Goal: Information Seeking & Learning: Learn about a topic

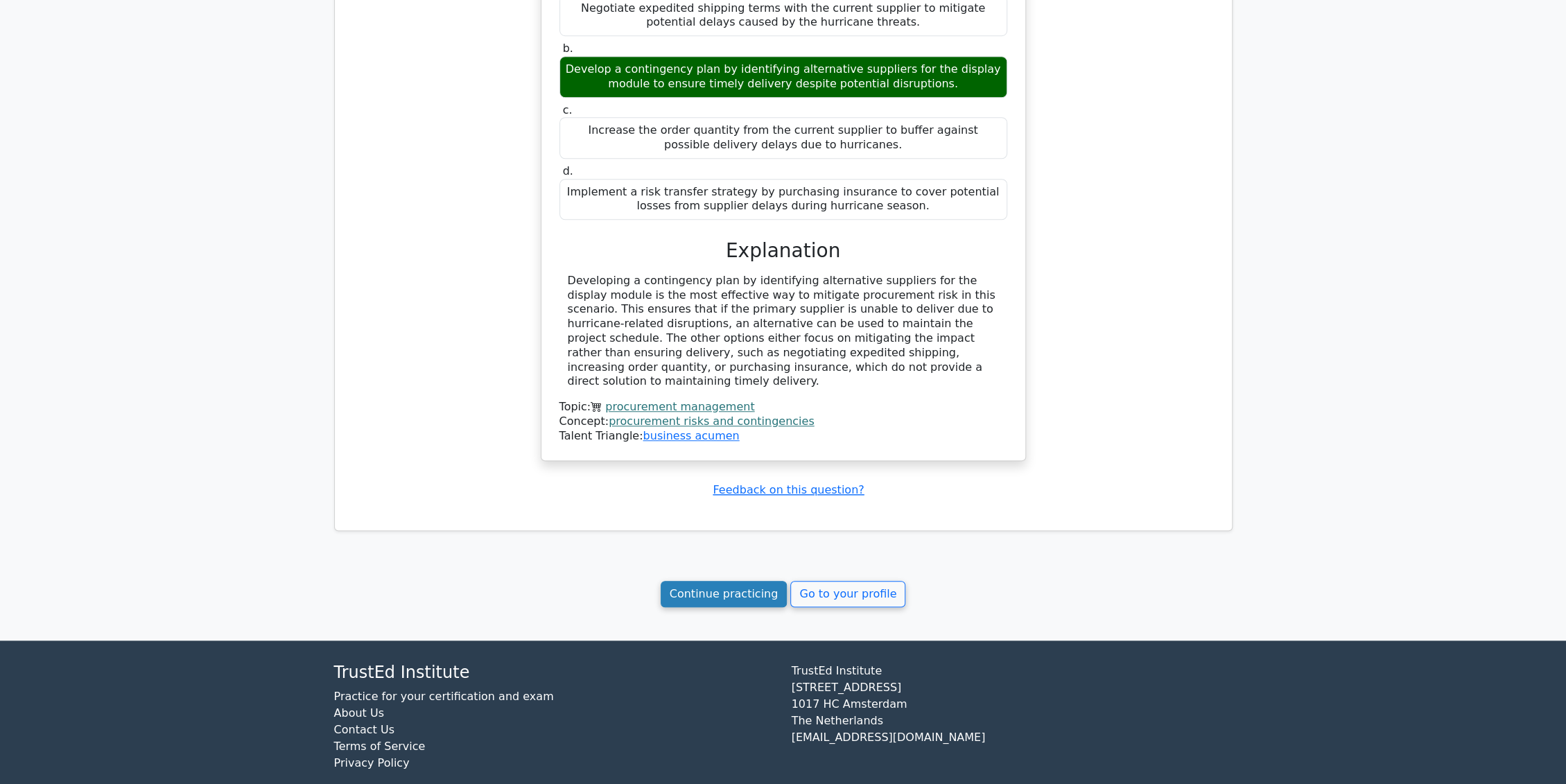
click at [734, 581] on link "Continue practicing" at bounding box center [724, 594] width 127 height 27
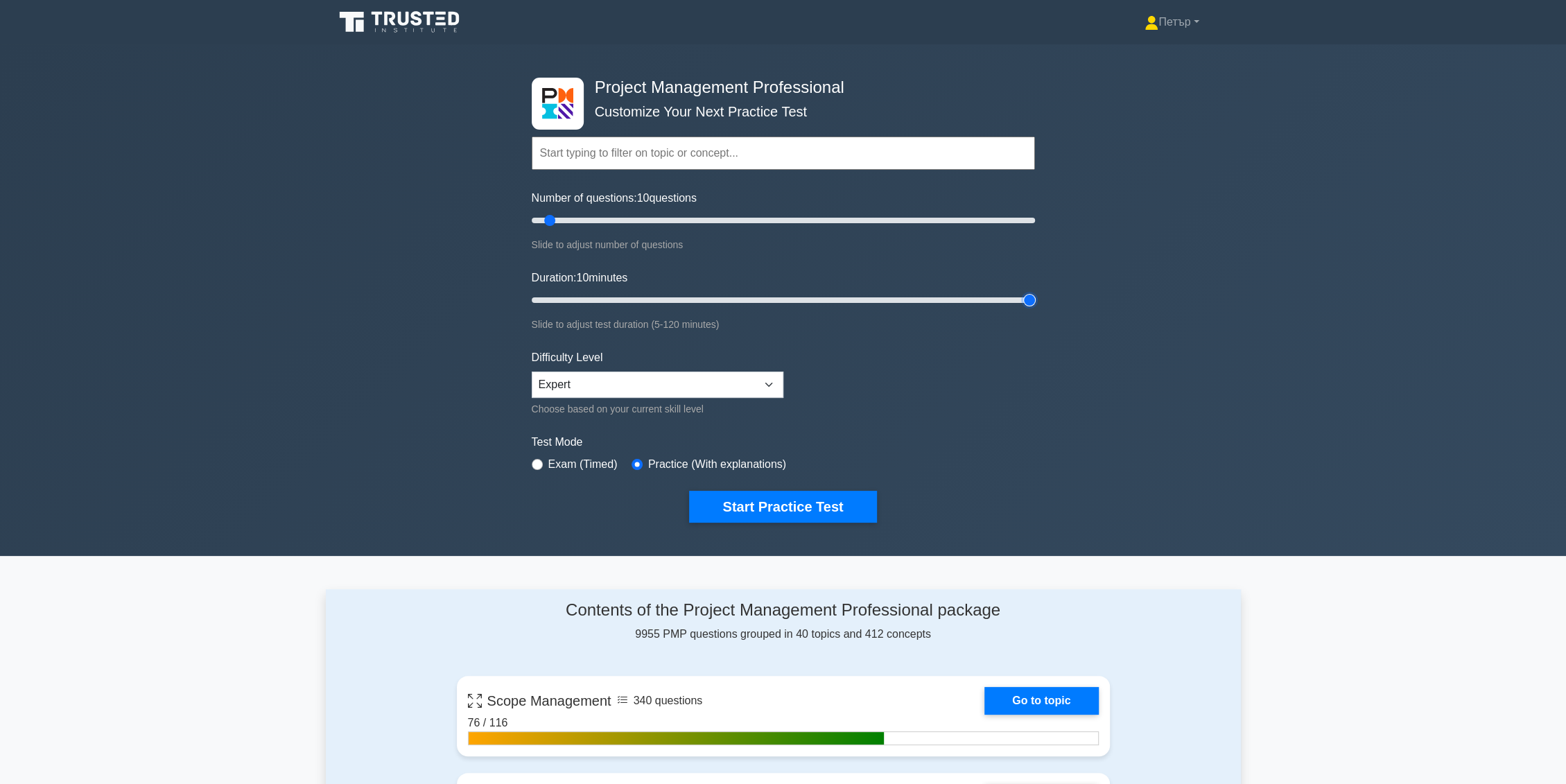
type input "120"
click at [1032, 295] on input "Duration: 10 minutes" at bounding box center [783, 300] width 503 height 17
click at [610, 220] on input "Number of questions: 10 questions" at bounding box center [783, 220] width 503 height 17
click at [609, 219] on input "Number of questions: 35 questions" at bounding box center [783, 220] width 503 height 17
click at [606, 221] on input "Number of questions: 35 questions" at bounding box center [783, 220] width 503 height 17
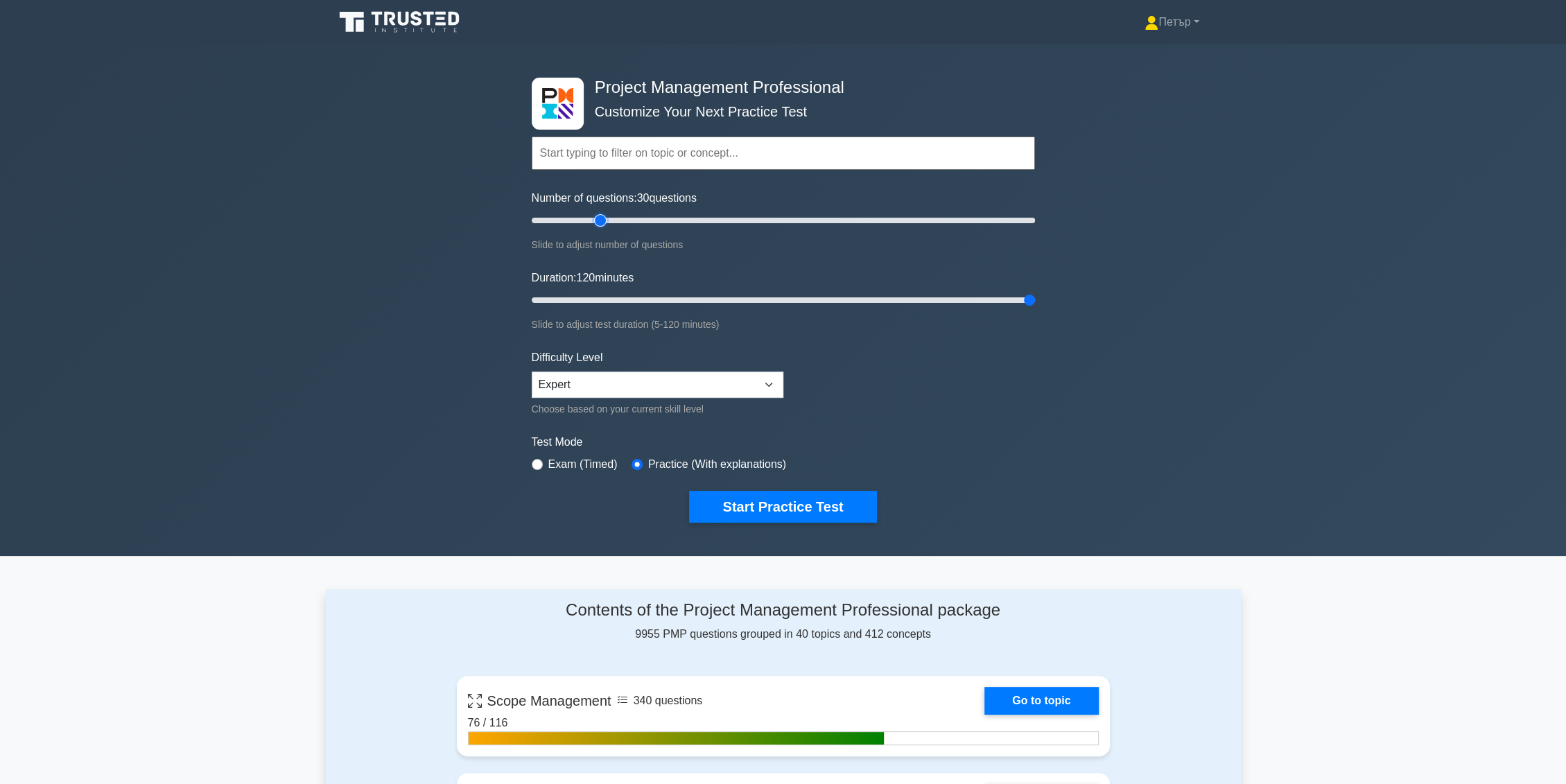
type input "30"
click at [603, 219] on input "Number of questions: 30 questions" at bounding box center [783, 220] width 503 height 17
click at [807, 495] on button "Start Practice Test" at bounding box center [783, 507] width 187 height 32
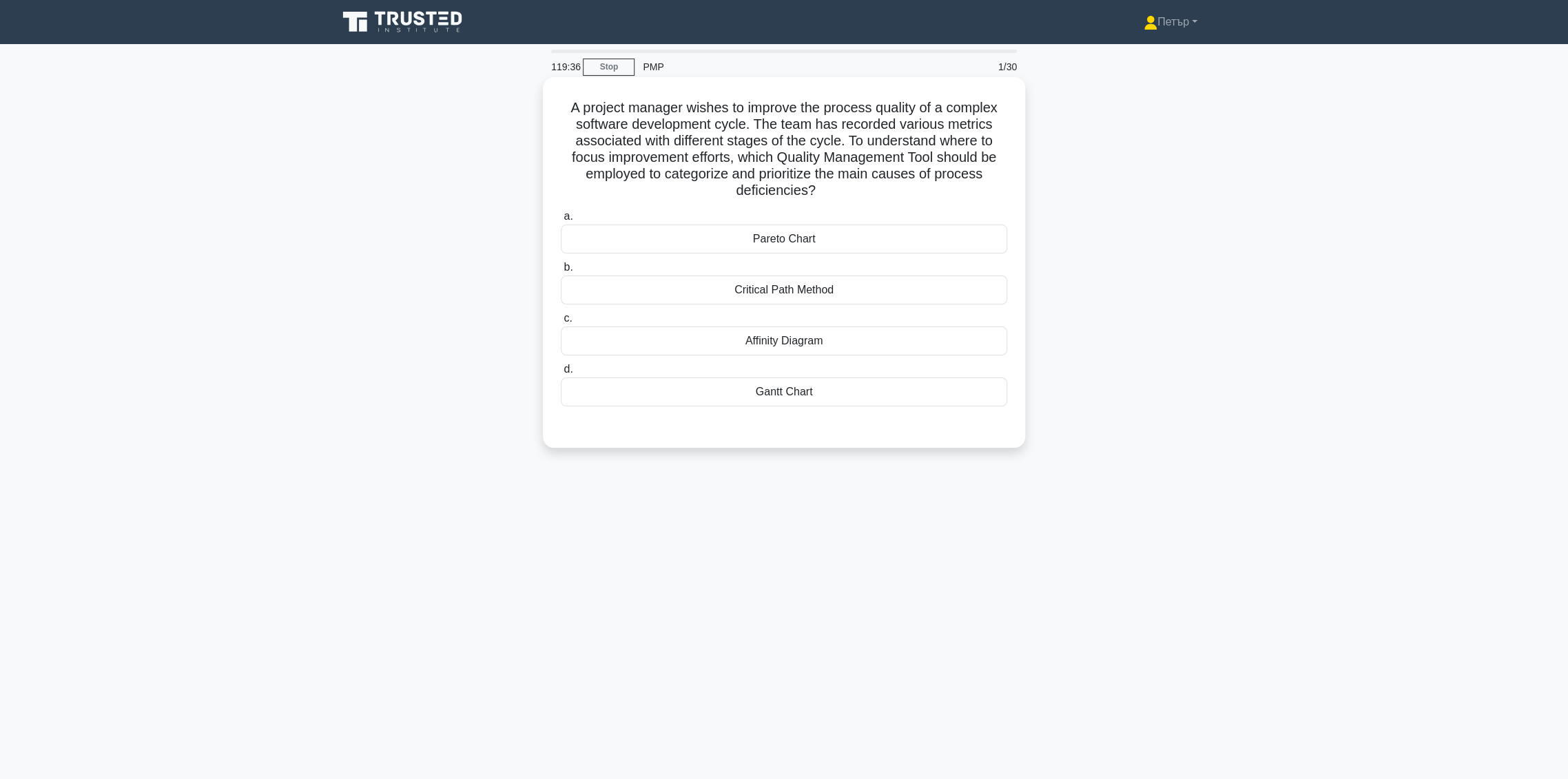
click at [923, 229] on div "Pareto Chart" at bounding box center [784, 239] width 447 height 29
click at [561, 221] on input "a. Pareto Chart" at bounding box center [561, 216] width 0 height 9
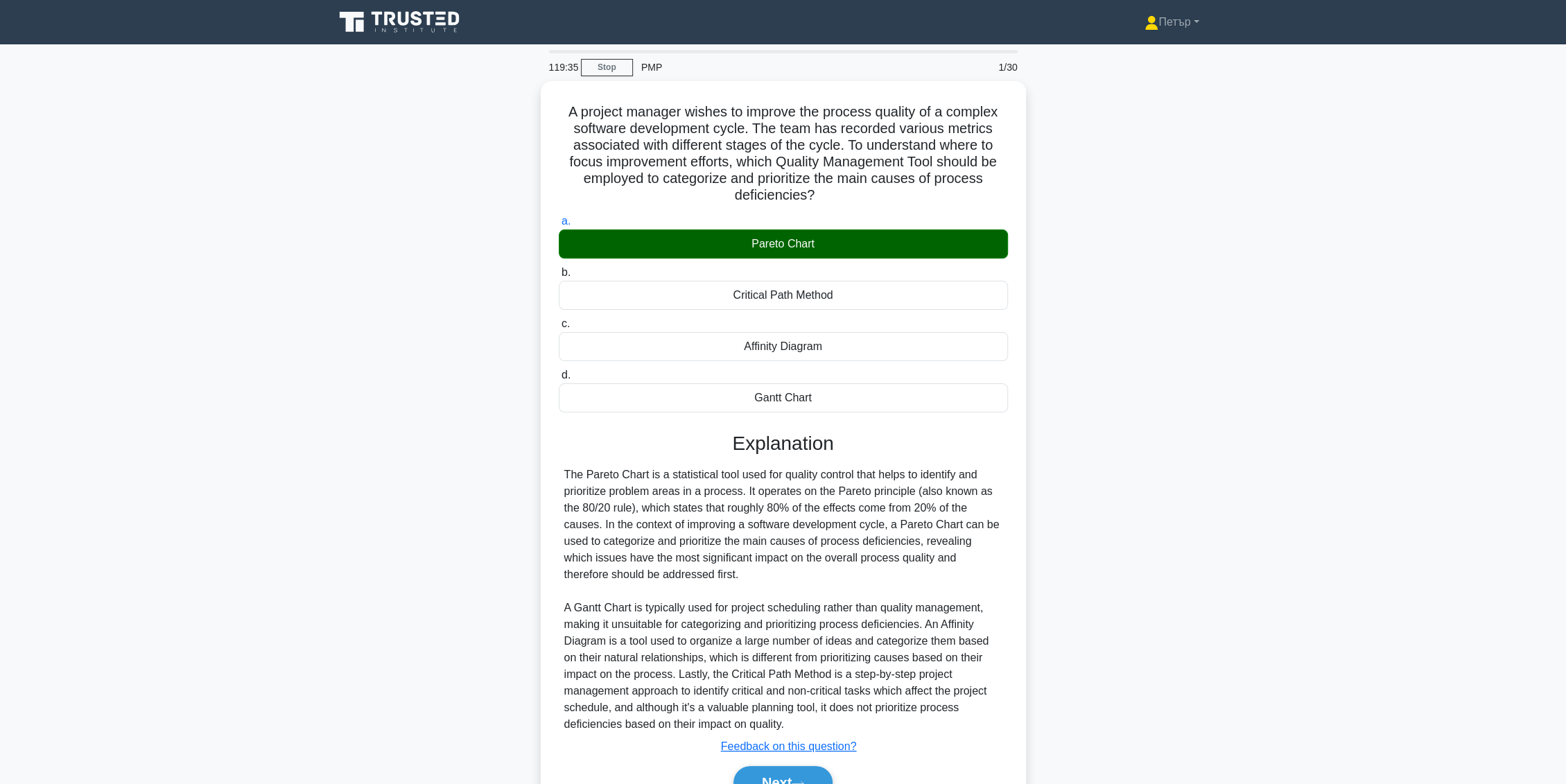
scroll to position [71, 0]
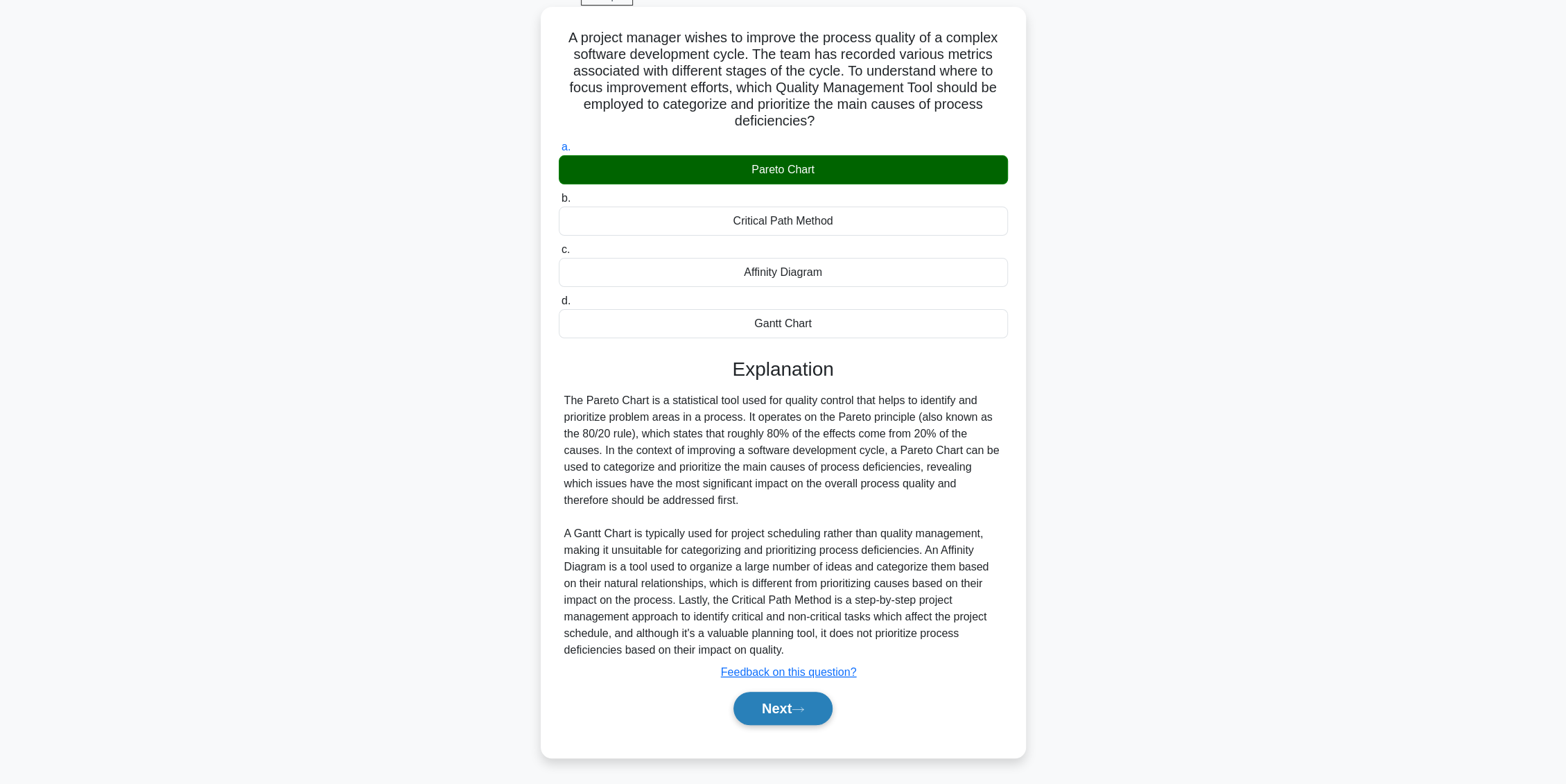
click at [754, 718] on button "Next" at bounding box center [783, 708] width 99 height 33
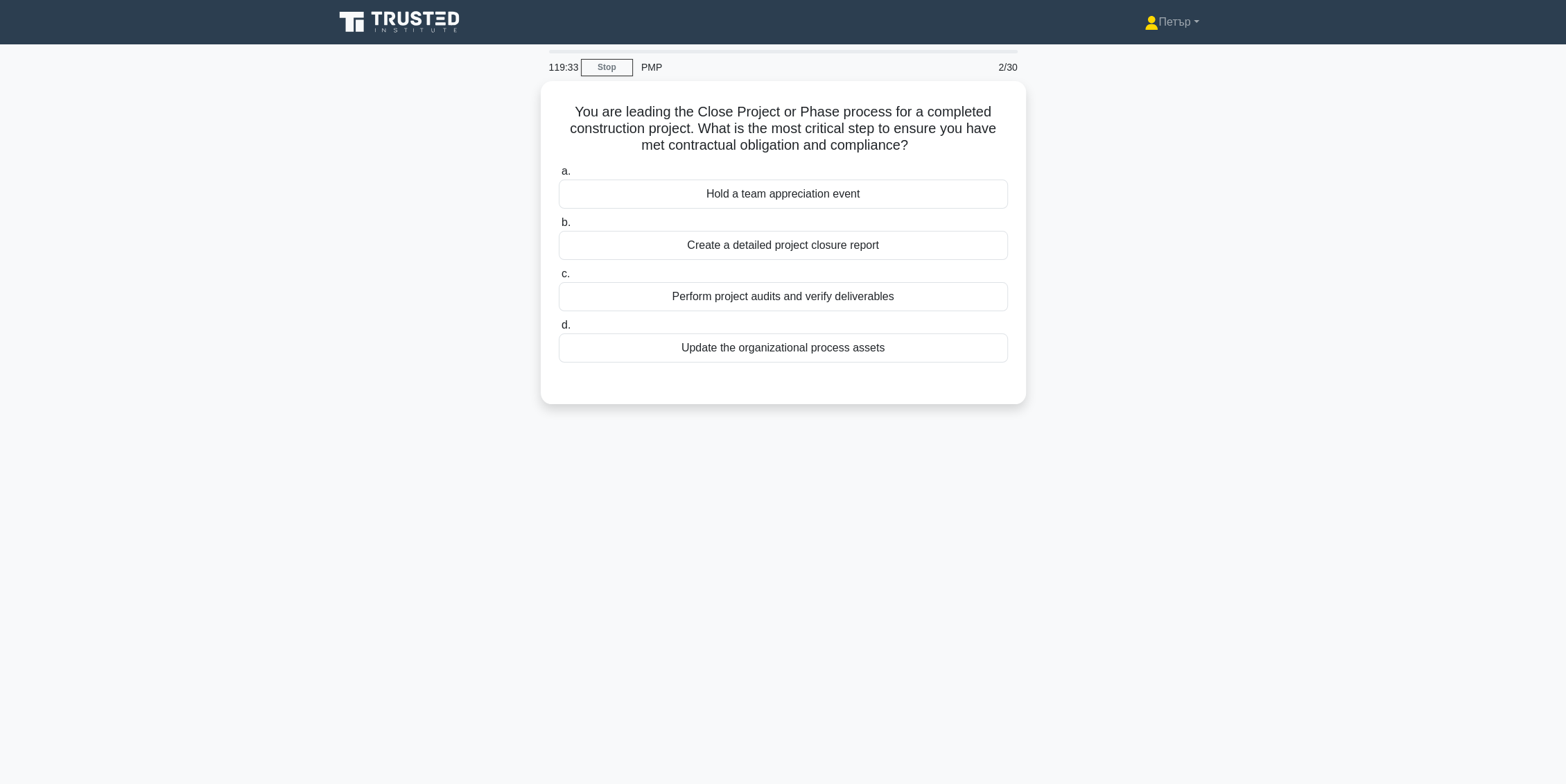
scroll to position [0, 0]
click at [987, 295] on div "Perform project audits and verify deliverables" at bounding box center [789, 293] width 449 height 29
click at [565, 275] on input "c. Perform project audits and verify deliverables" at bounding box center [565, 270] width 0 height 9
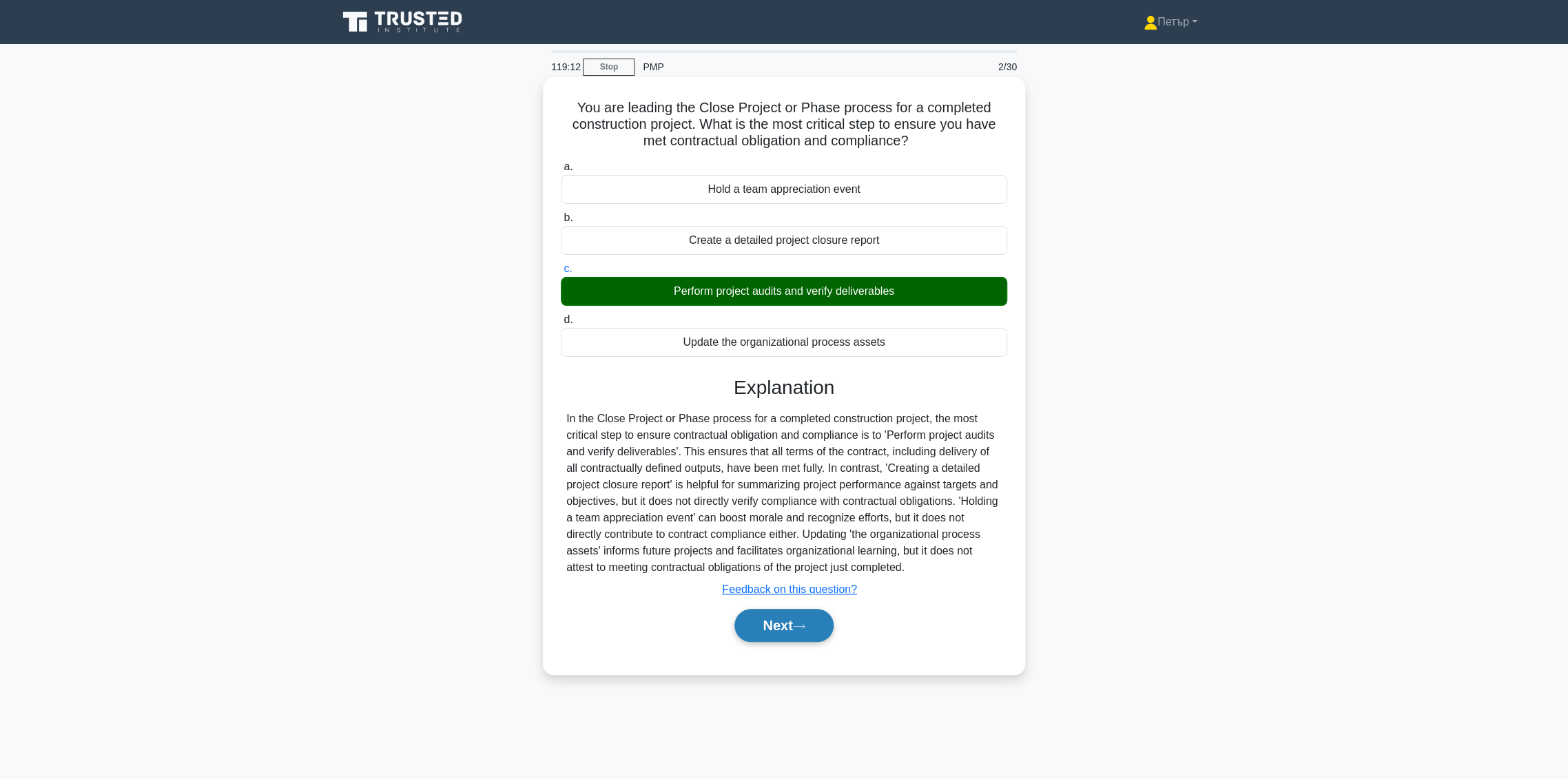
click at [757, 630] on button "Next" at bounding box center [783, 625] width 99 height 33
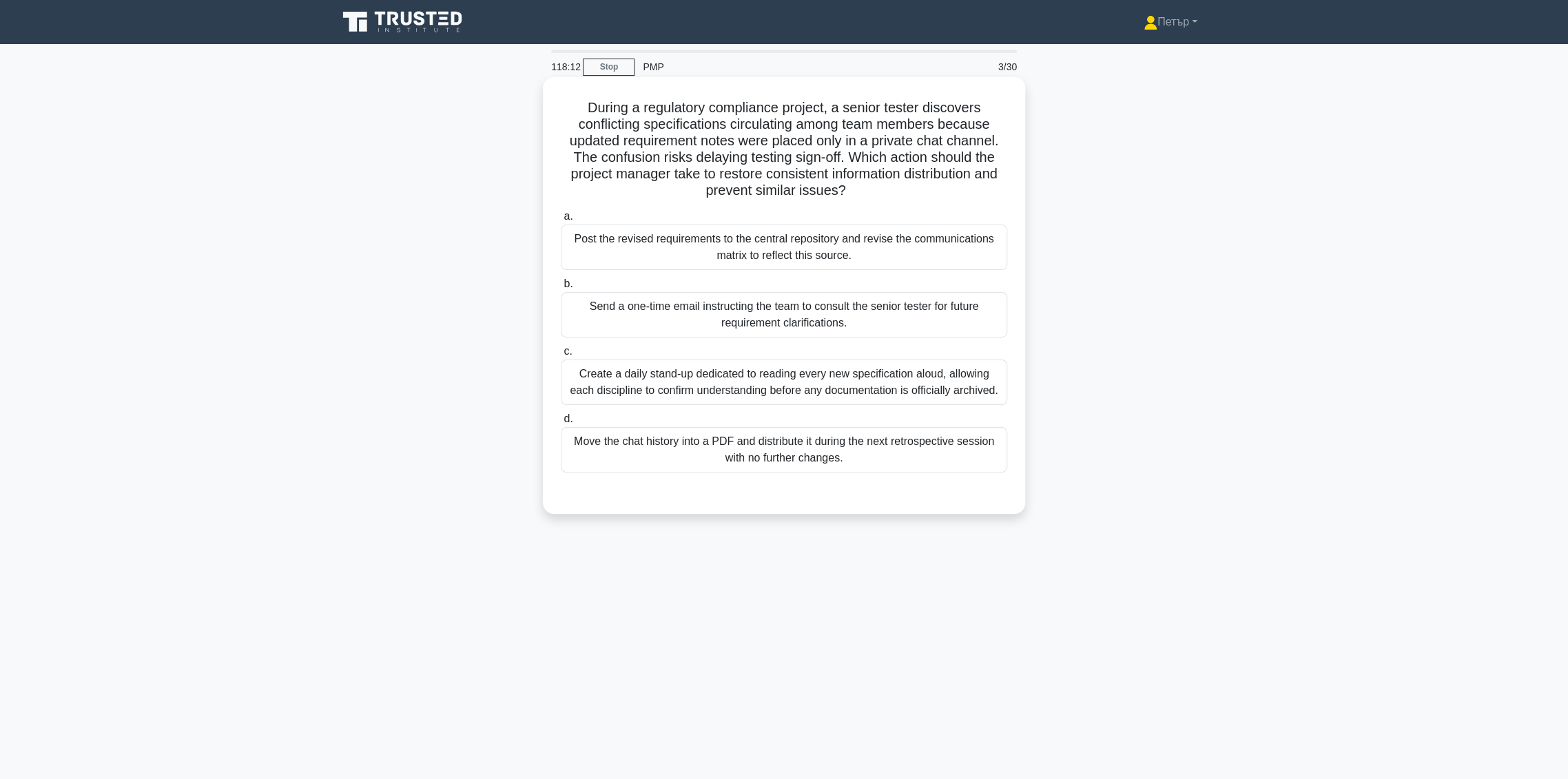
click at [945, 249] on div "Post the revised requirements to the central repository and revise the communic…" at bounding box center [784, 247] width 447 height 46
click at [561, 221] on input "a. Post the revised requirements to the central repository and revise the commu…" at bounding box center [561, 216] width 0 height 9
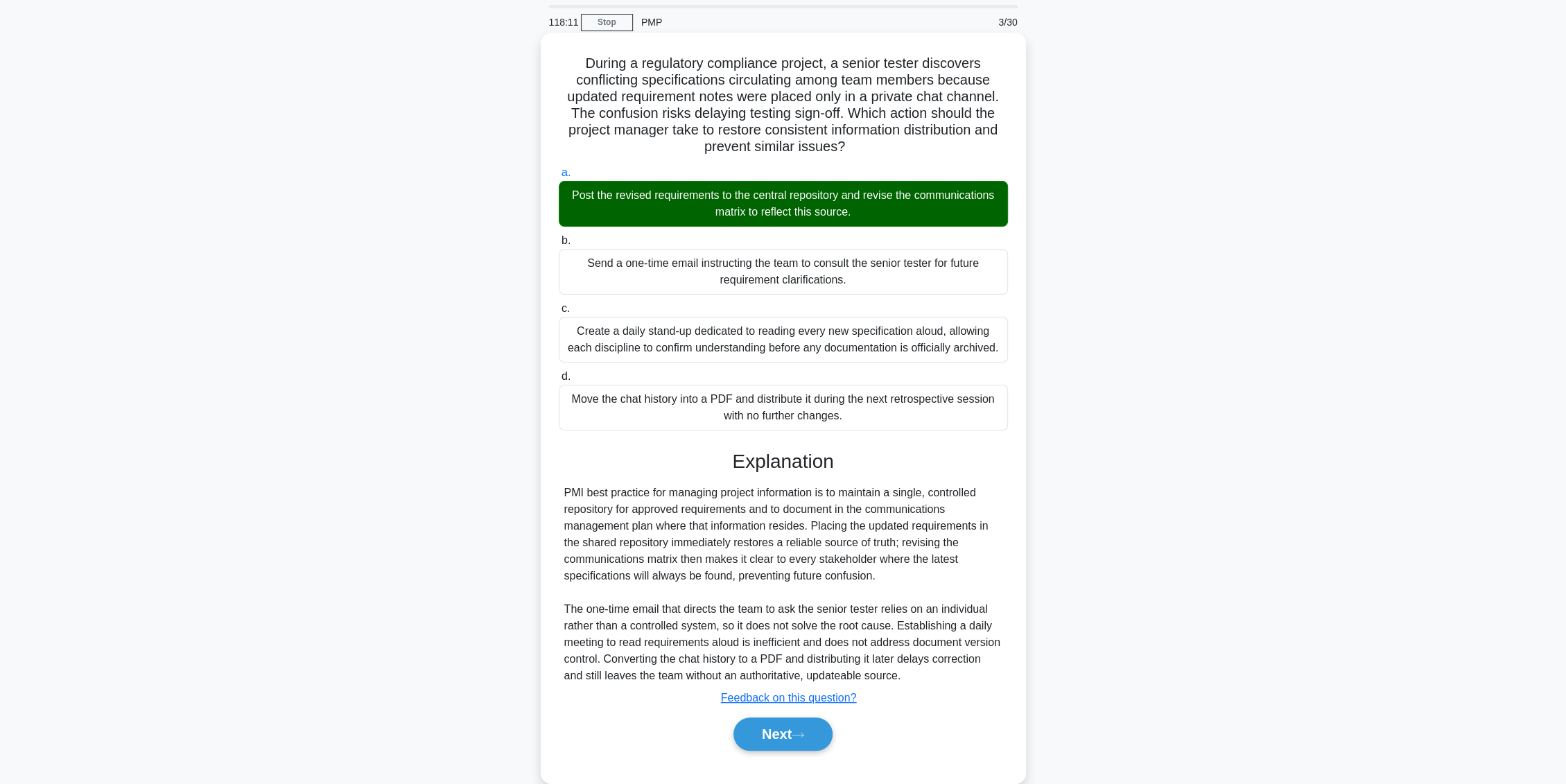
scroll to position [71, 0]
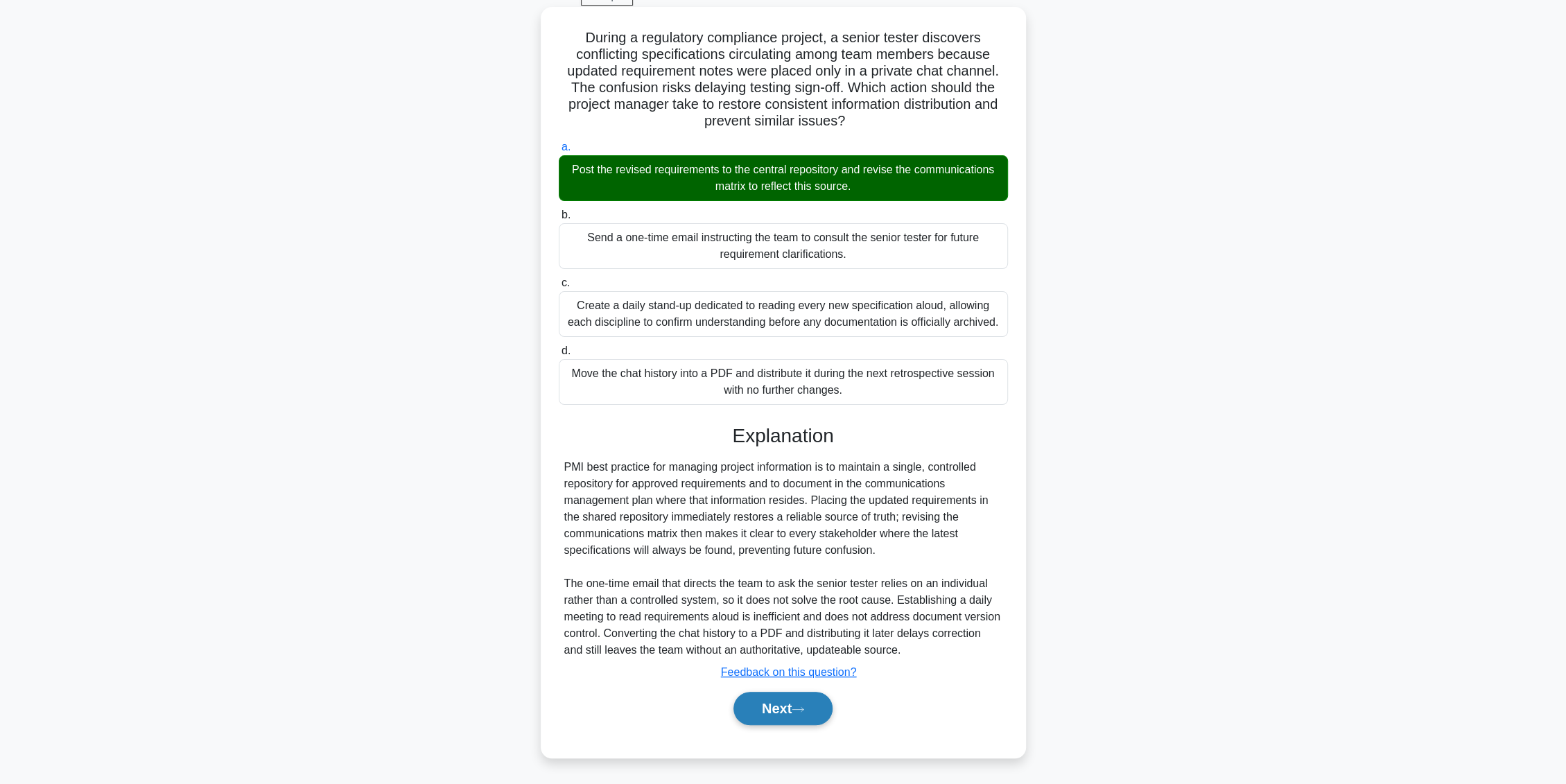
click at [778, 704] on button "Next" at bounding box center [783, 708] width 99 height 33
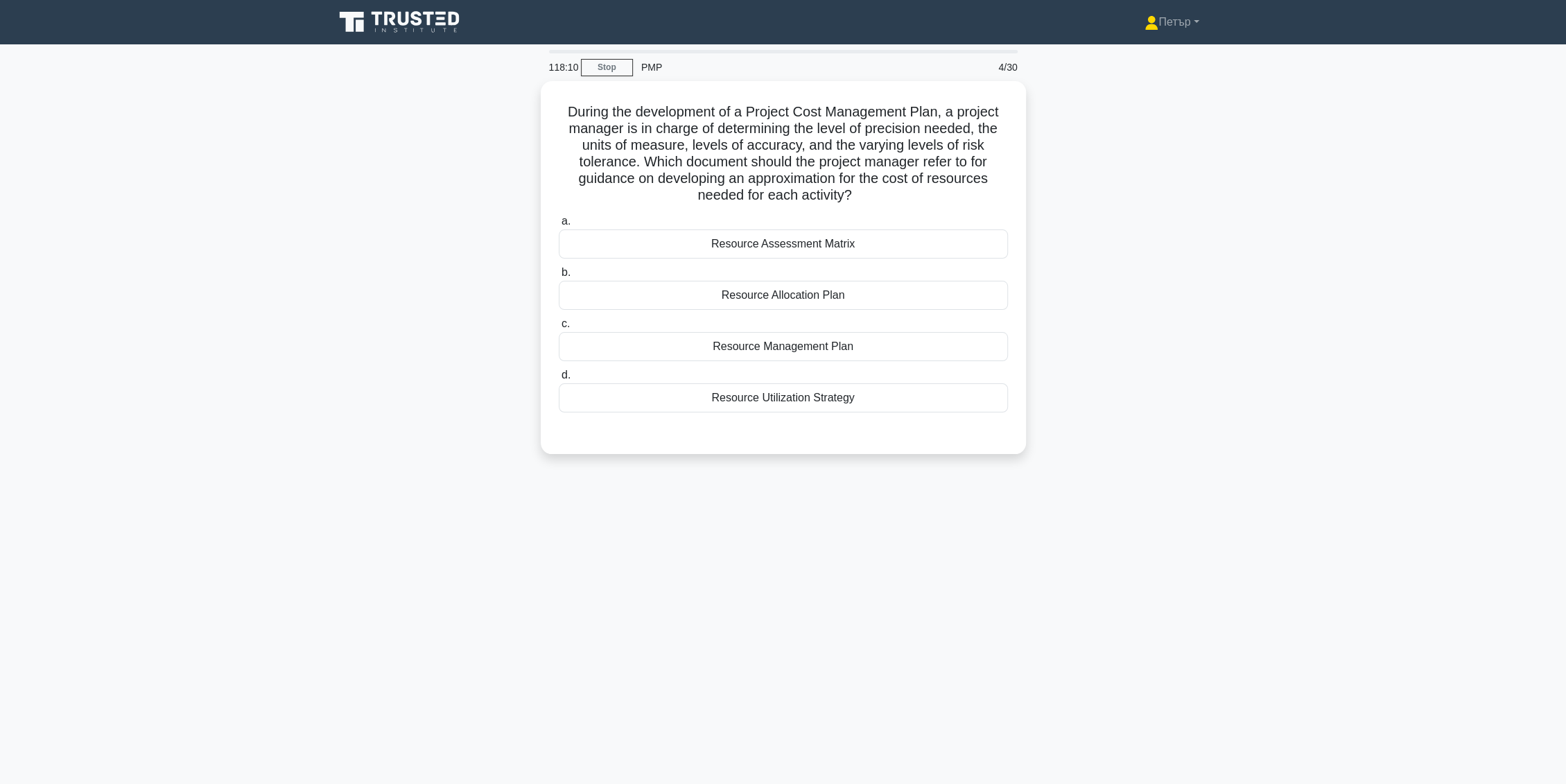
scroll to position [0, 0]
click at [926, 244] on div "Resource Assessment Matrix" at bounding box center [789, 240] width 449 height 29
click at [565, 223] on input "a. Resource Assessment Matrix" at bounding box center [565, 218] width 0 height 9
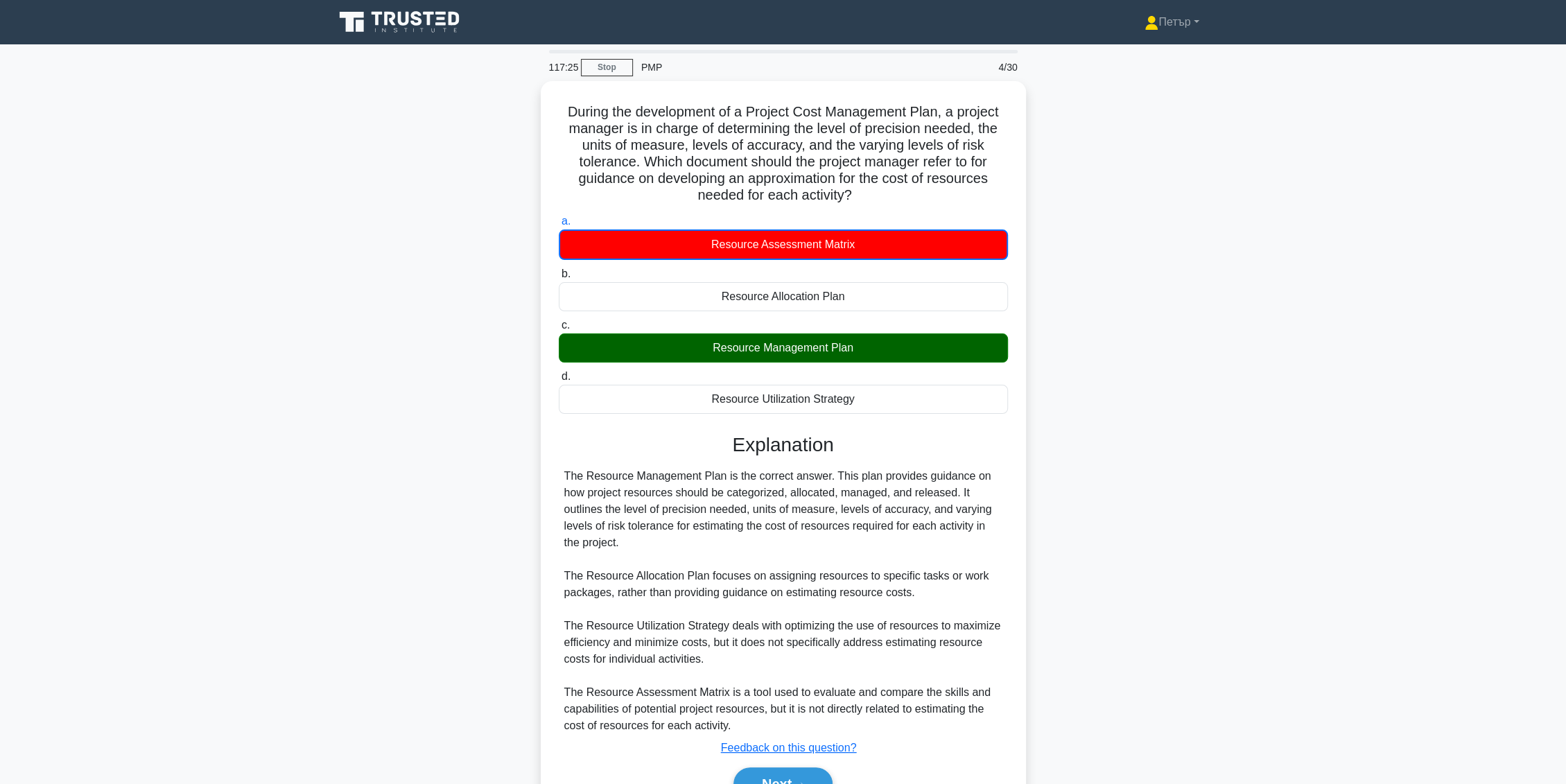
scroll to position [72, 0]
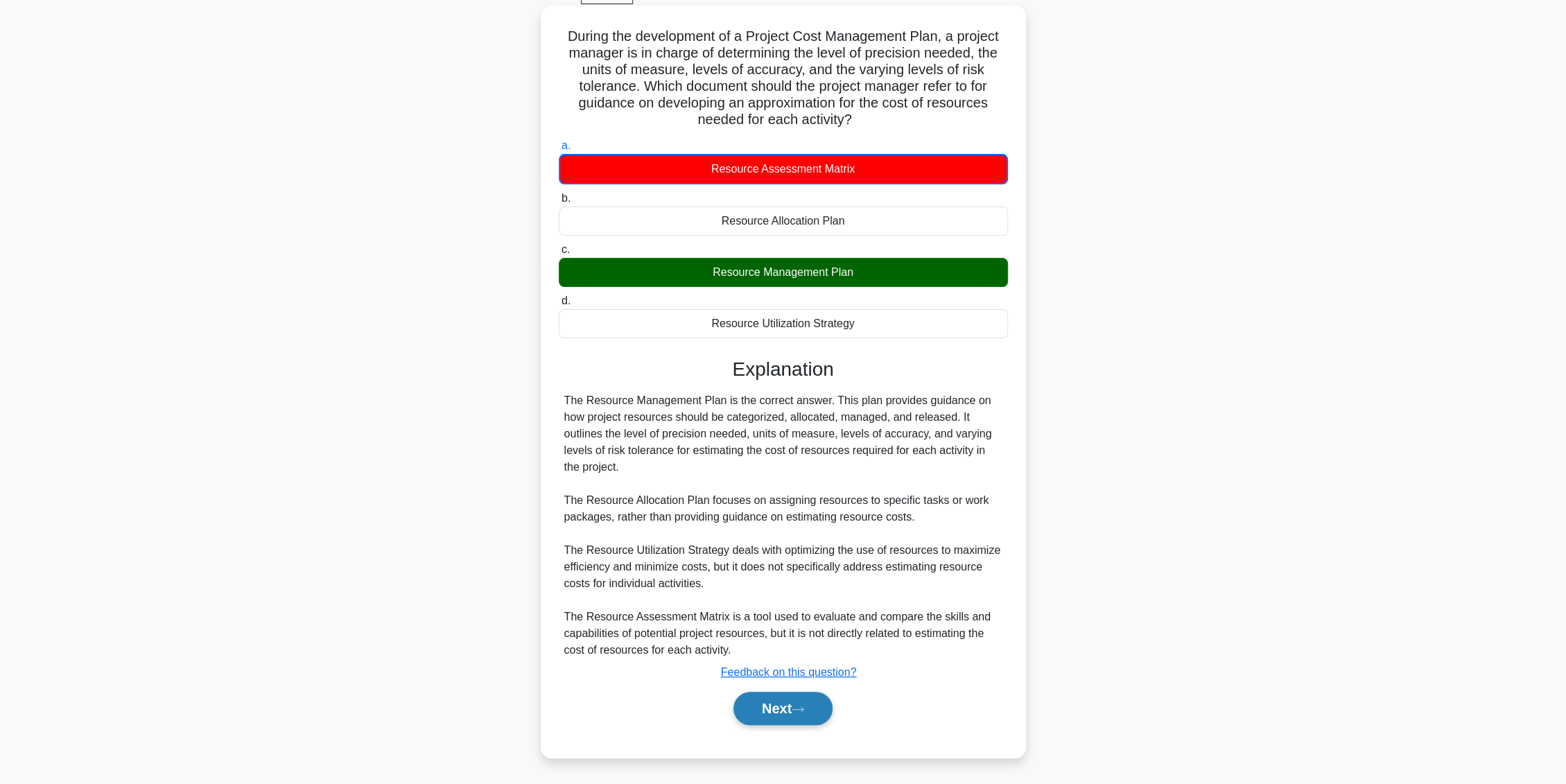
click at [787, 708] on button "Next" at bounding box center [783, 708] width 99 height 33
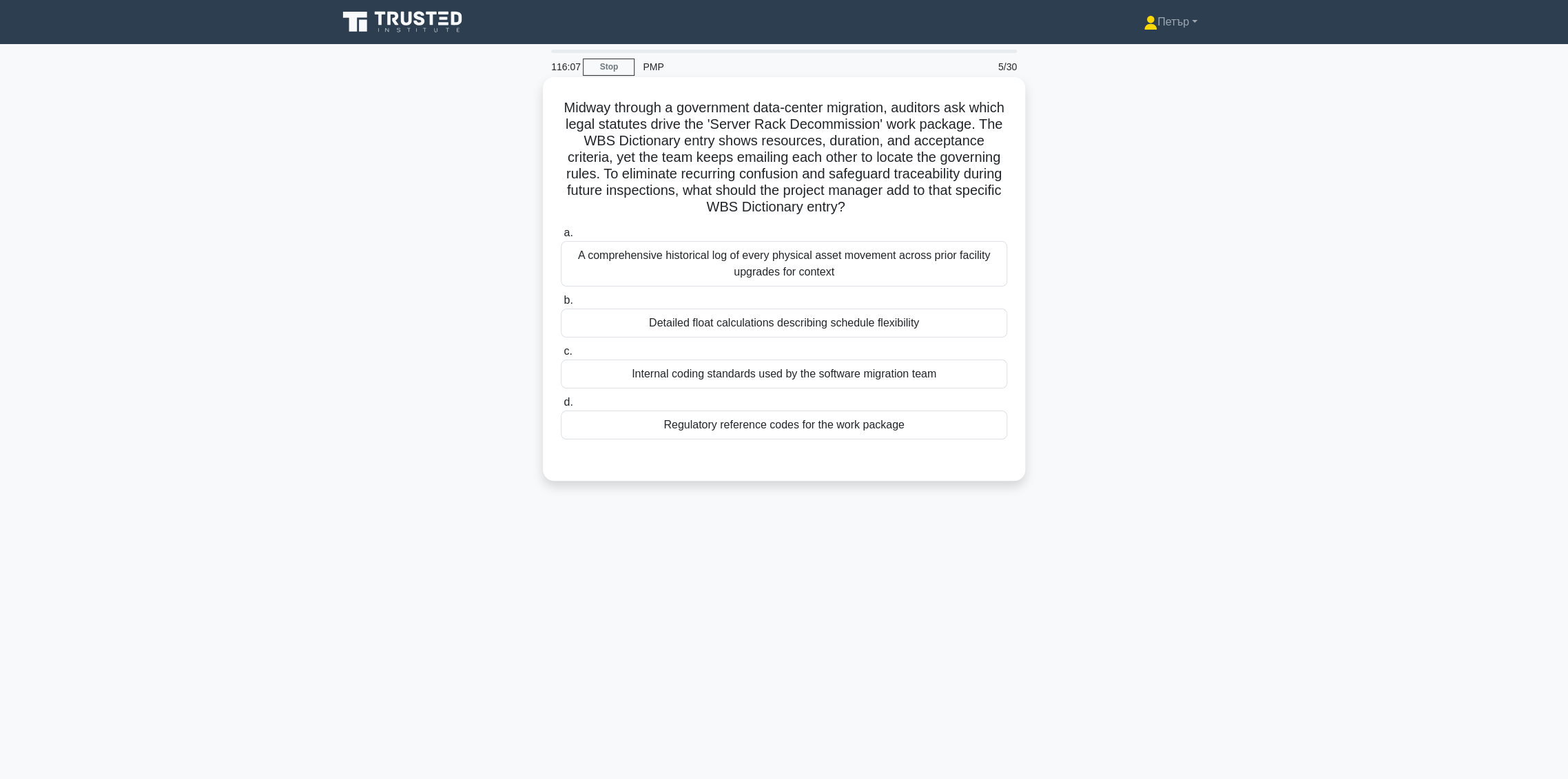
click at [750, 426] on div "Regulatory reference codes for the work package" at bounding box center [784, 425] width 447 height 29
click at [561, 407] on input "d. Regulatory reference codes for the work package" at bounding box center [561, 402] width 0 height 9
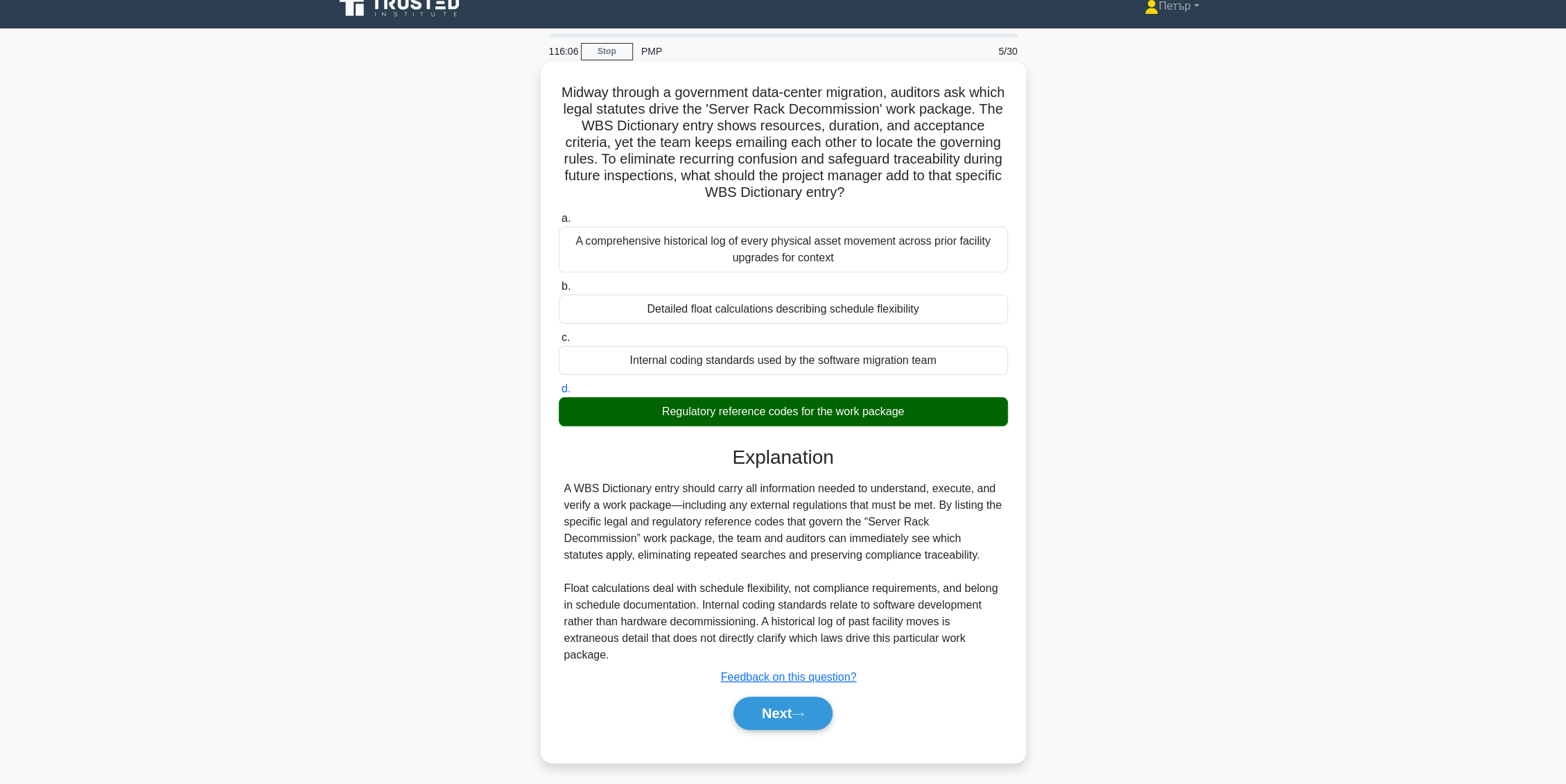
scroll to position [21, 0]
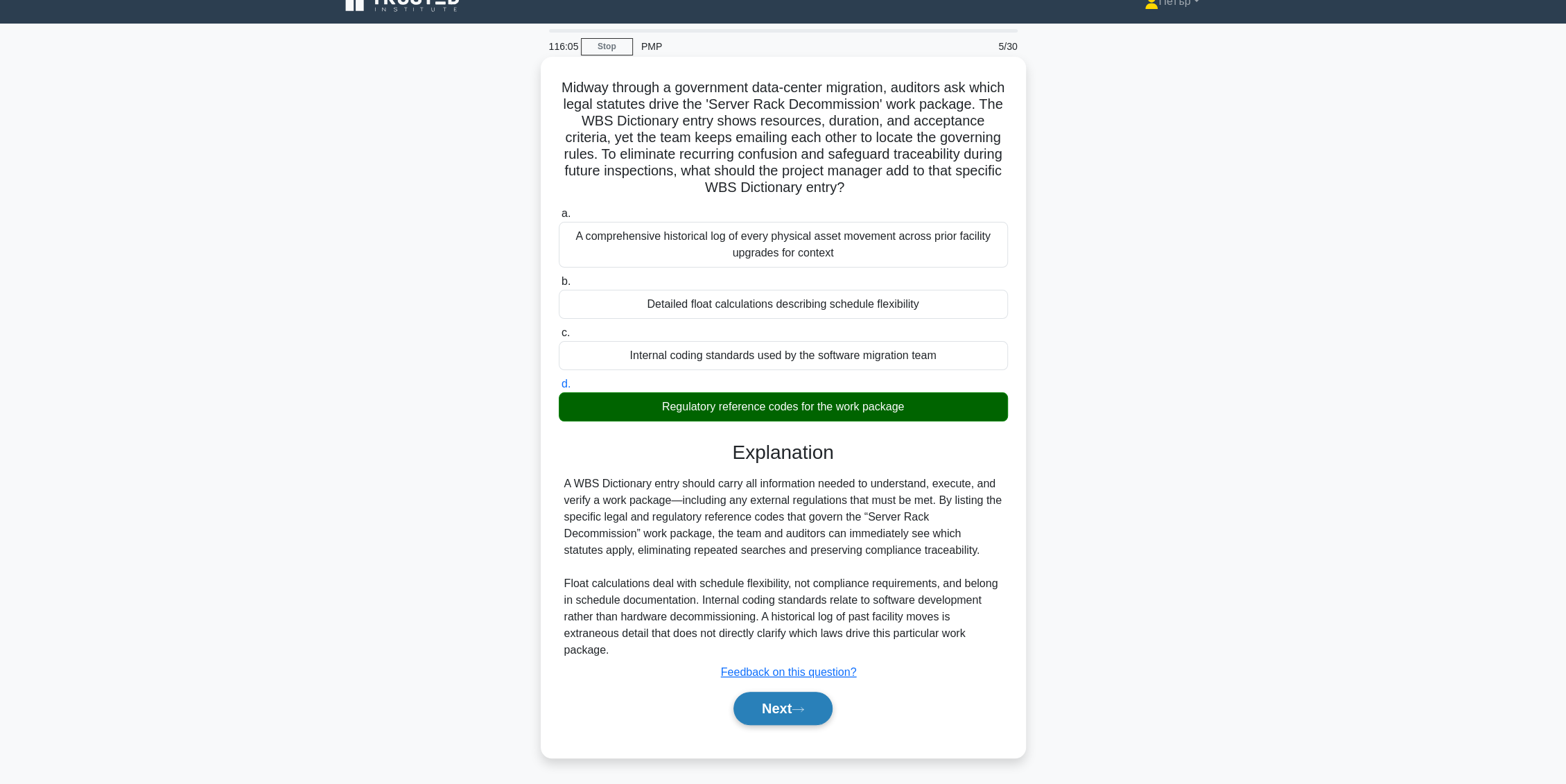
click at [762, 694] on button "Next" at bounding box center [783, 708] width 99 height 33
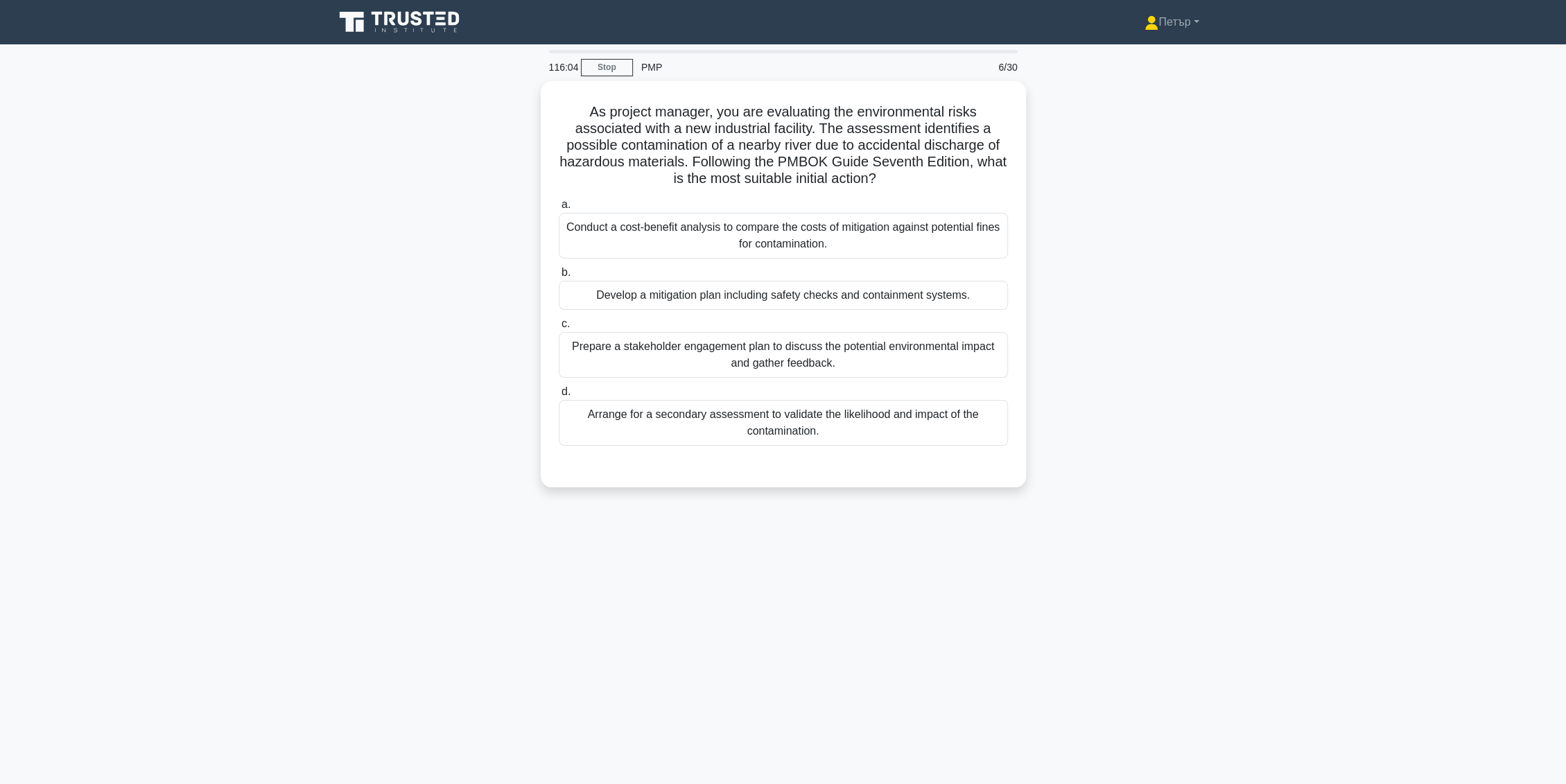
scroll to position [0, 0]
click at [997, 287] on div "Develop a mitigation plan including safety checks and containment systems." at bounding box center [789, 292] width 449 height 29
click at [565, 273] on input "b. Develop a mitigation plan including safety checks and containment systems." at bounding box center [565, 269] width 0 height 9
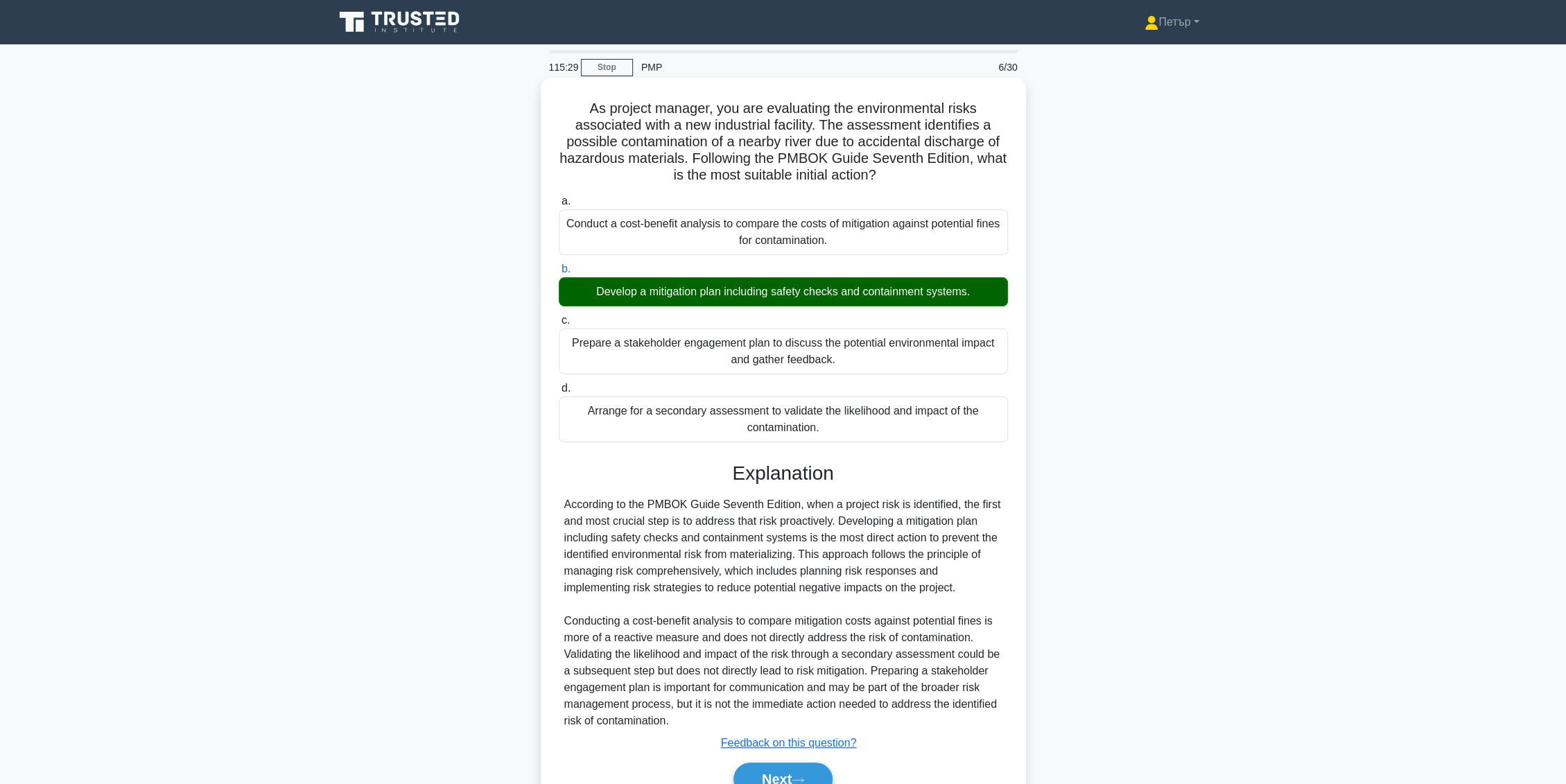
scroll to position [71, 0]
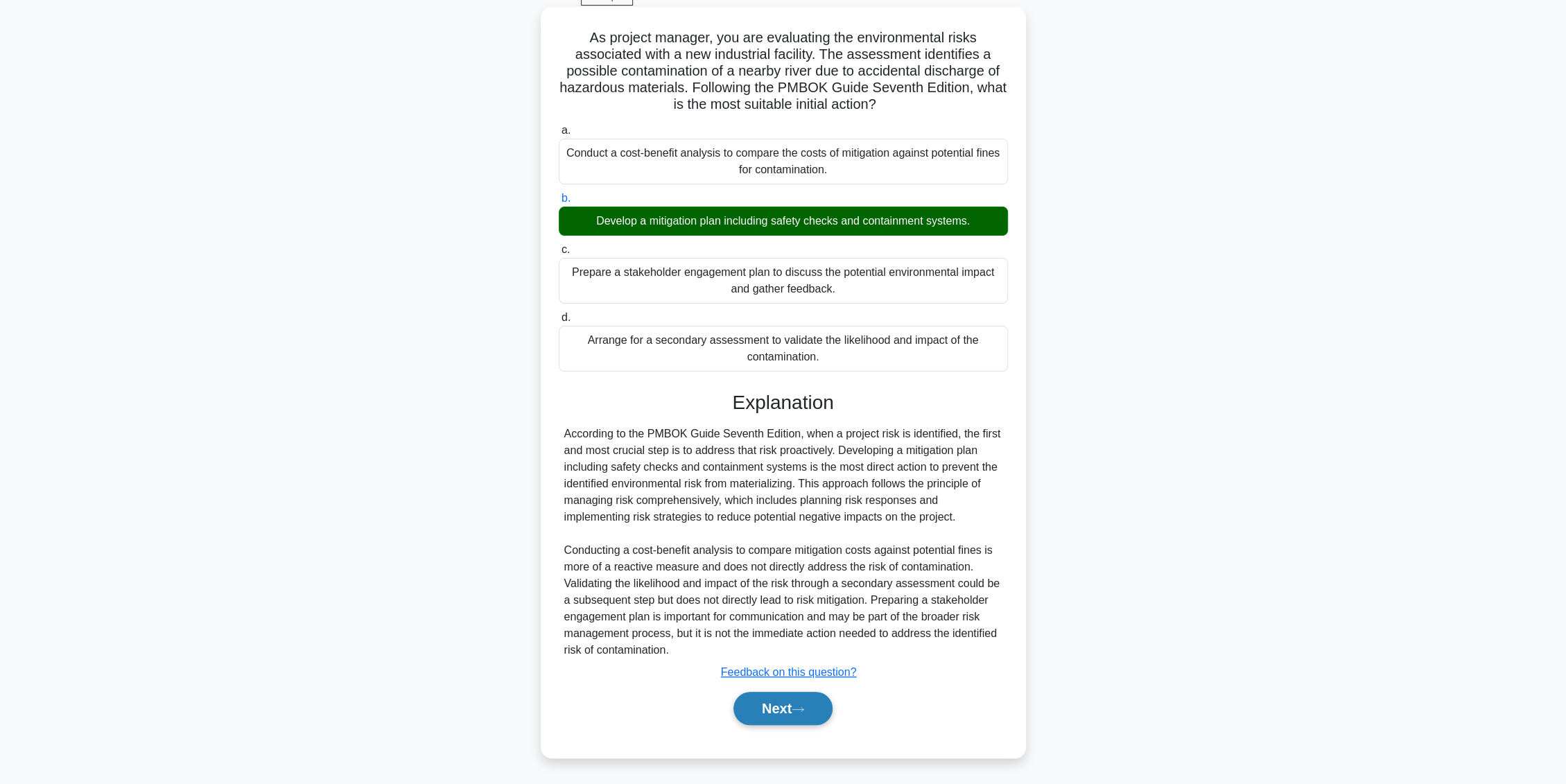
click at [760, 710] on button "Next" at bounding box center [783, 708] width 99 height 33
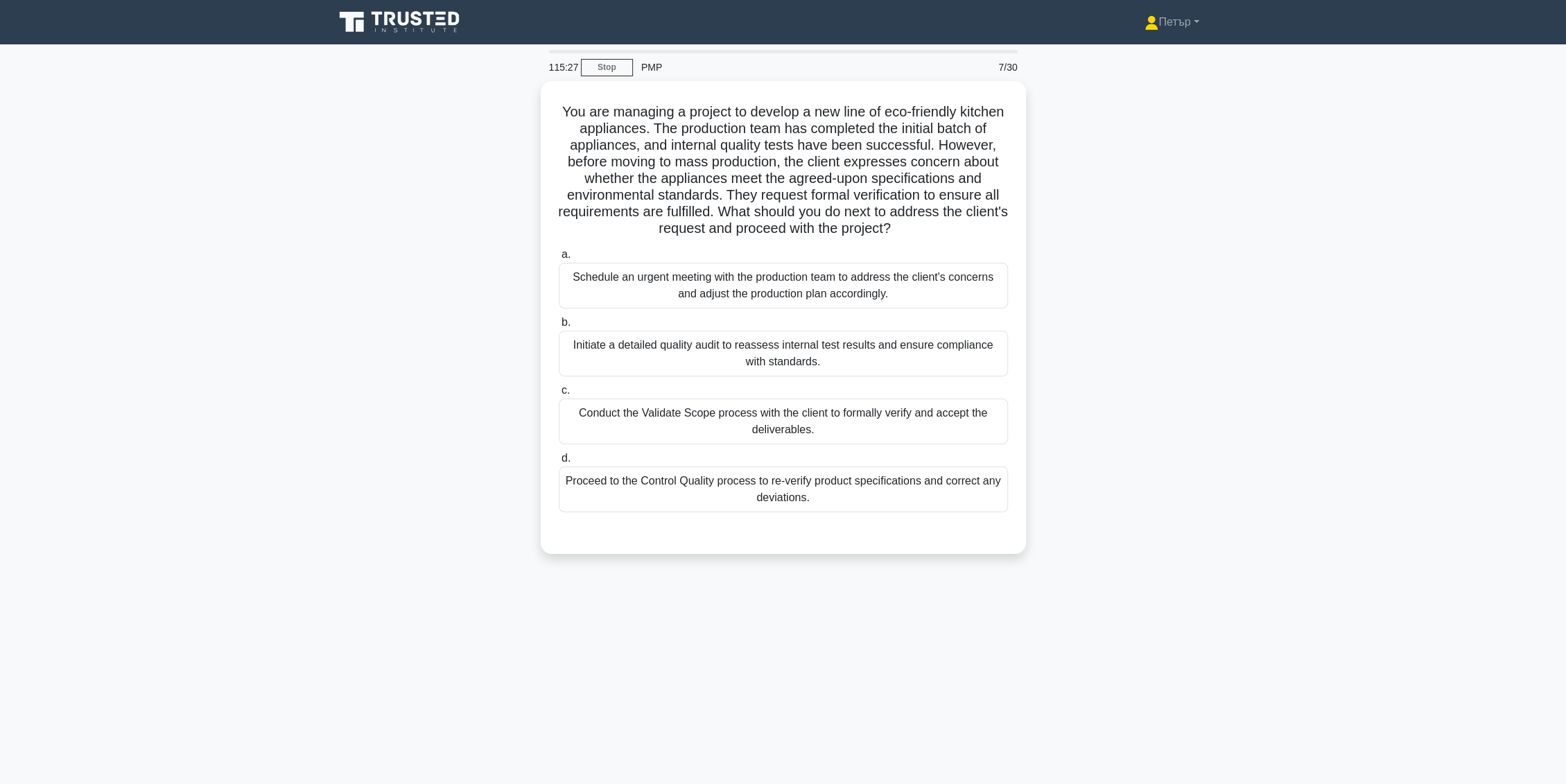
scroll to position [0, 0]
click at [928, 411] on div "Conduct the Validate Scope process with the client to formally verify and accep…" at bounding box center [789, 418] width 449 height 46
click at [565, 392] on input "c. Conduct the Validate Scope process with the client to formally verify and ac…" at bounding box center [565, 386] width 0 height 9
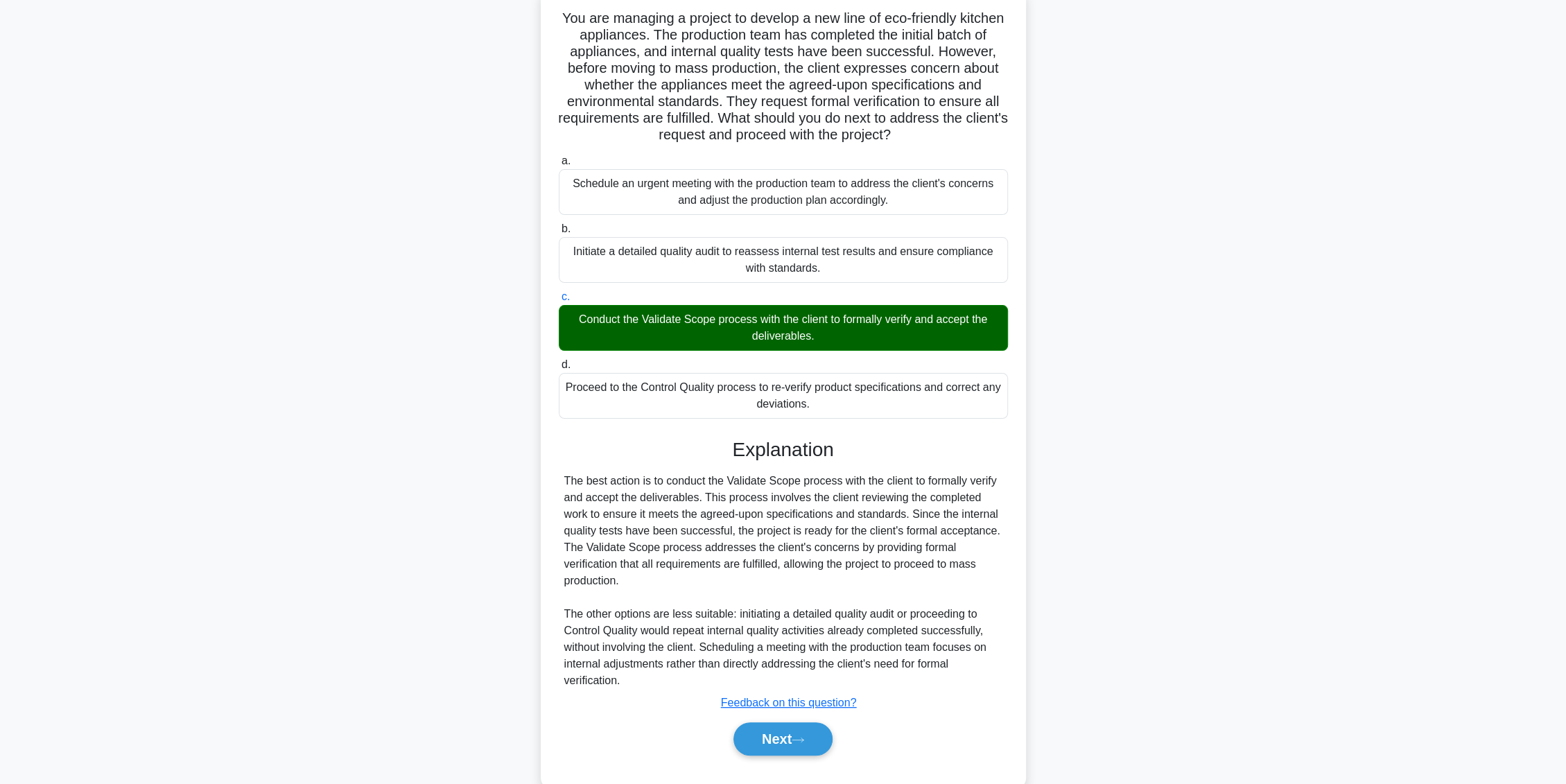
scroll to position [121, 0]
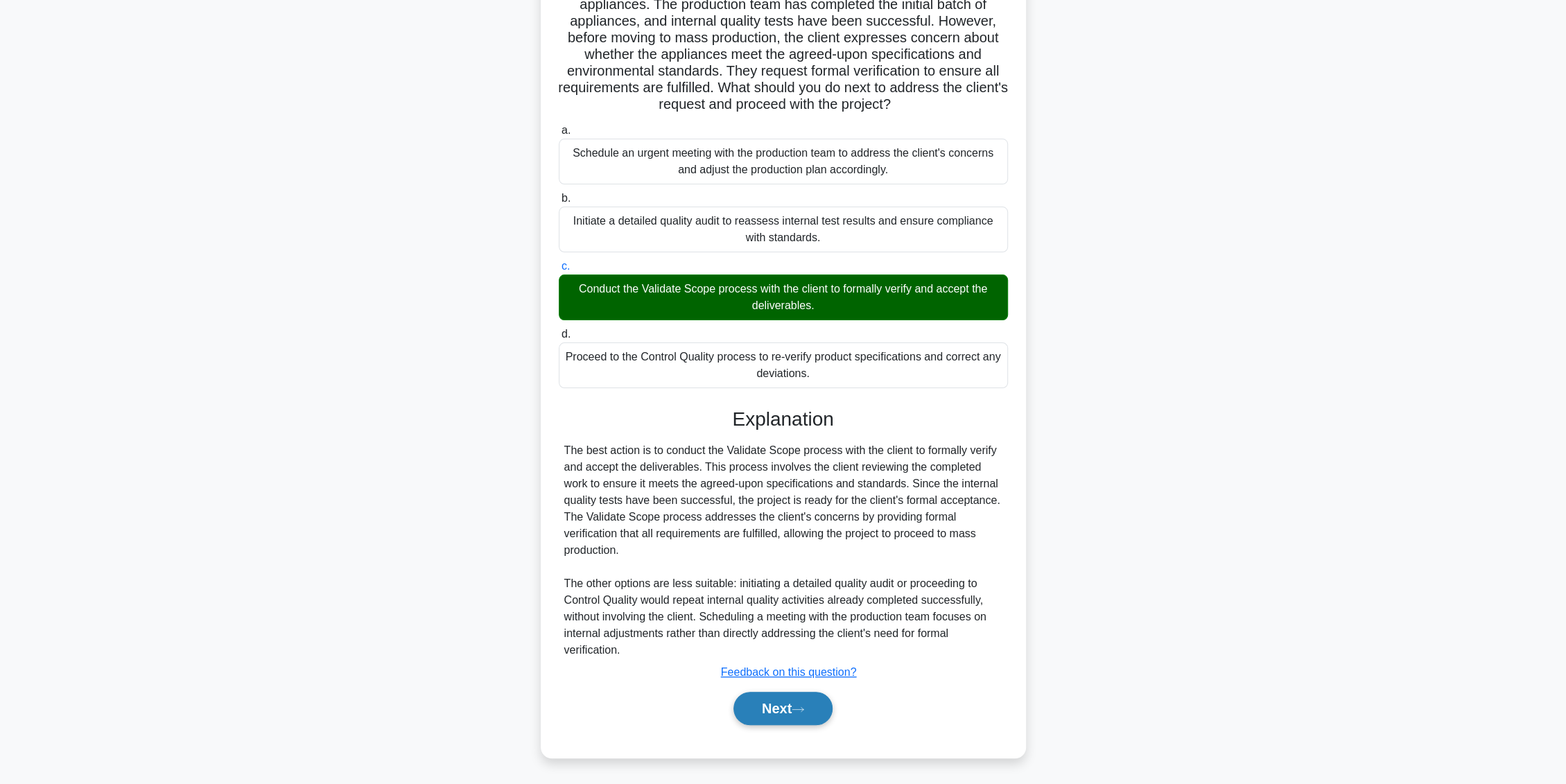
click at [758, 703] on button "Next" at bounding box center [783, 708] width 99 height 33
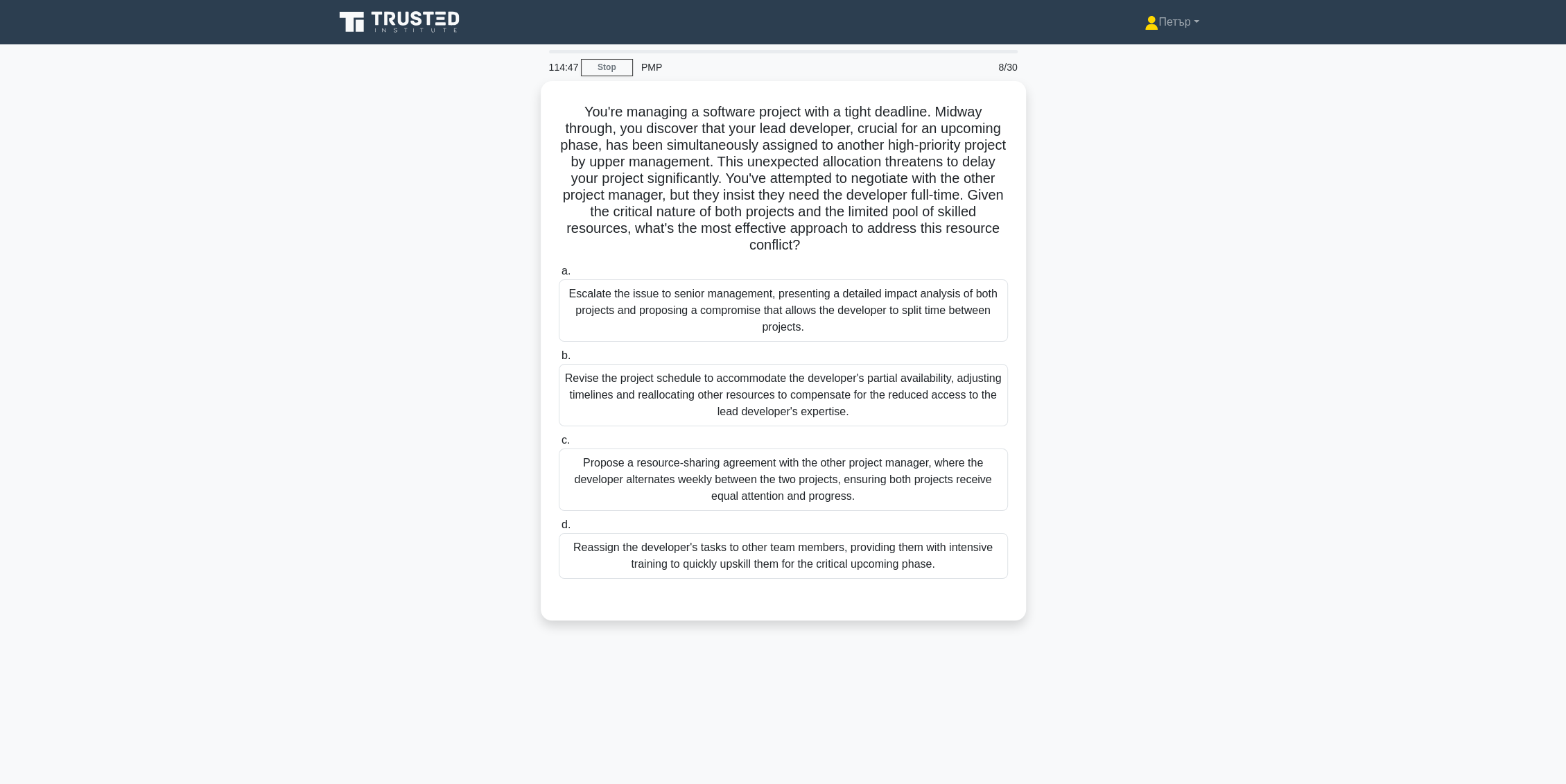
scroll to position [0, 0]
click at [785, 559] on div "Reassign the developer's tasks to other team members, providing them with inten…" at bounding box center [789, 553] width 449 height 46
click at [565, 526] on input "d. Reassign the developer's tasks to other team members, providing them with in…" at bounding box center [565, 521] width 0 height 9
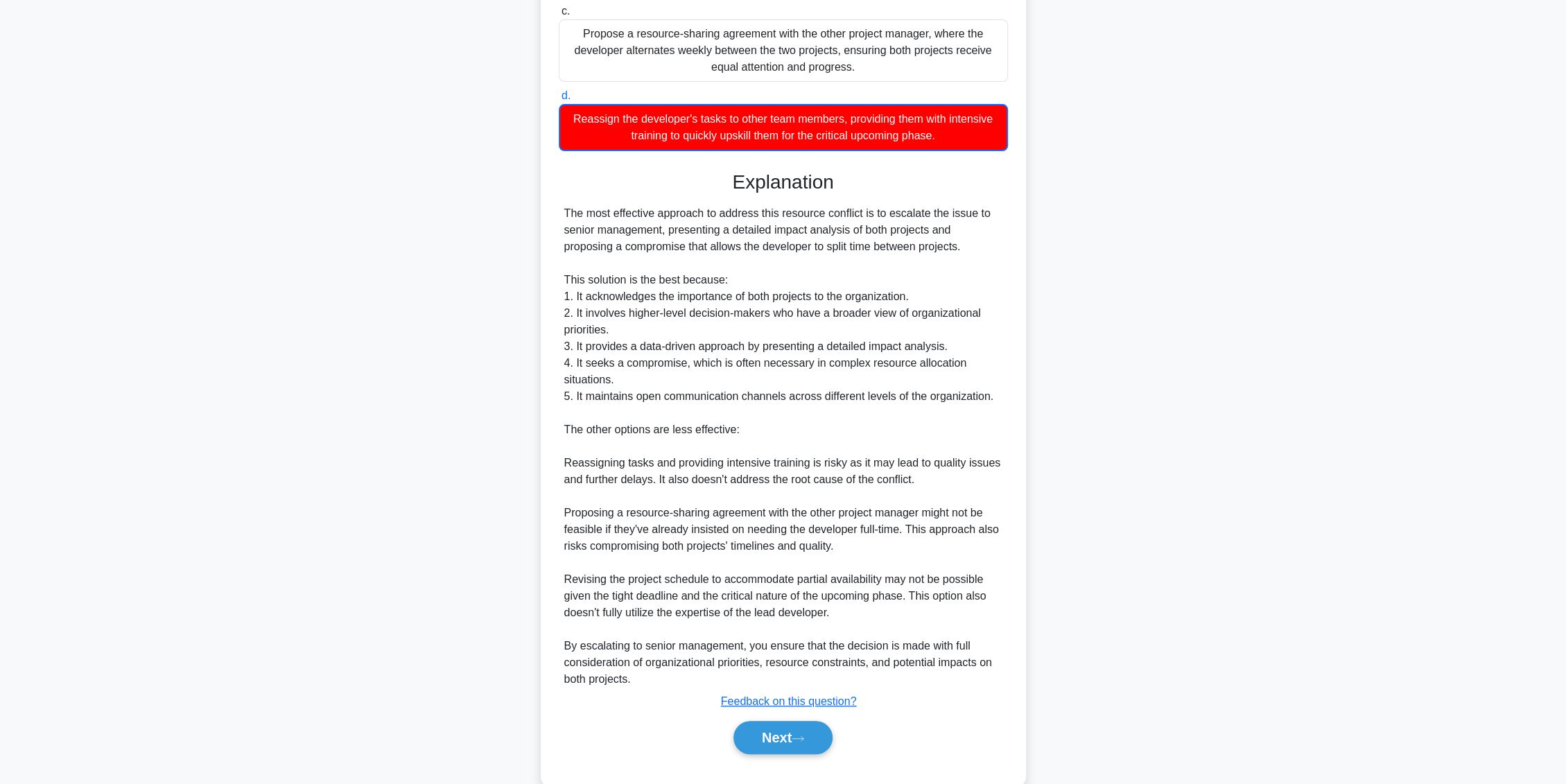
scroll to position [455, 0]
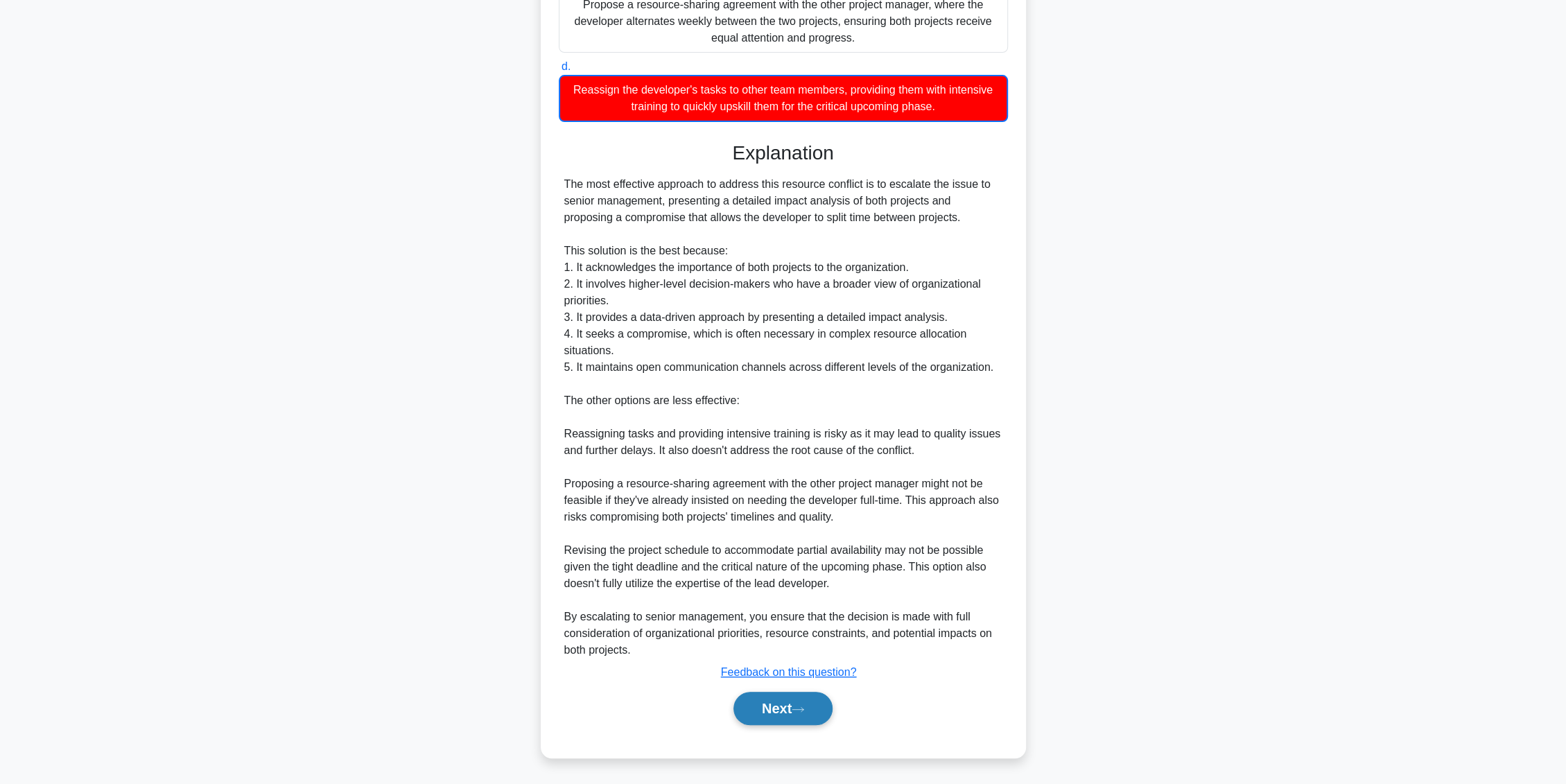
click at [804, 707] on icon at bounding box center [797, 709] width 12 height 7
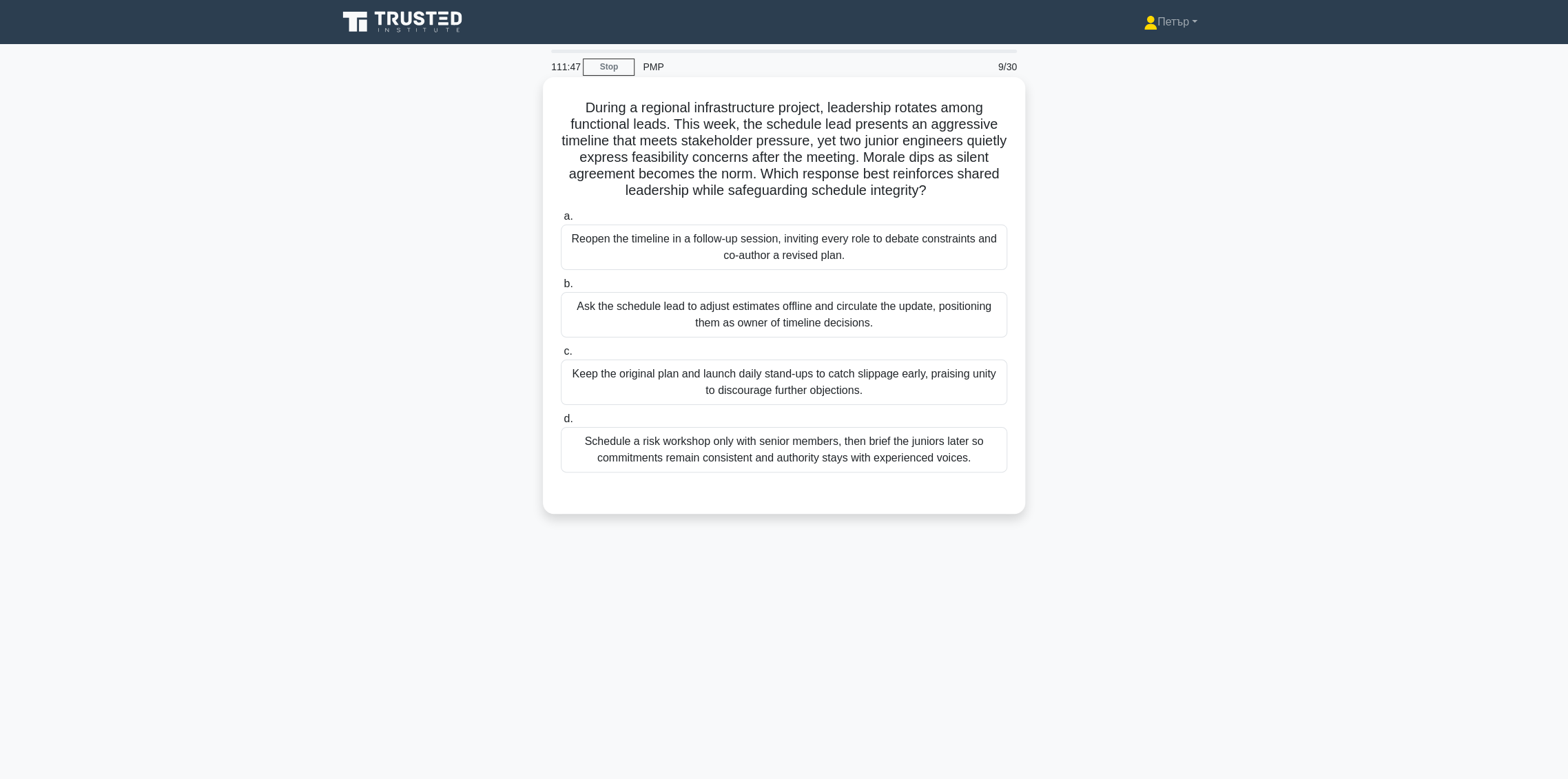
drag, startPoint x: 1014, startPoint y: 258, endPoint x: 998, endPoint y: 256, distance: 16.1
click at [1003, 256] on div "During a regional infrastructure project, leadership rotates among functional l…" at bounding box center [784, 295] width 471 height 426
click at [984, 252] on div "Reopen the timeline in a follow-up session, inviting every role to debate const…" at bounding box center [784, 247] width 447 height 46
click at [561, 221] on input "a. Reopen the timeline in a follow-up session, inviting every role to debate co…" at bounding box center [561, 216] width 0 height 9
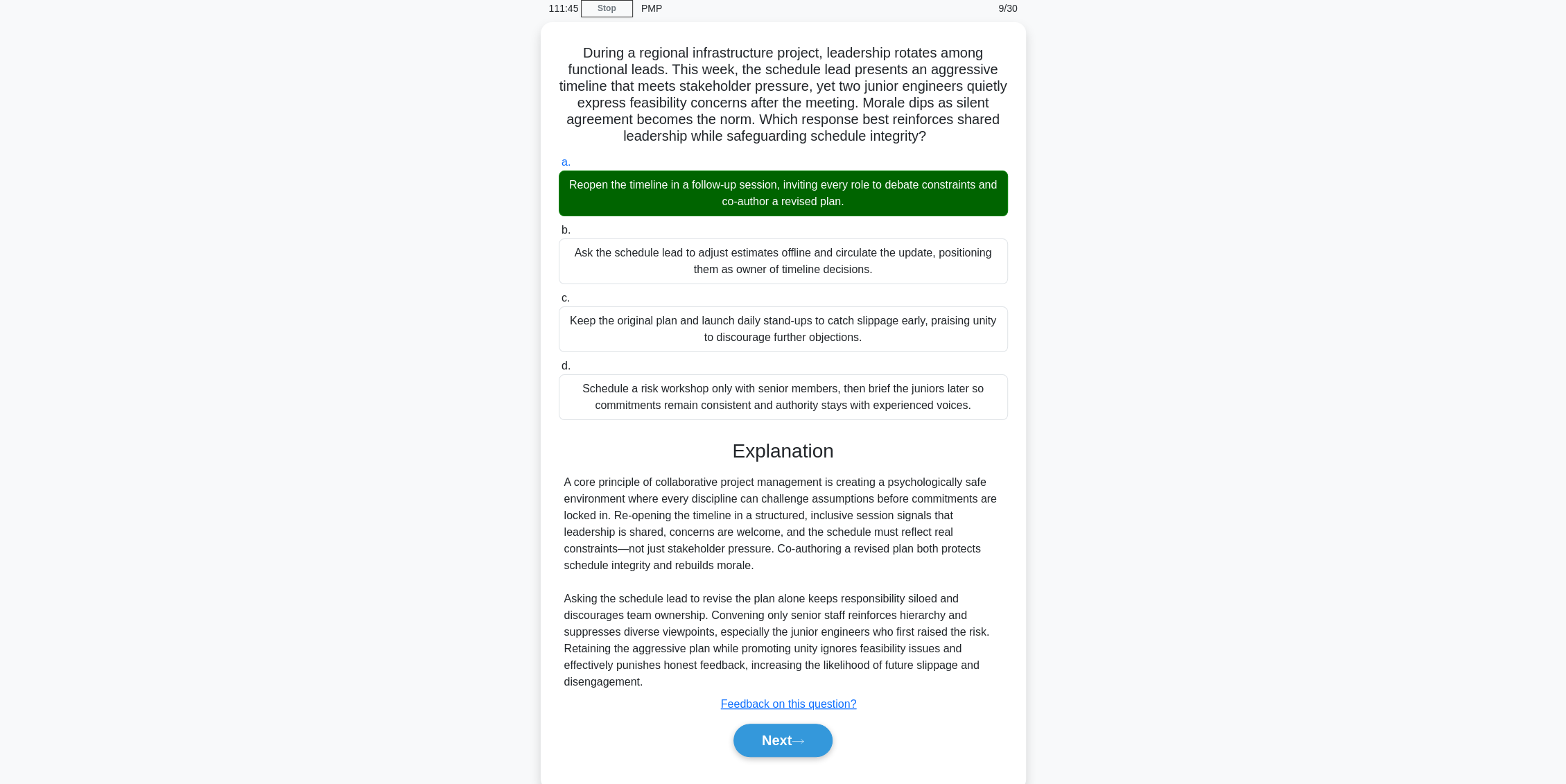
scroll to position [87, 0]
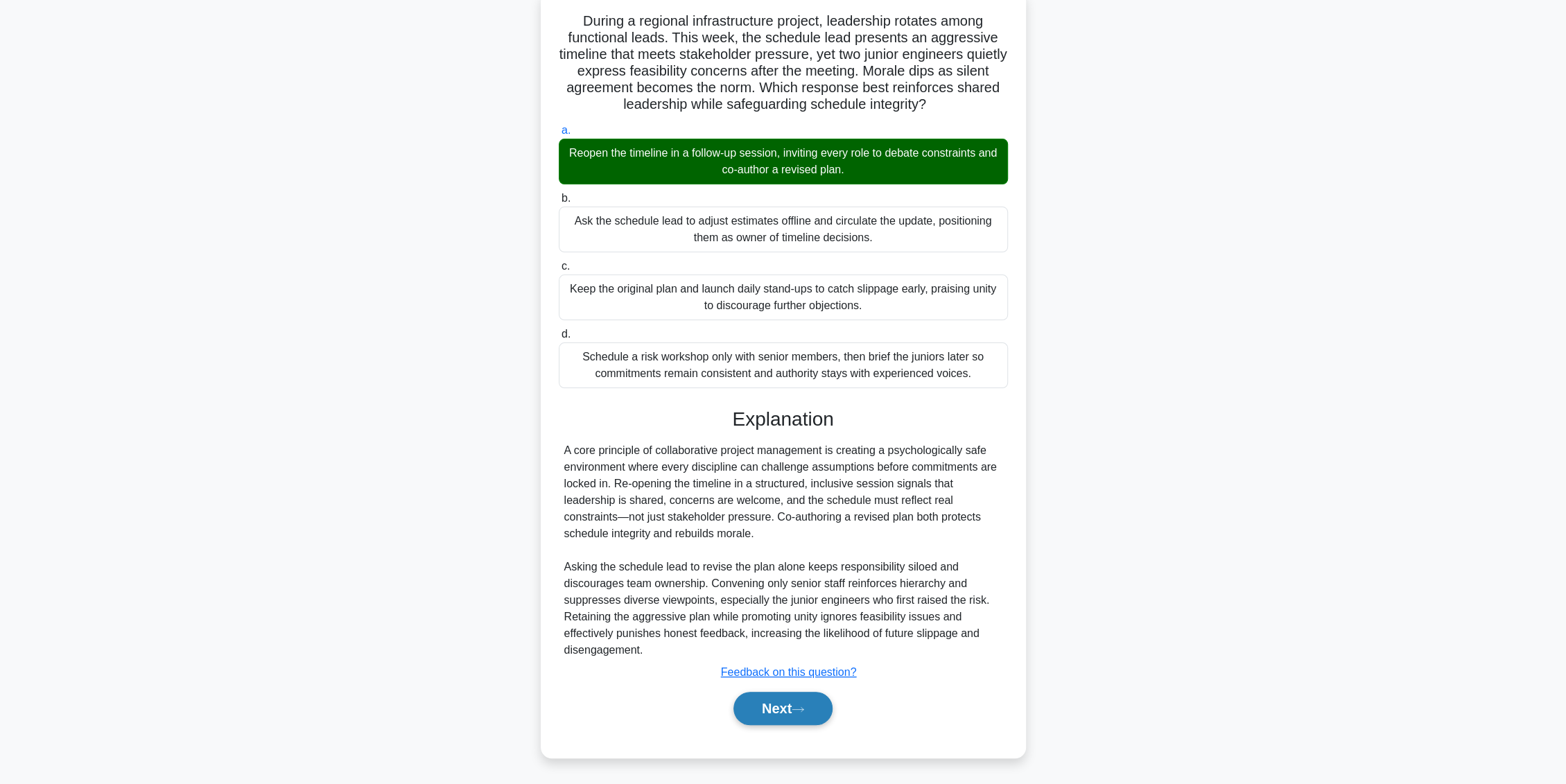
click at [780, 705] on button "Next" at bounding box center [783, 708] width 99 height 33
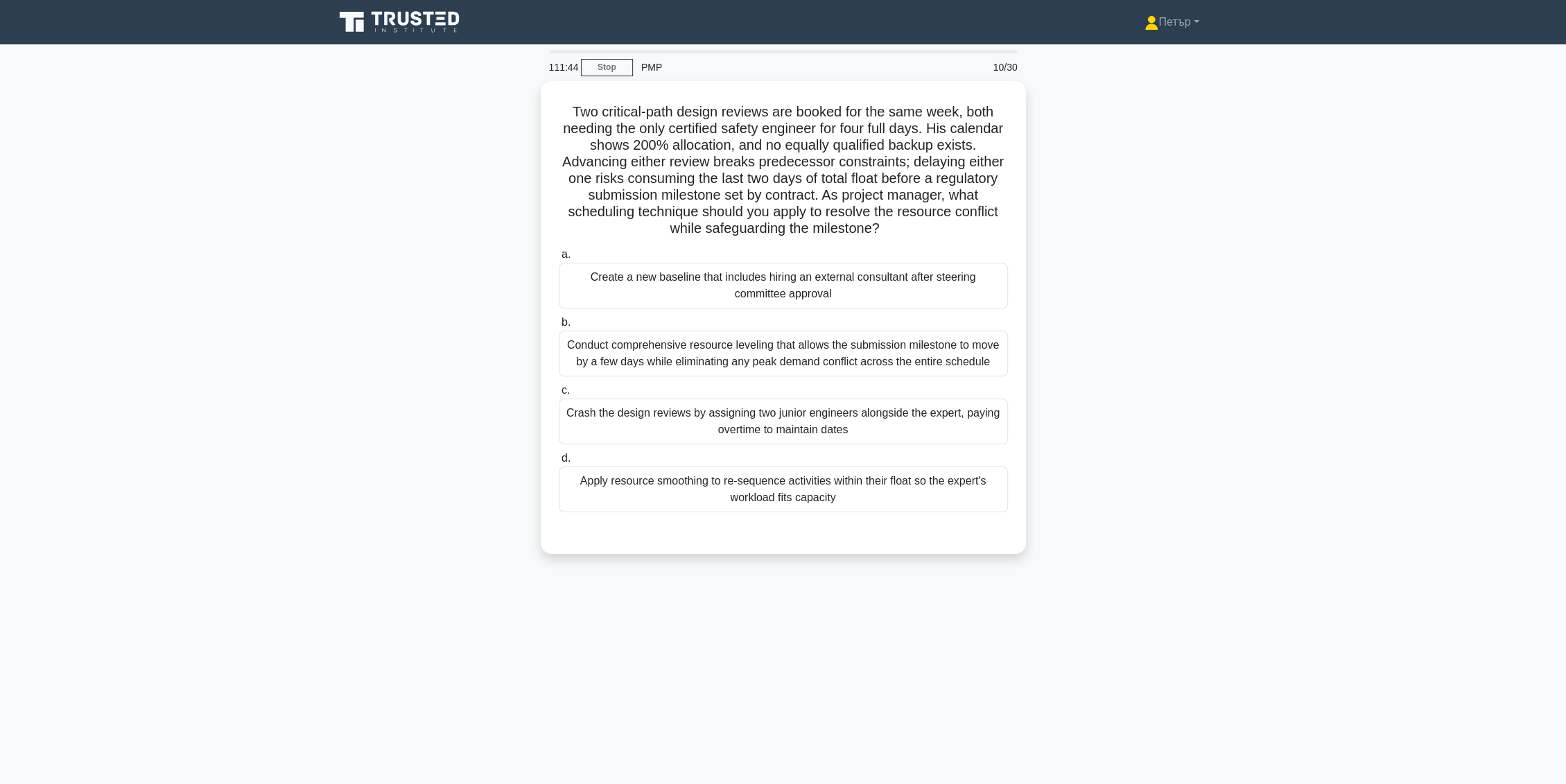
scroll to position [0, 0]
click at [955, 488] on div "Apply resource smoothing to re-sequence activities within their float so the ex…" at bounding box center [789, 486] width 449 height 46
click at [565, 460] on input "d. Apply resource smoothing to re-sequence activities within their float so the…" at bounding box center [565, 455] width 0 height 9
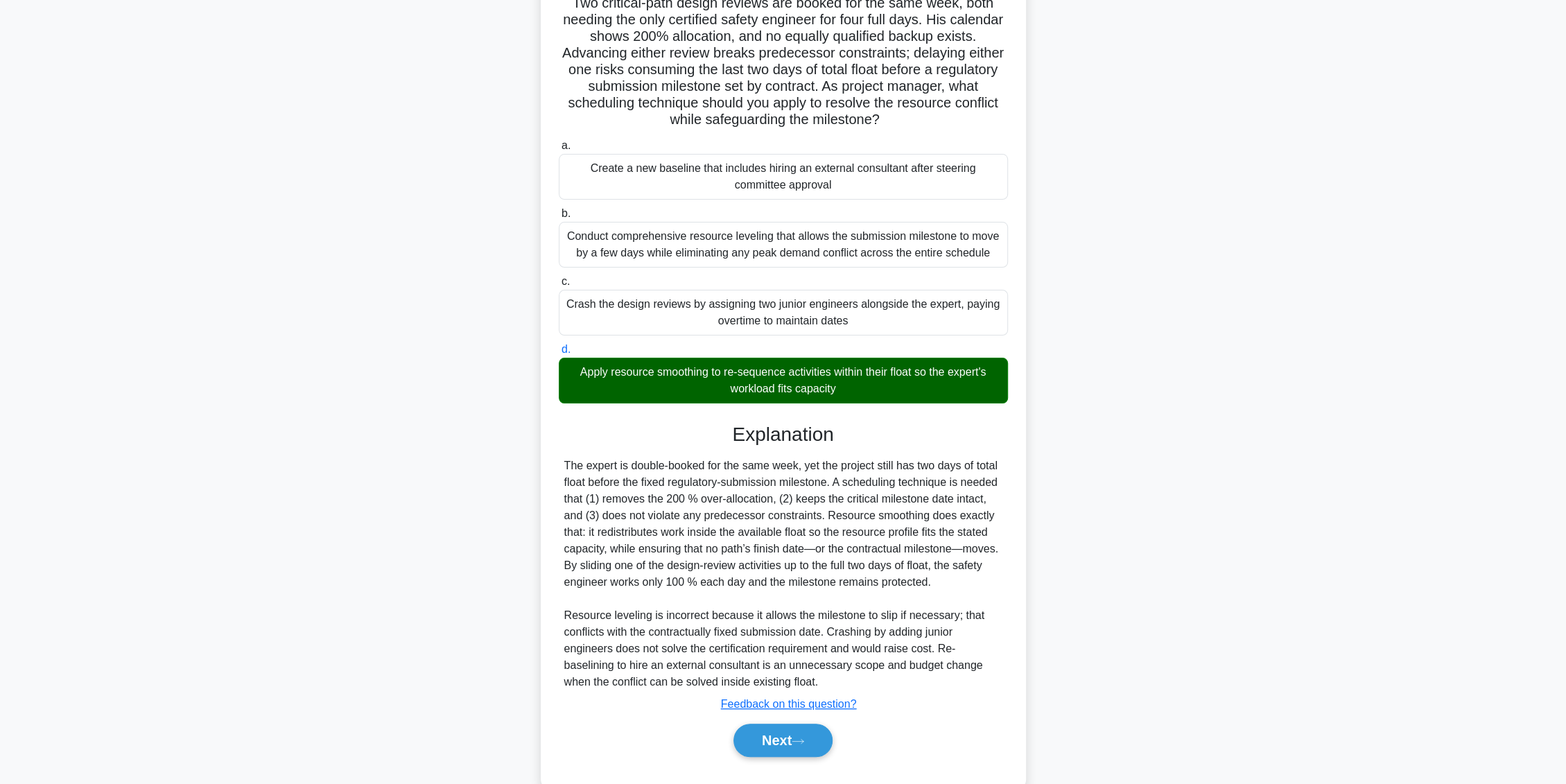
scroll to position [137, 0]
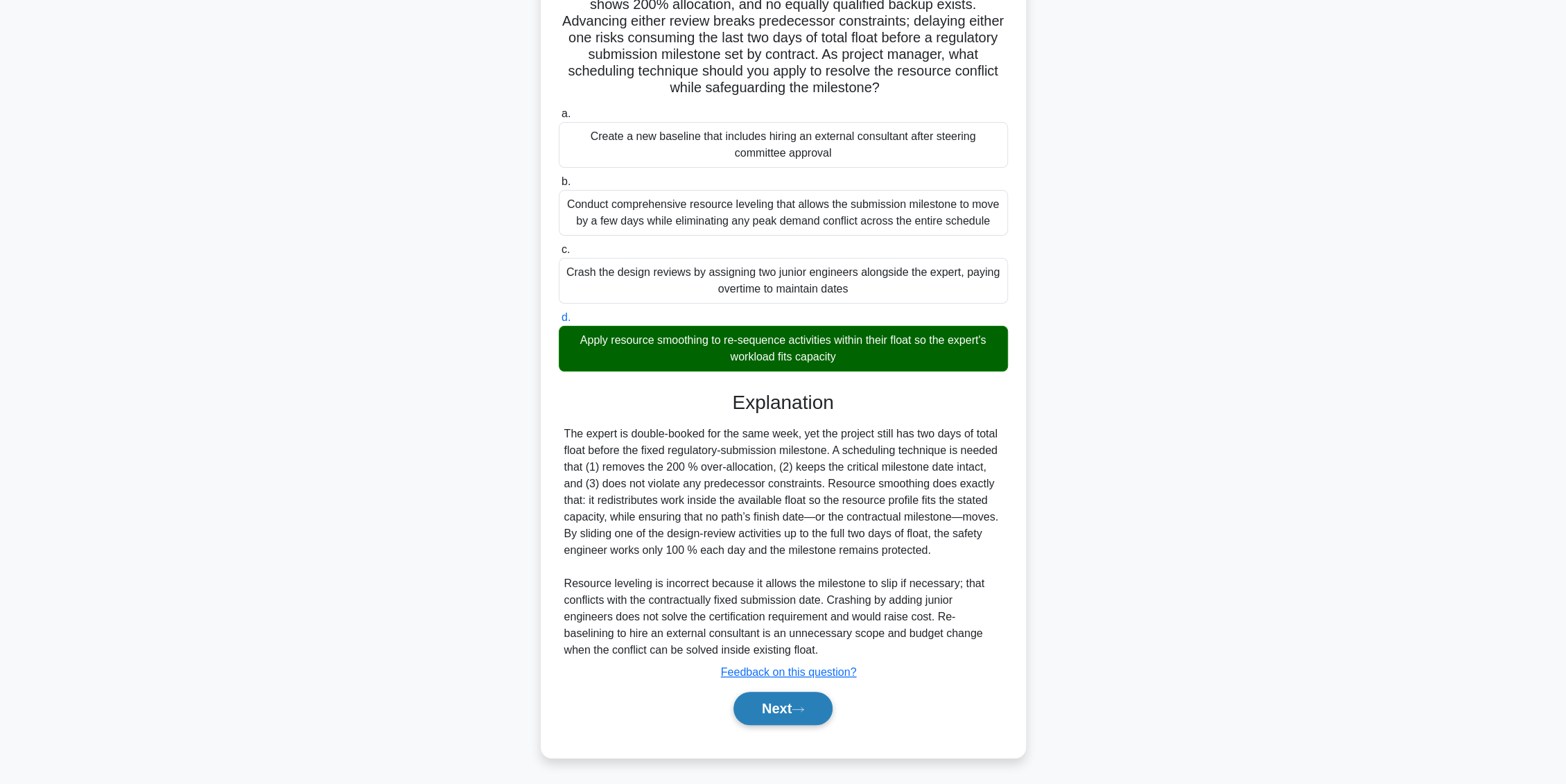
click at [761, 701] on button "Next" at bounding box center [783, 708] width 99 height 33
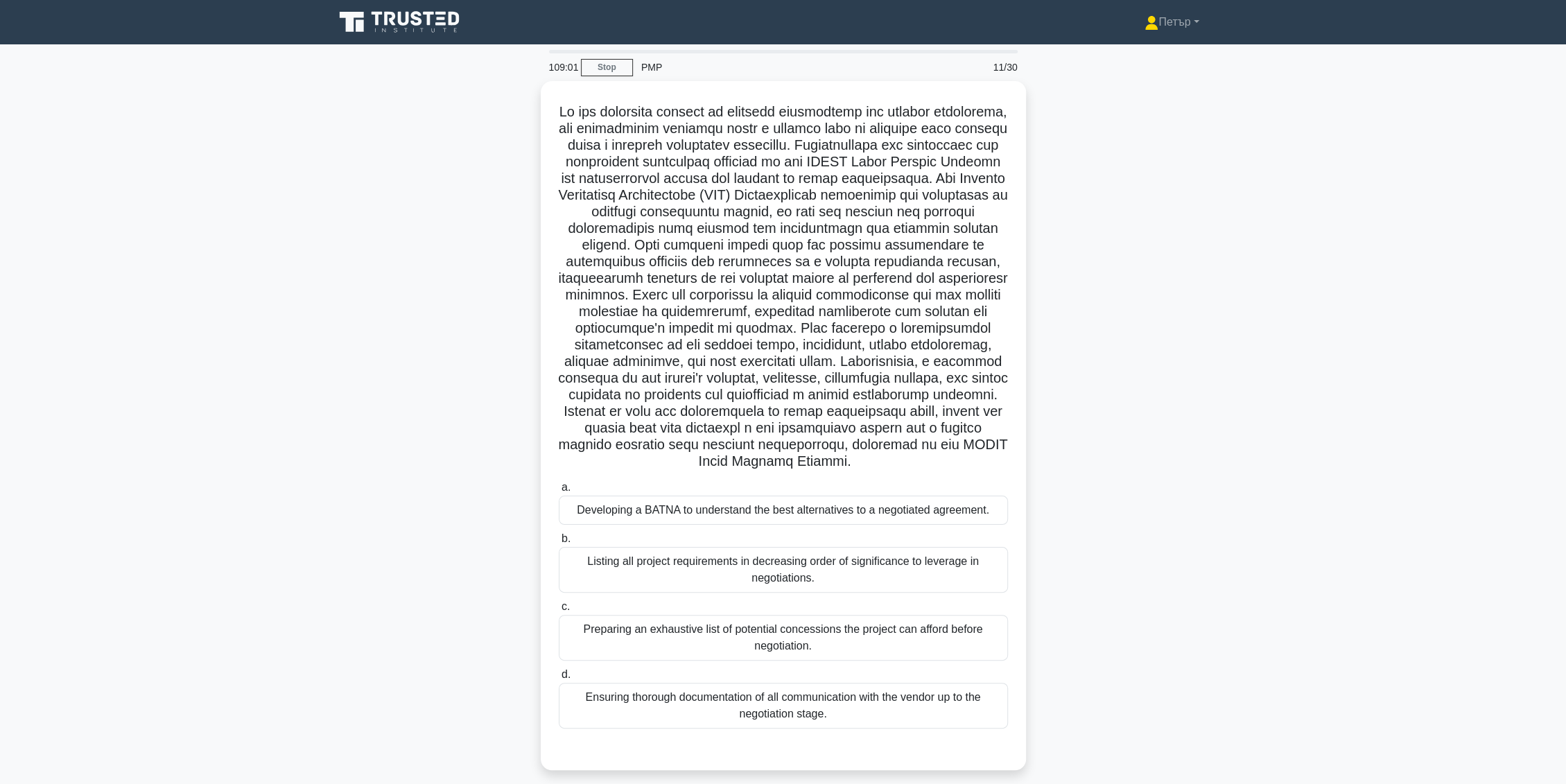
scroll to position [25, 0]
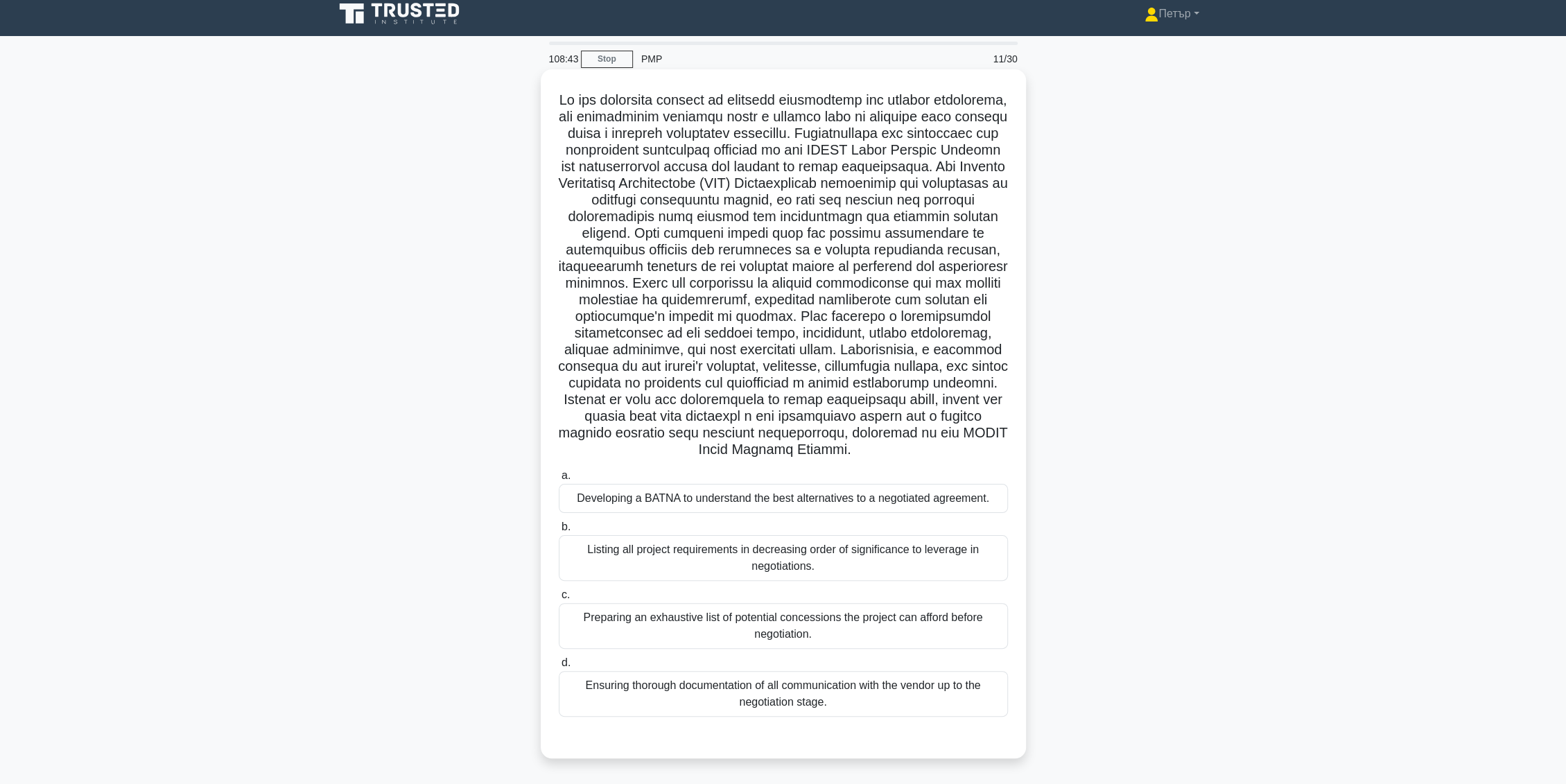
click at [958, 511] on div "Developing a BATNA to understand the best alternatives to a negotiated agreemen…" at bounding box center [783, 498] width 449 height 29
click at [559, 481] on input "a. Developing a BATNA to understand the best alternatives to a negotiated agree…" at bounding box center [559, 475] width 0 height 9
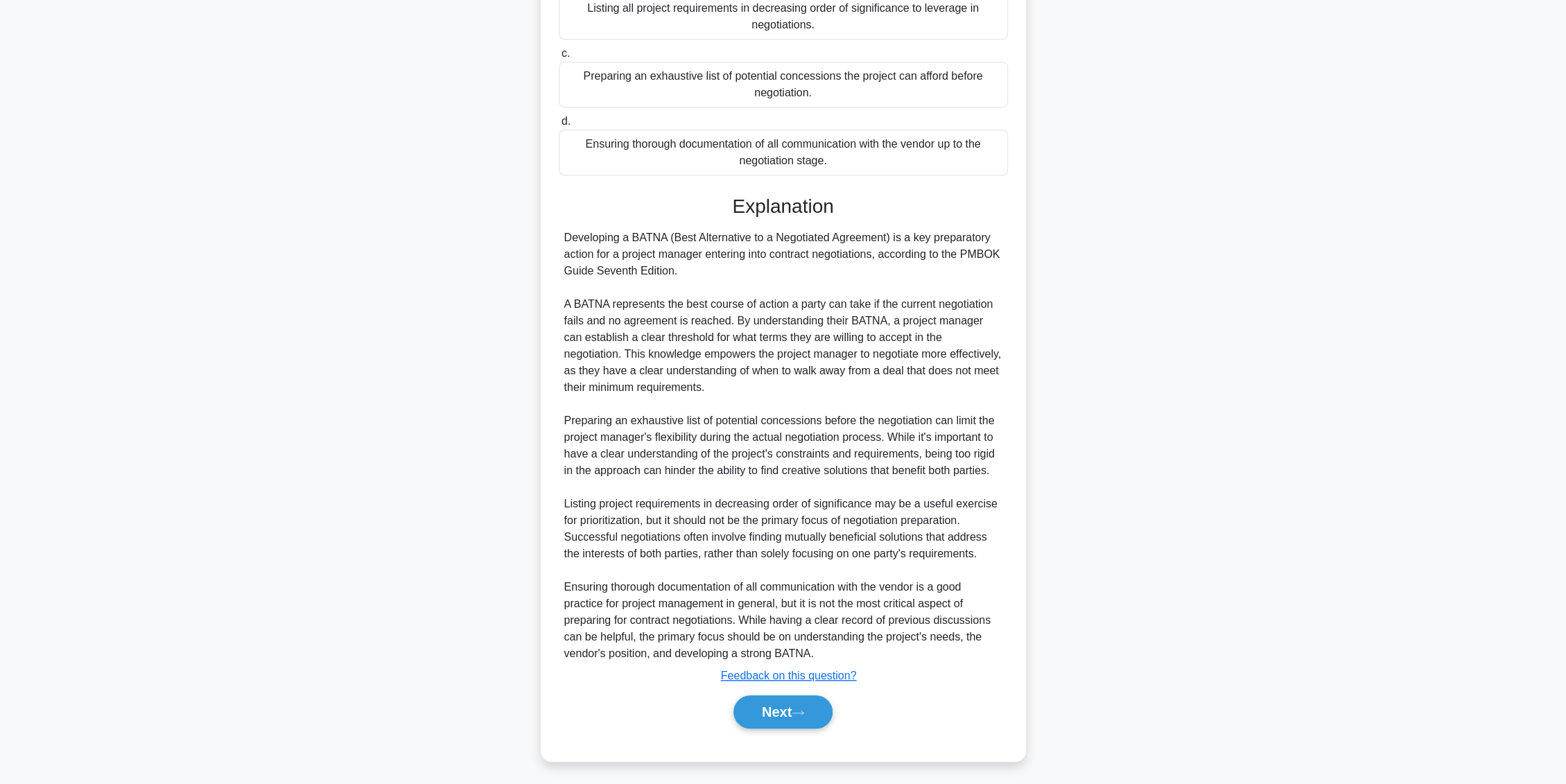
scroll to position [569, 0]
click at [785, 710] on button "Next" at bounding box center [783, 708] width 99 height 33
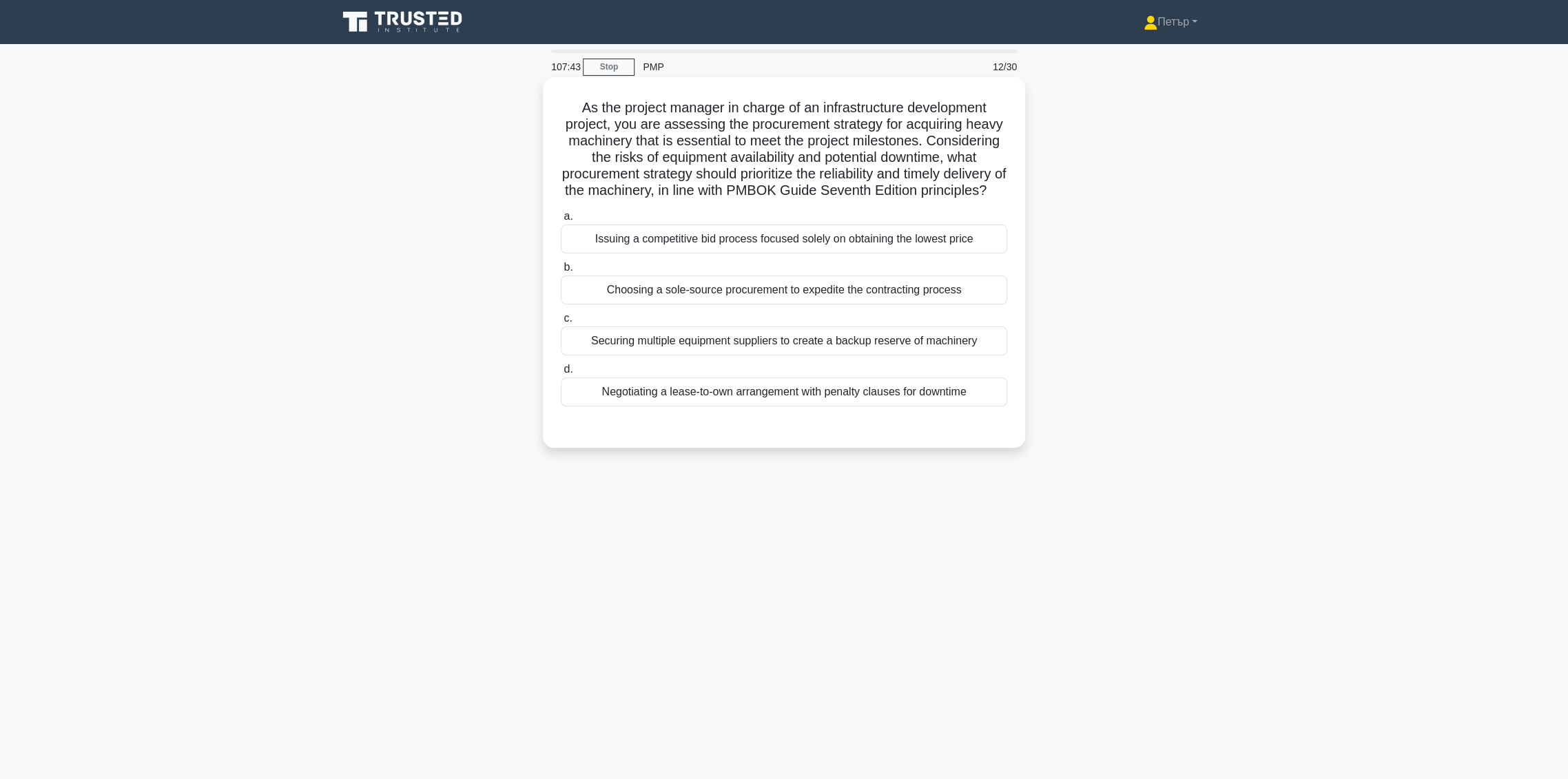
click at [733, 354] on div "Securing multiple equipment suppliers to create a backup reserve of machinery" at bounding box center [784, 341] width 447 height 29
click at [561, 323] on input "c. Securing multiple equipment suppliers to create a backup reserve of machinery" at bounding box center [561, 318] width 0 height 9
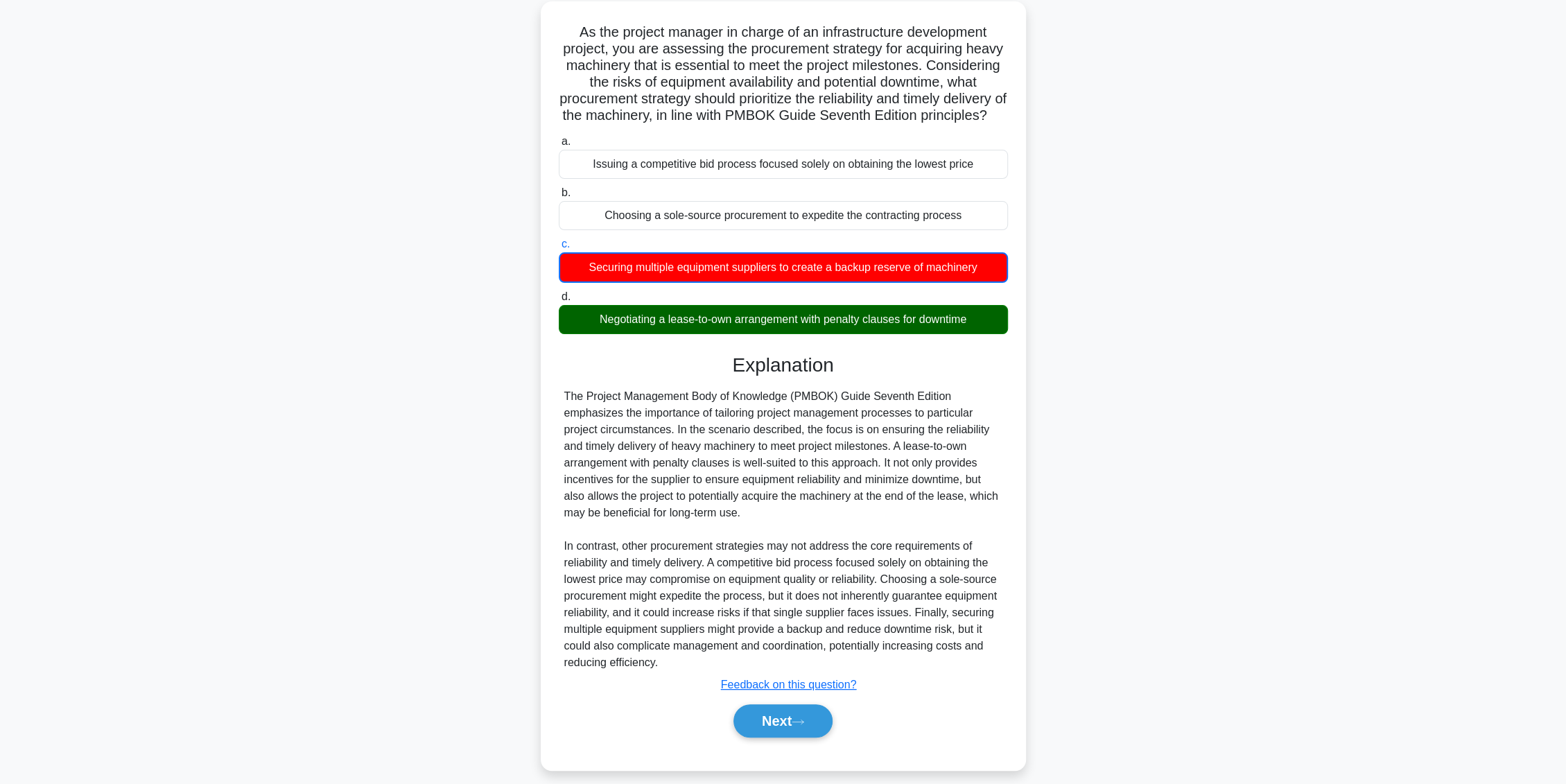
scroll to position [106, 0]
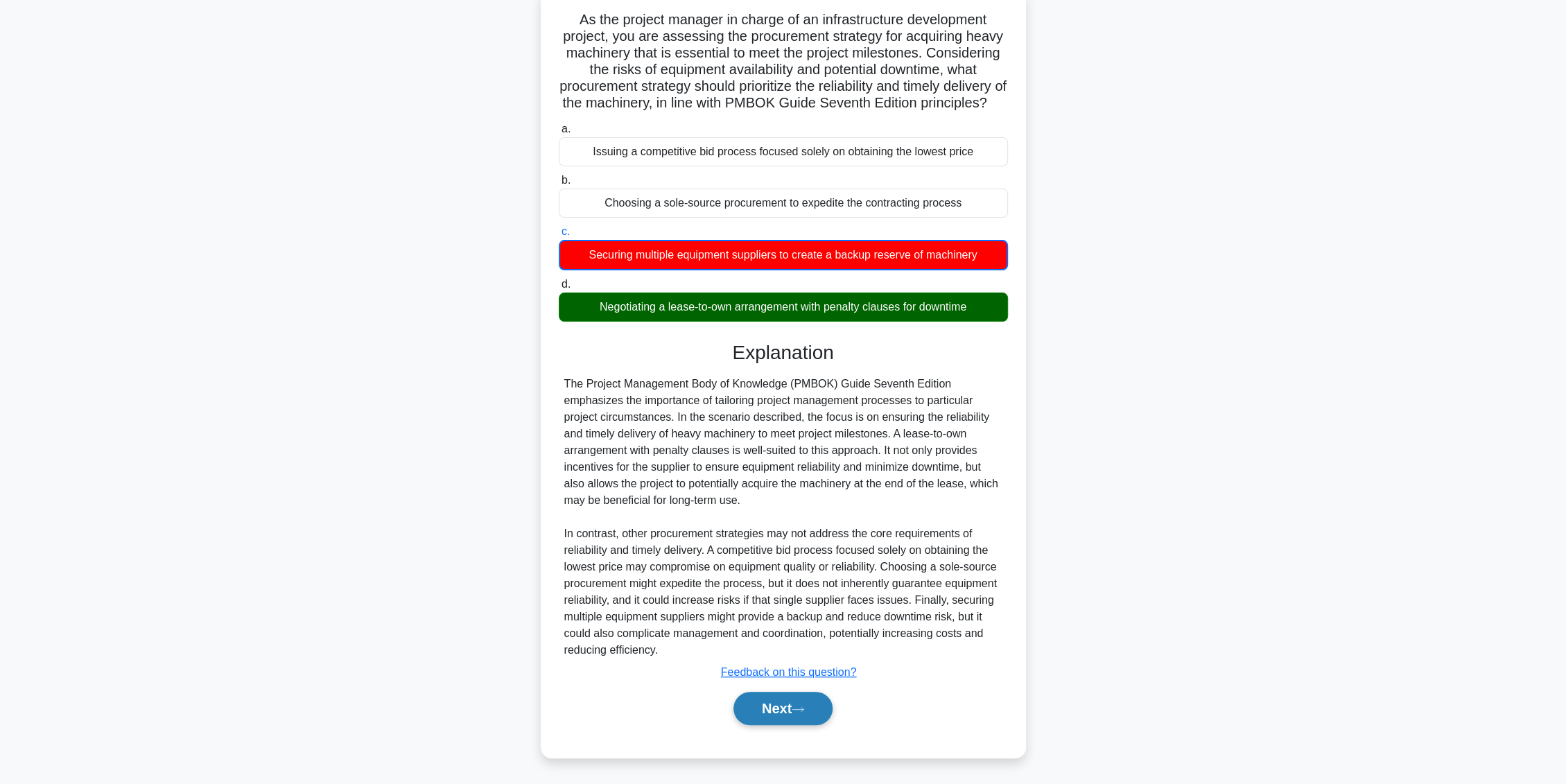
click at [752, 707] on button "Next" at bounding box center [783, 708] width 99 height 33
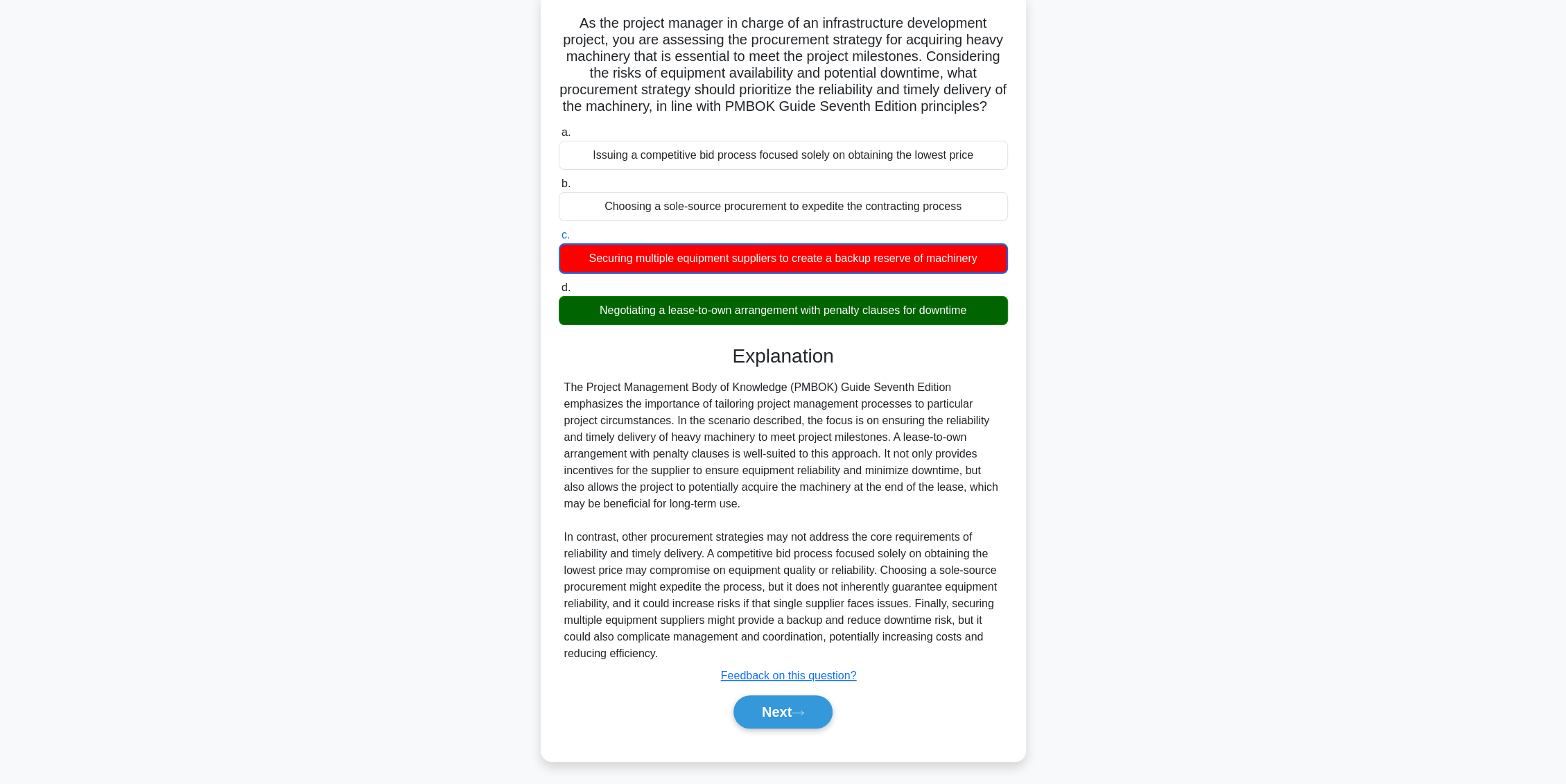
scroll to position [0, 0]
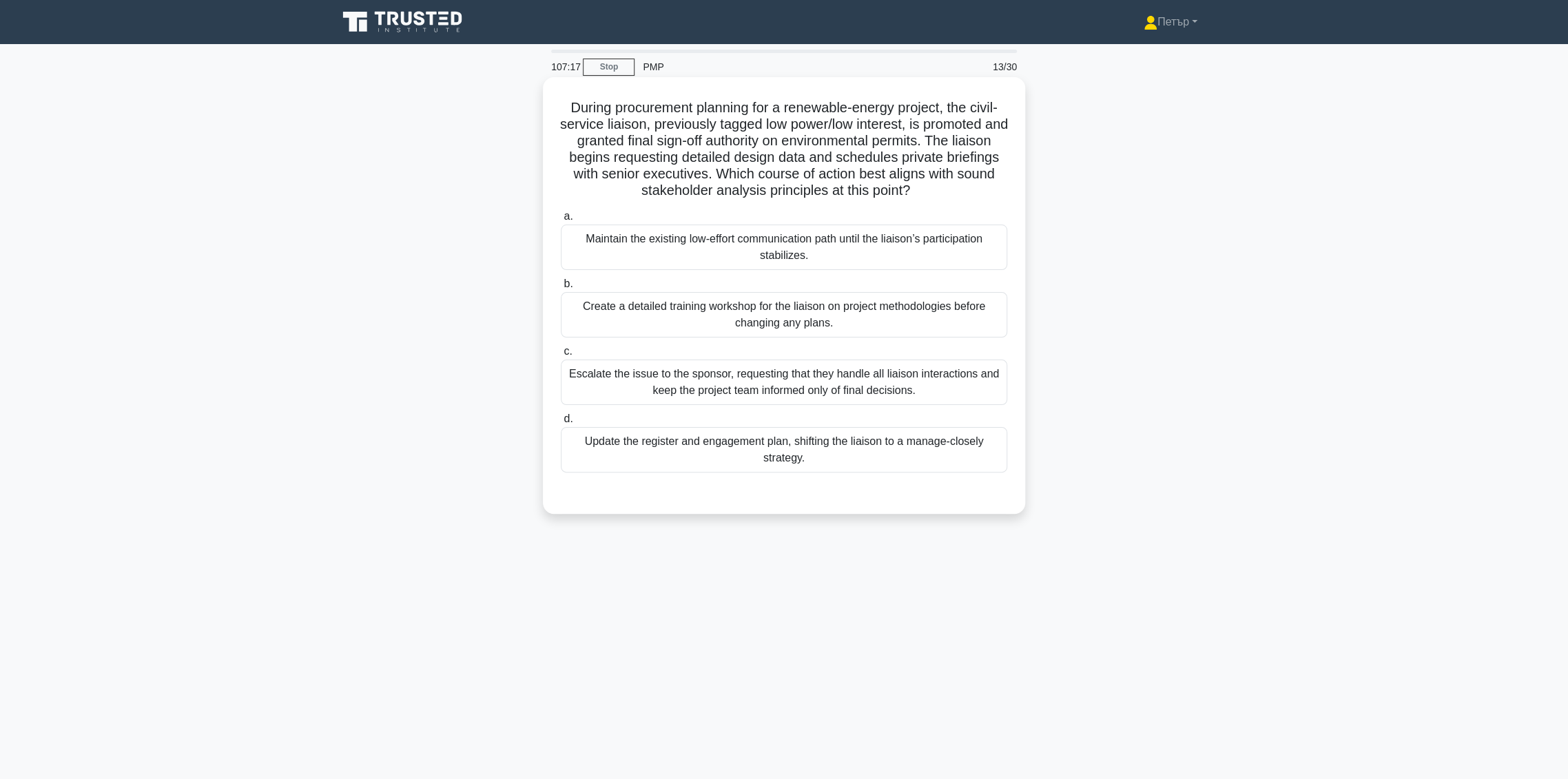
click at [903, 446] on div "Update the register and engagement plan, shifting the liaison to a manage-close…" at bounding box center [784, 450] width 447 height 46
click at [561, 424] on input "d. Update the register and engagement plan, shifting the liaison to a manage-cl…" at bounding box center [561, 418] width 0 height 9
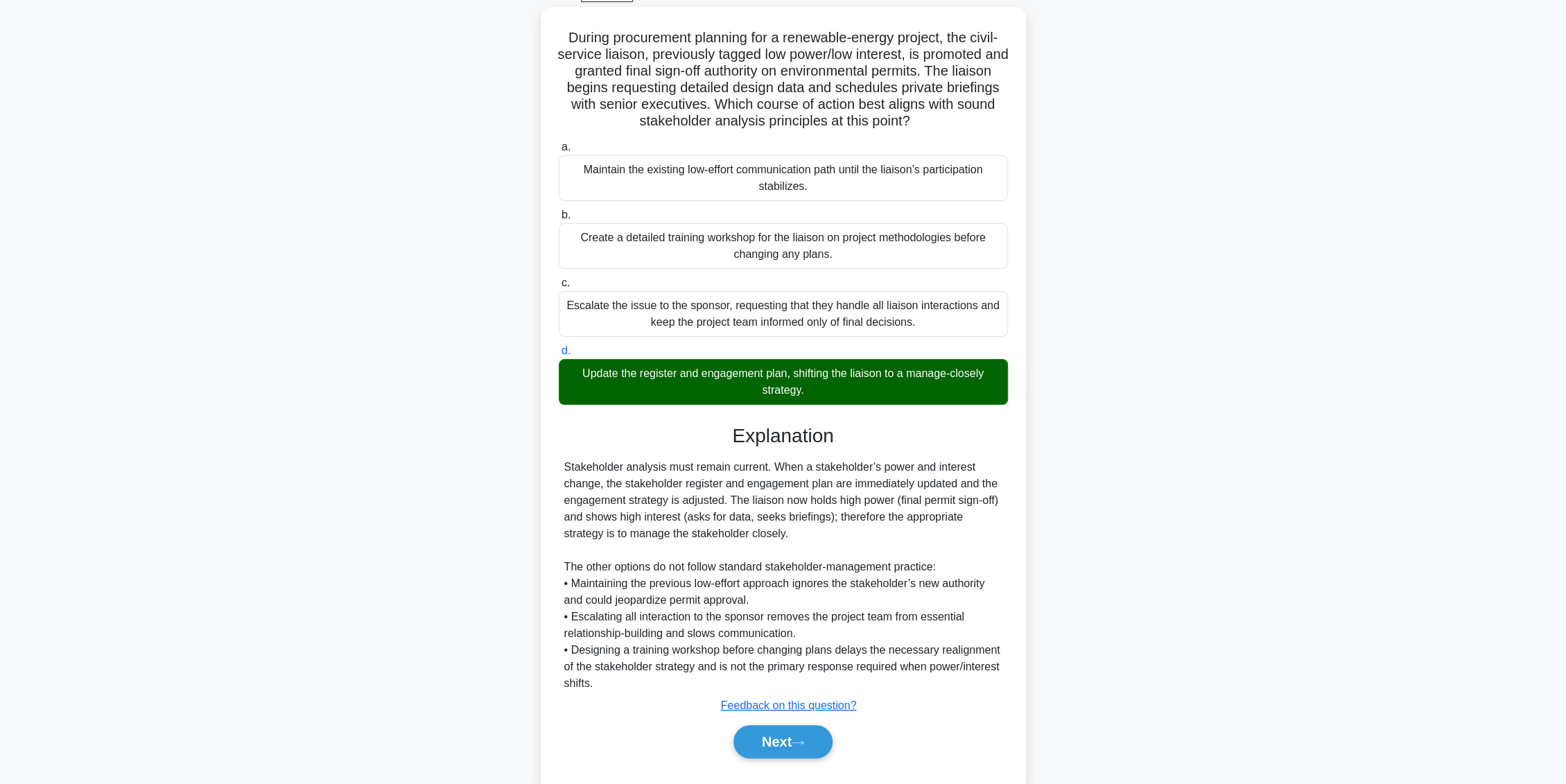
scroll to position [104, 0]
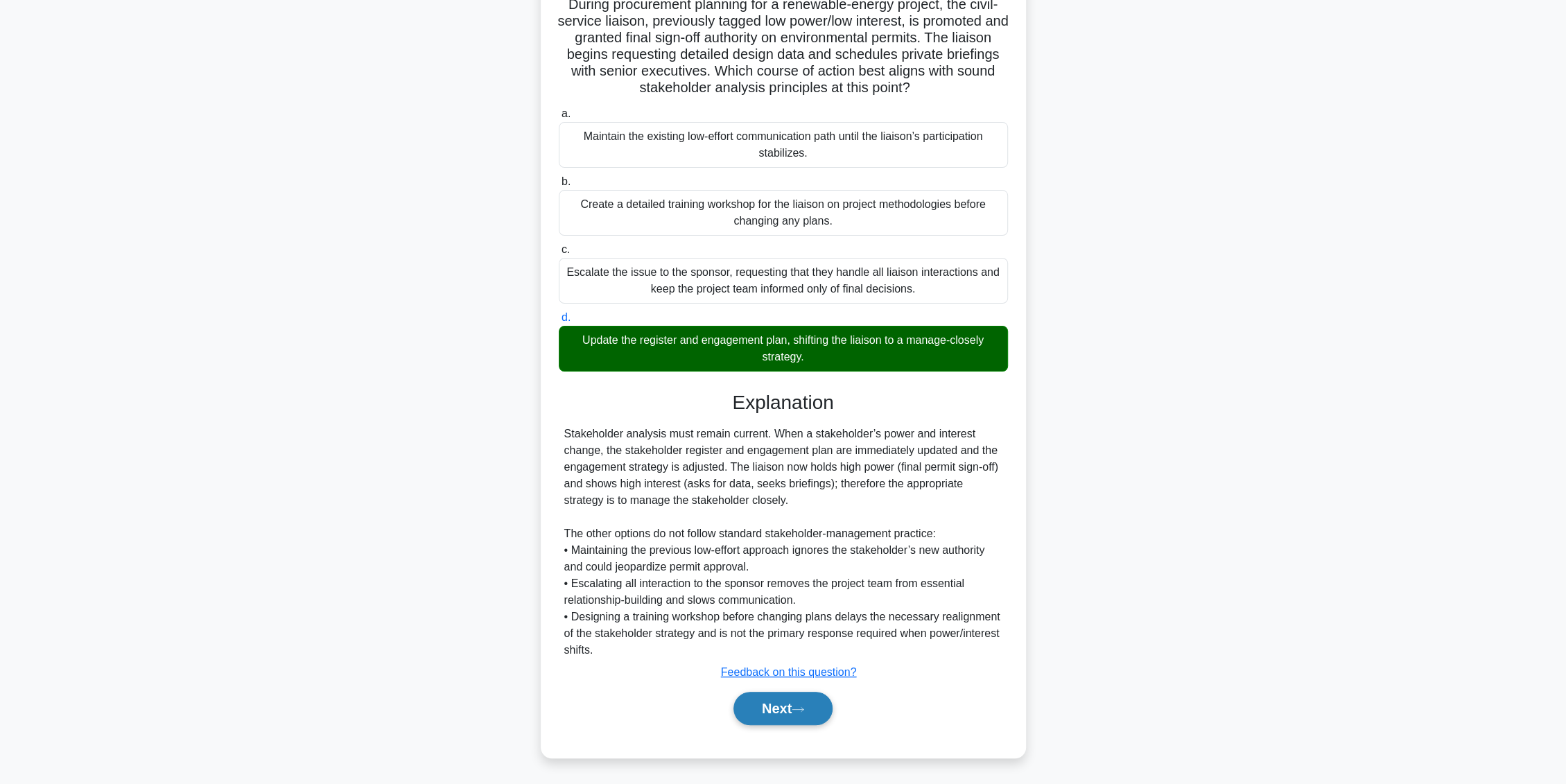
click at [772, 698] on button "Next" at bounding box center [783, 708] width 99 height 33
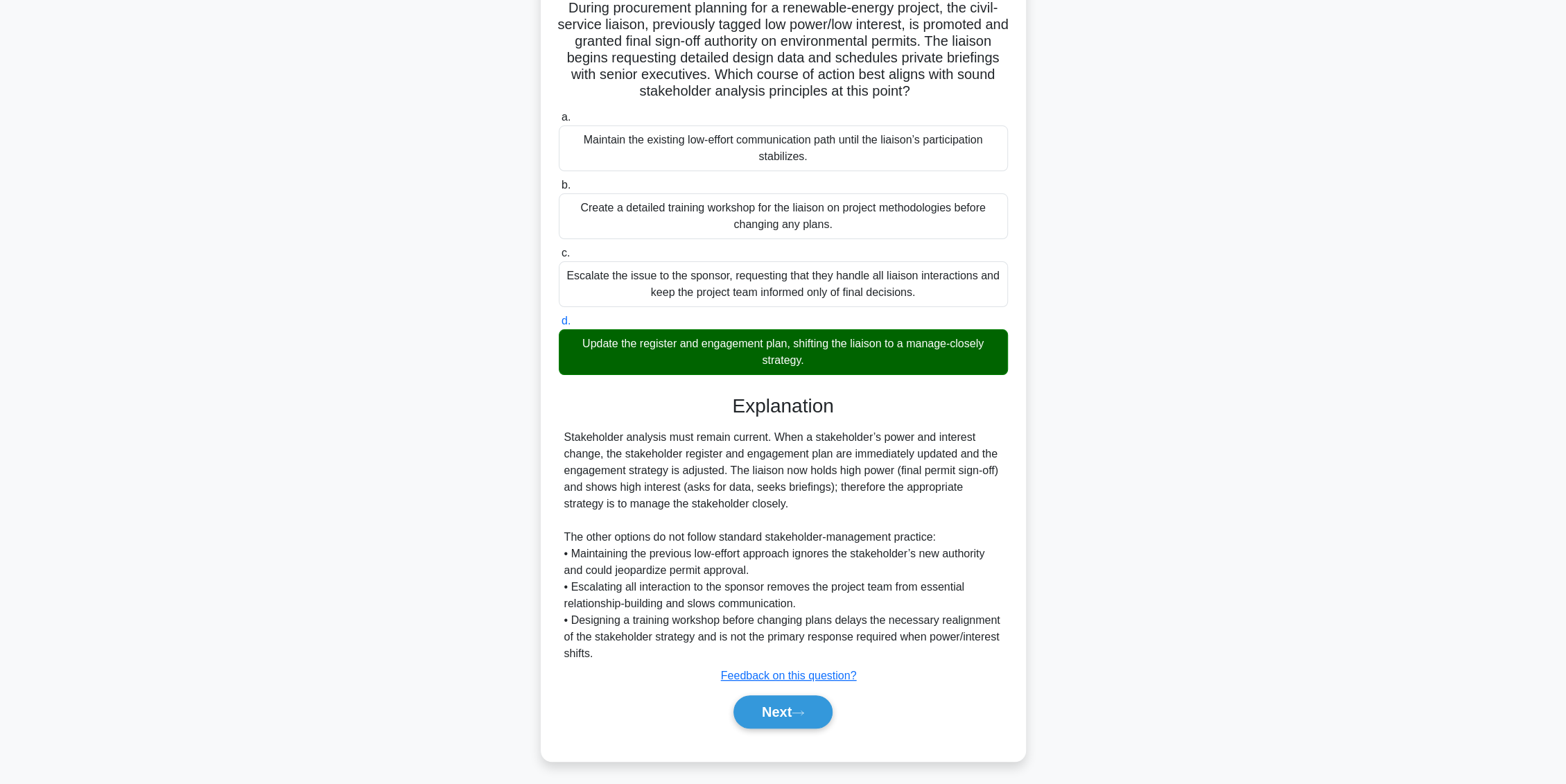
scroll to position [0, 0]
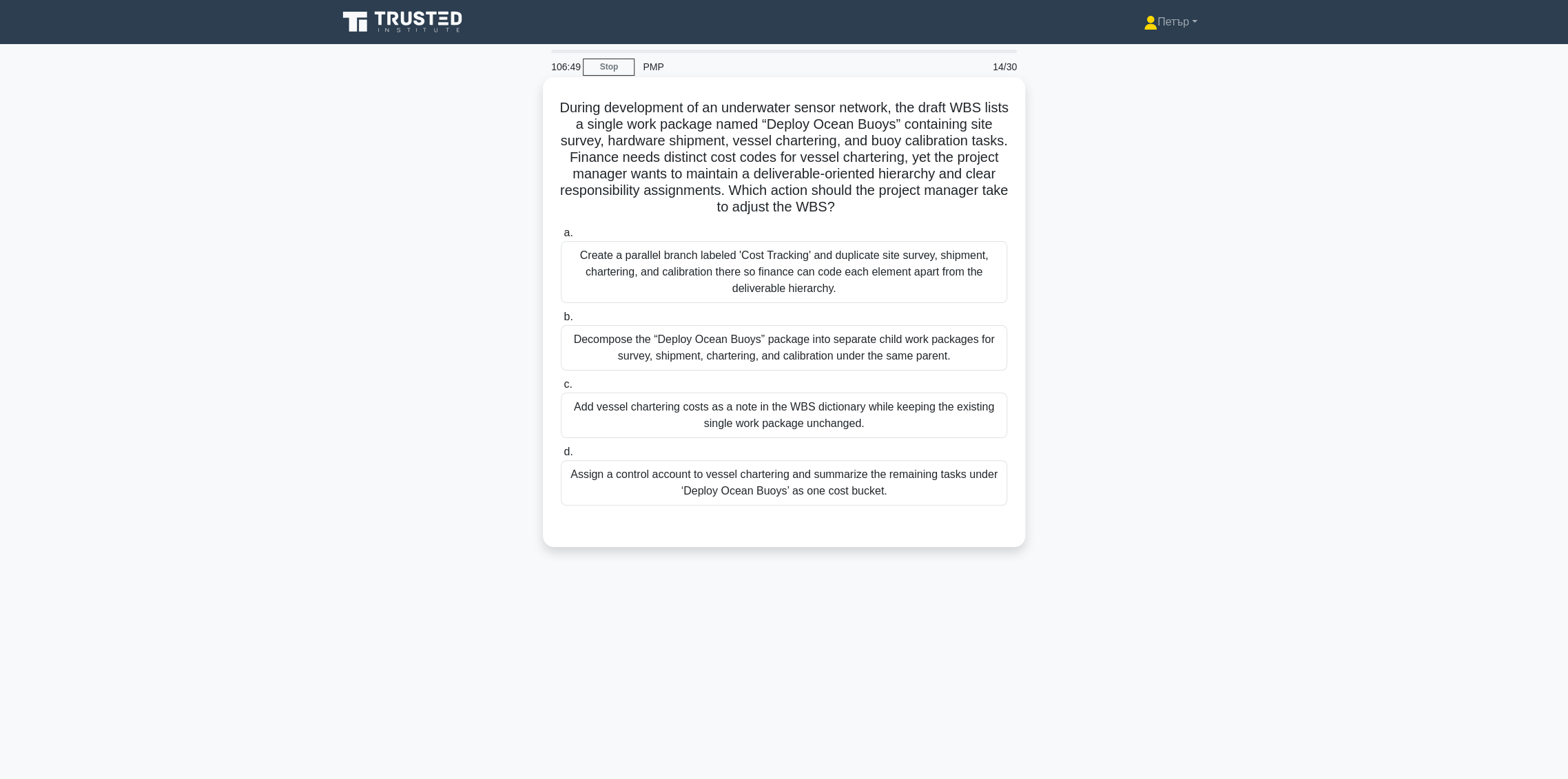
click at [821, 341] on div "Decompose the “Deploy Ocean Buoys” package into separate child work packages fo…" at bounding box center [784, 348] width 447 height 46
click at [561, 321] on input "b. Decompose the “Deploy Ocean Buoys” package into separate child work packages…" at bounding box center [561, 317] width 0 height 9
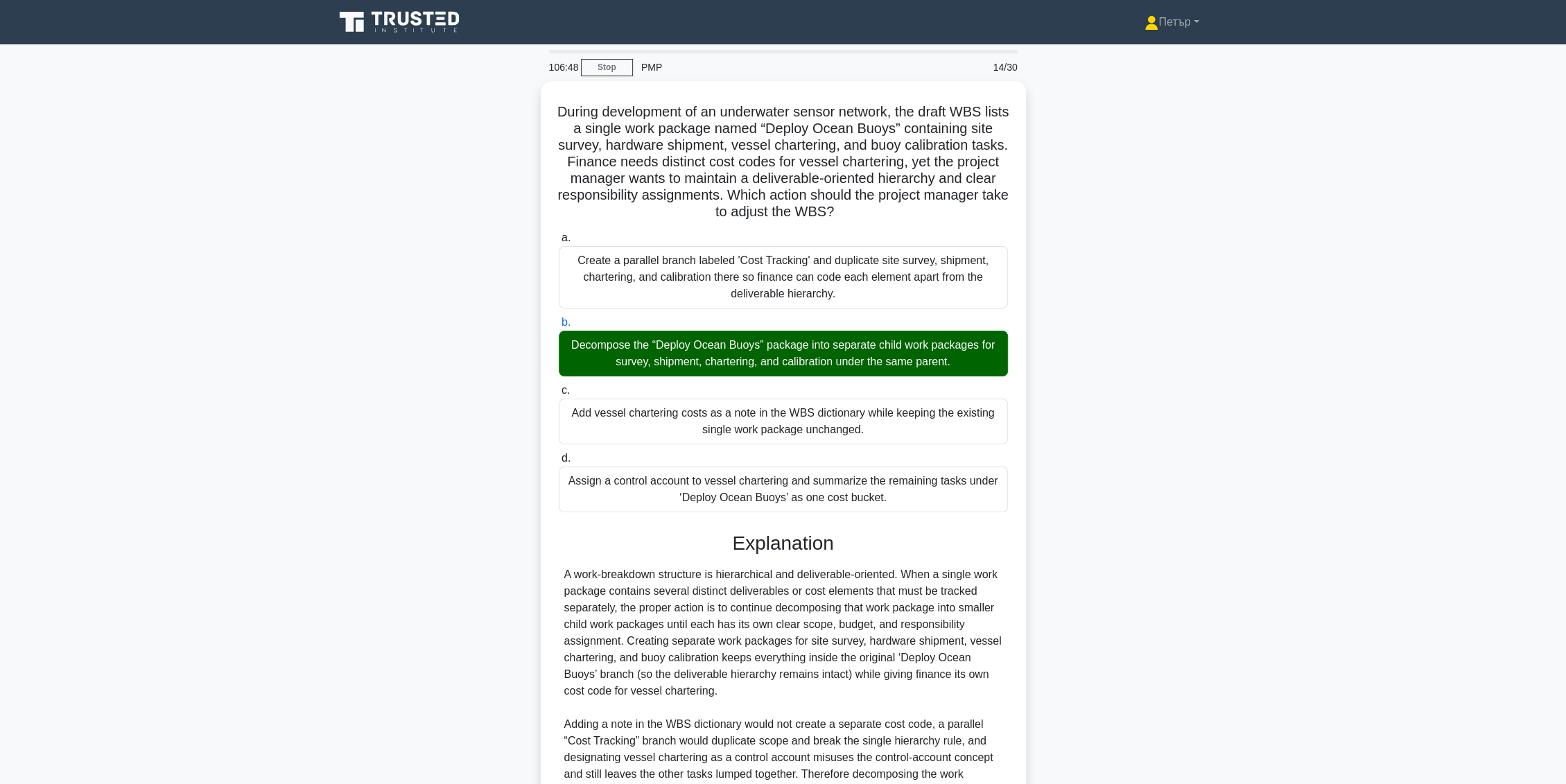
scroll to position [137, 0]
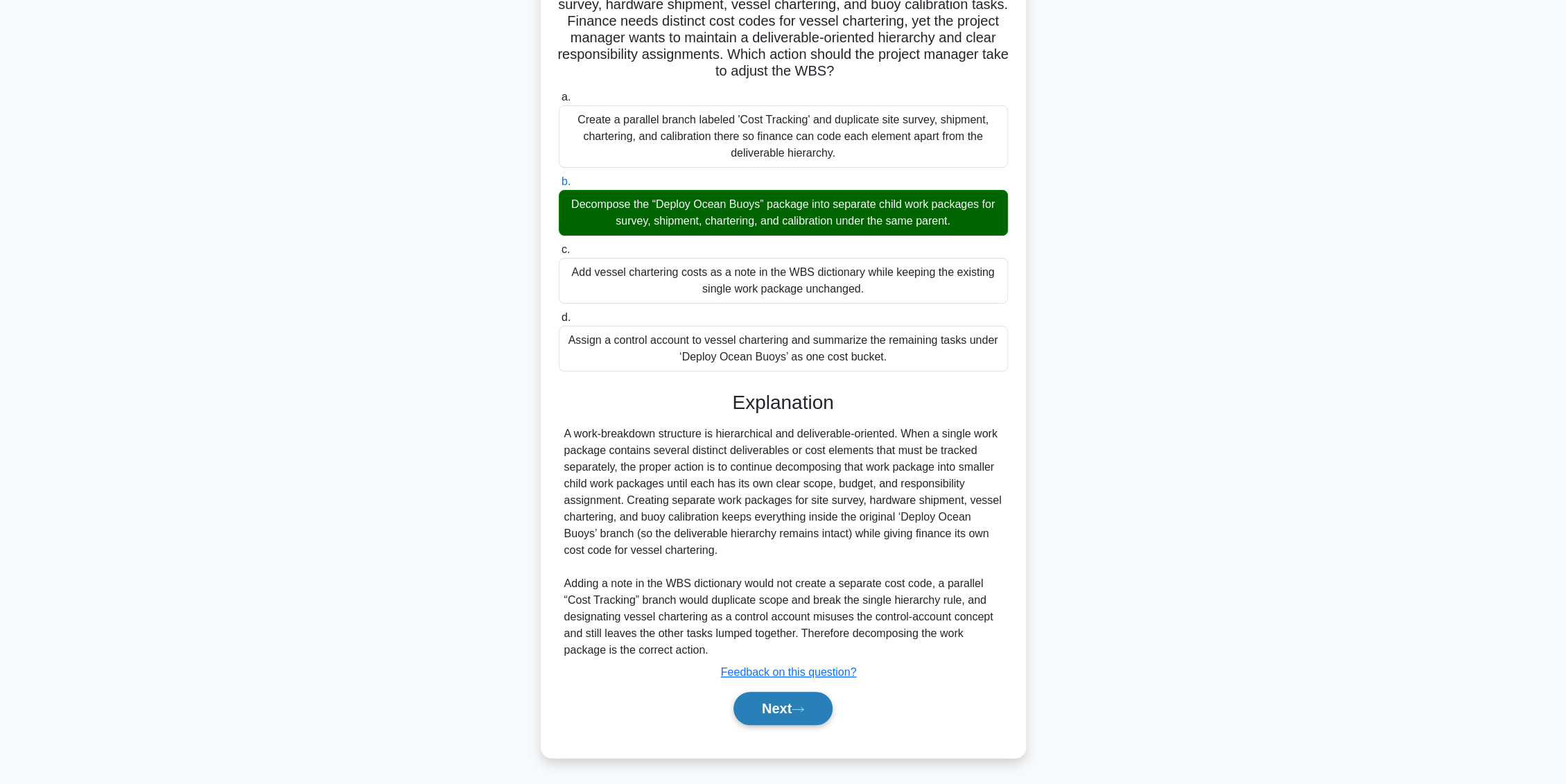
click at [775, 705] on button "Next" at bounding box center [783, 708] width 99 height 33
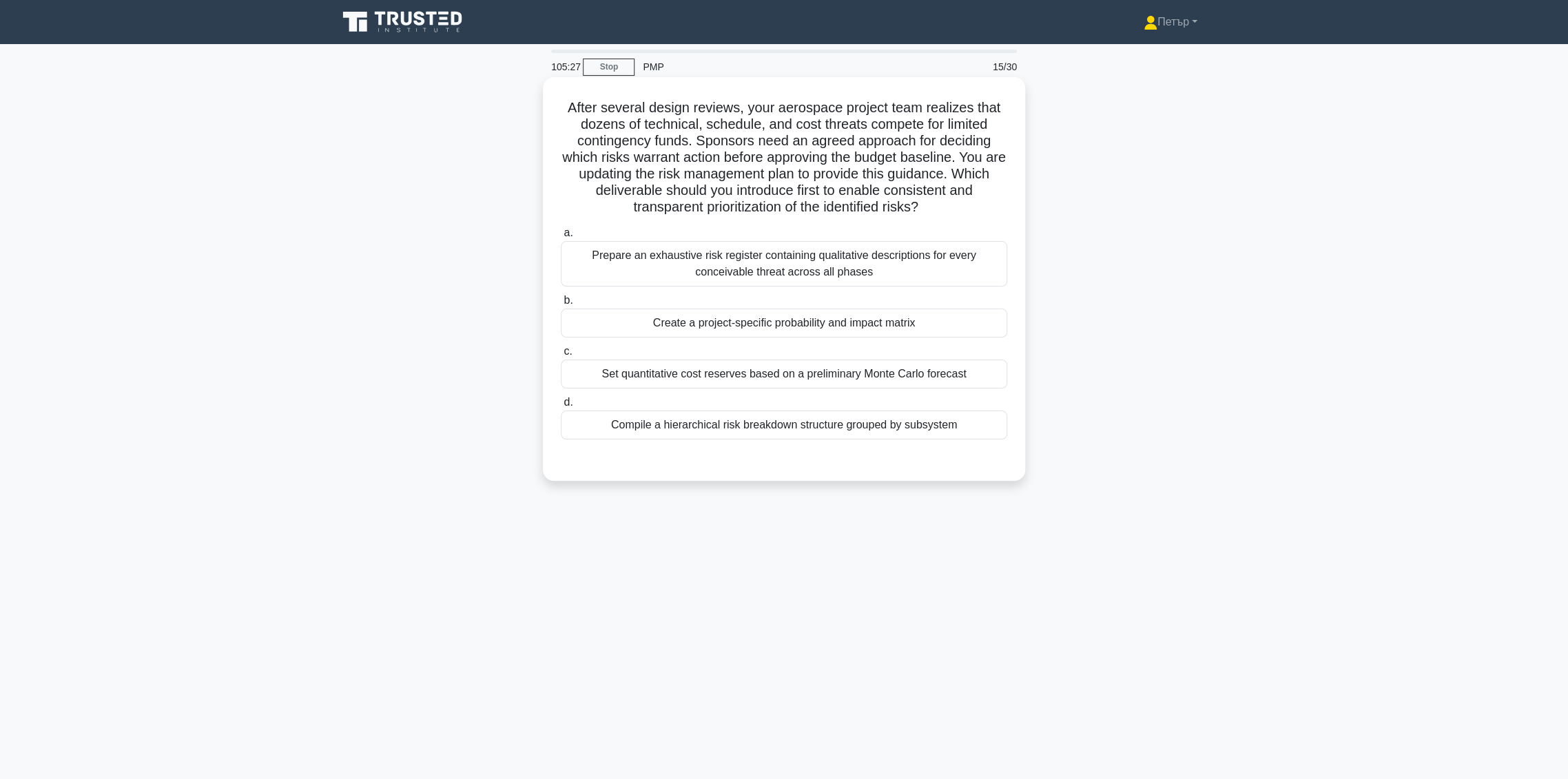
click at [960, 316] on div "Create a project-specific probability and impact matrix" at bounding box center [784, 323] width 447 height 29
click at [561, 305] on input "b. Create a project-specific probability and impact matrix" at bounding box center [561, 301] width 0 height 9
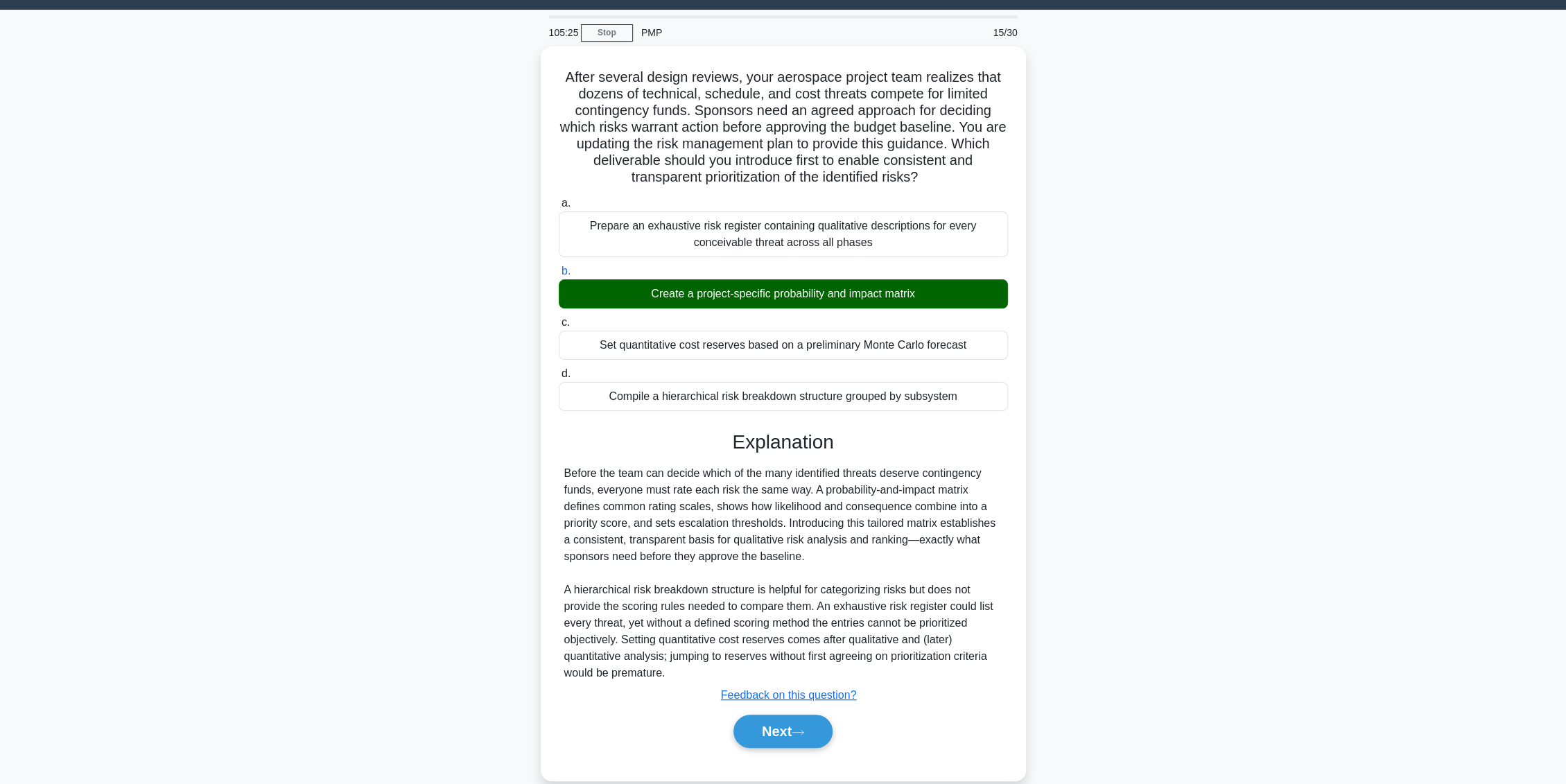
scroll to position [54, 0]
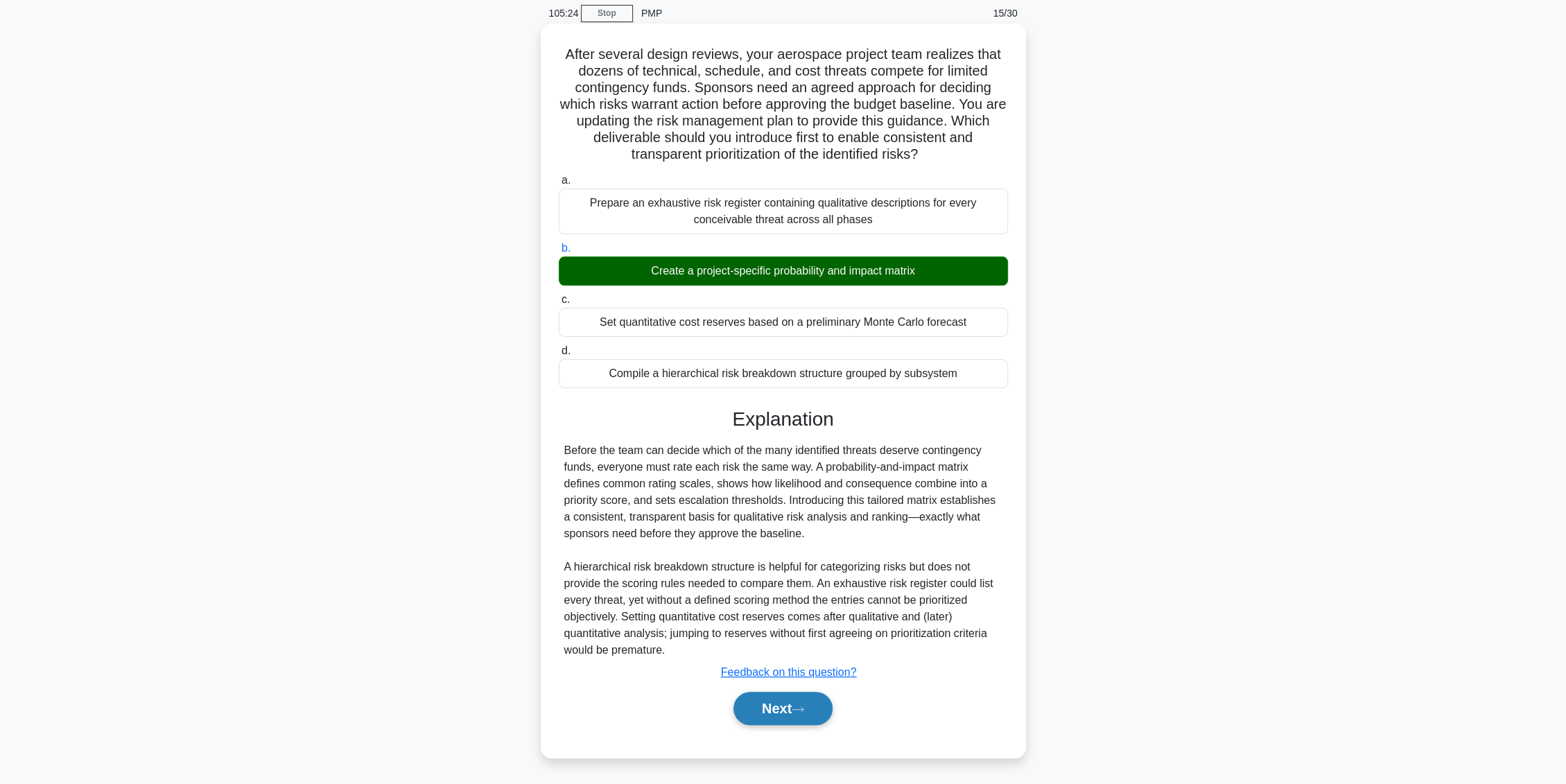
click at [784, 702] on button "Next" at bounding box center [783, 708] width 99 height 33
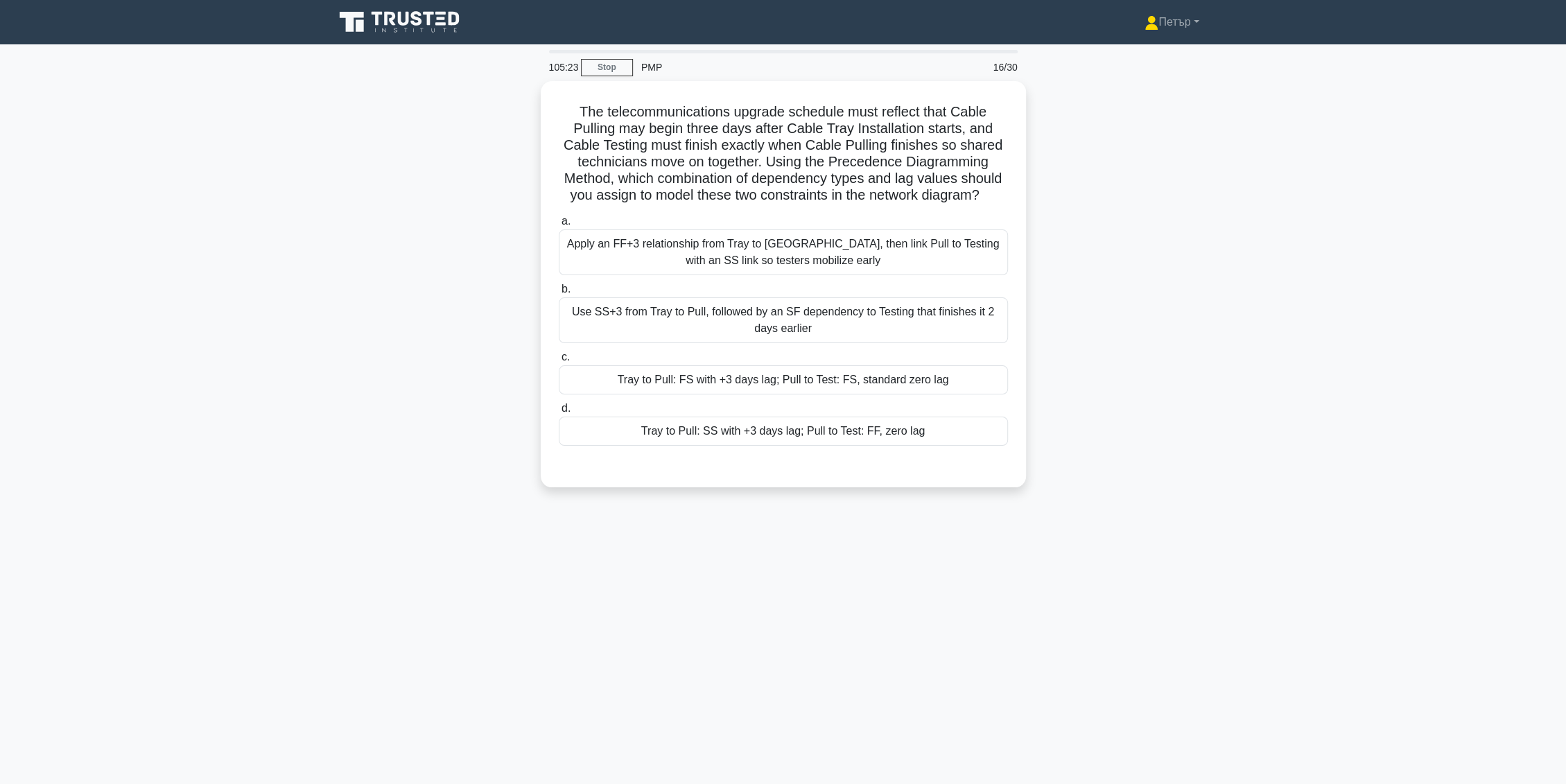
scroll to position [0, 0]
click at [969, 427] on div "Tray to Pull: SS with +3 days lag; Pull to Test: FF, zero lag" at bounding box center [789, 427] width 449 height 29
click at [565, 410] on input "d. Tray to Pull: SS with +3 days lag; Pull to Test: FF, zero lag" at bounding box center [565, 405] width 0 height 9
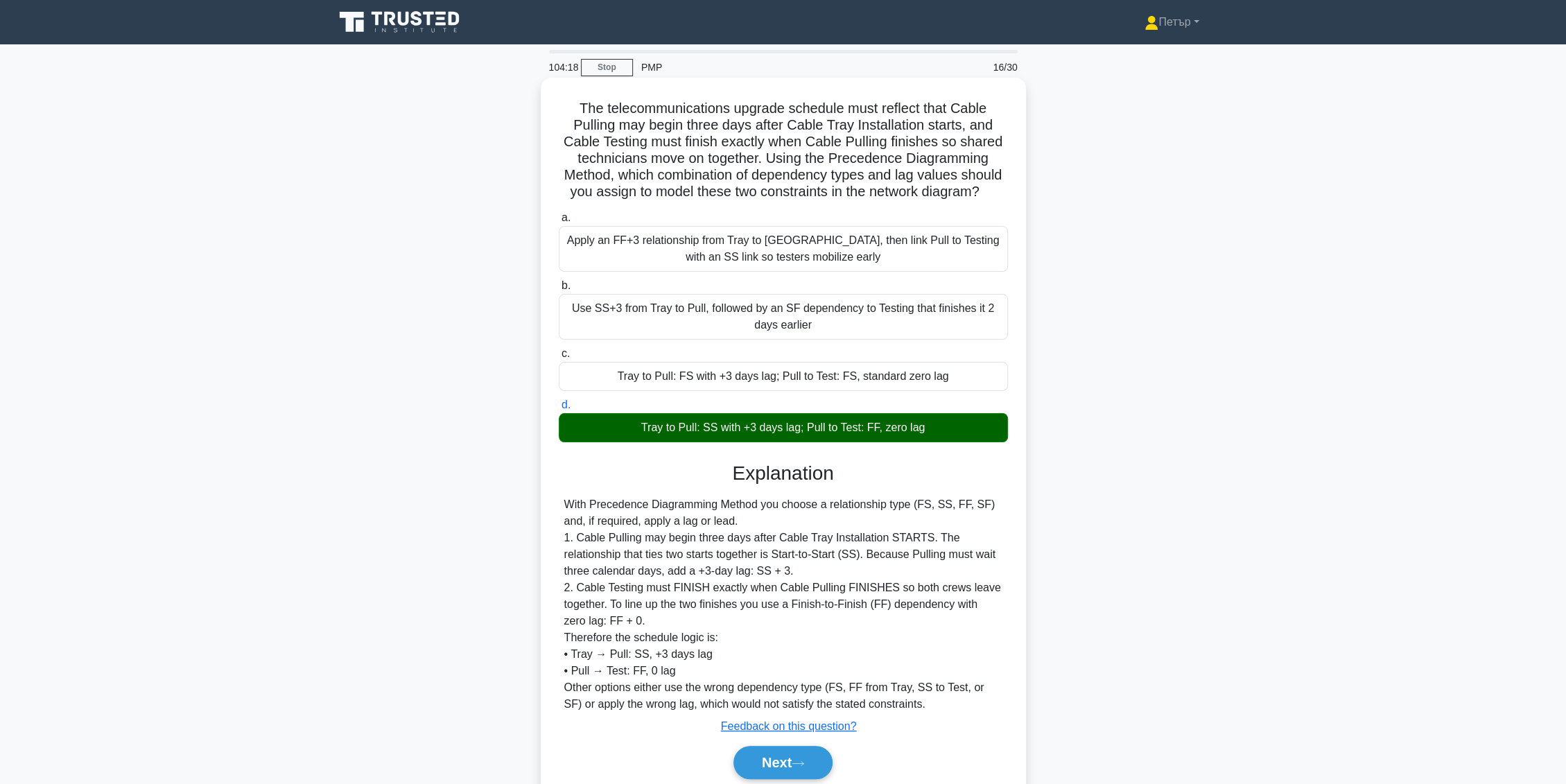
scroll to position [54, 0]
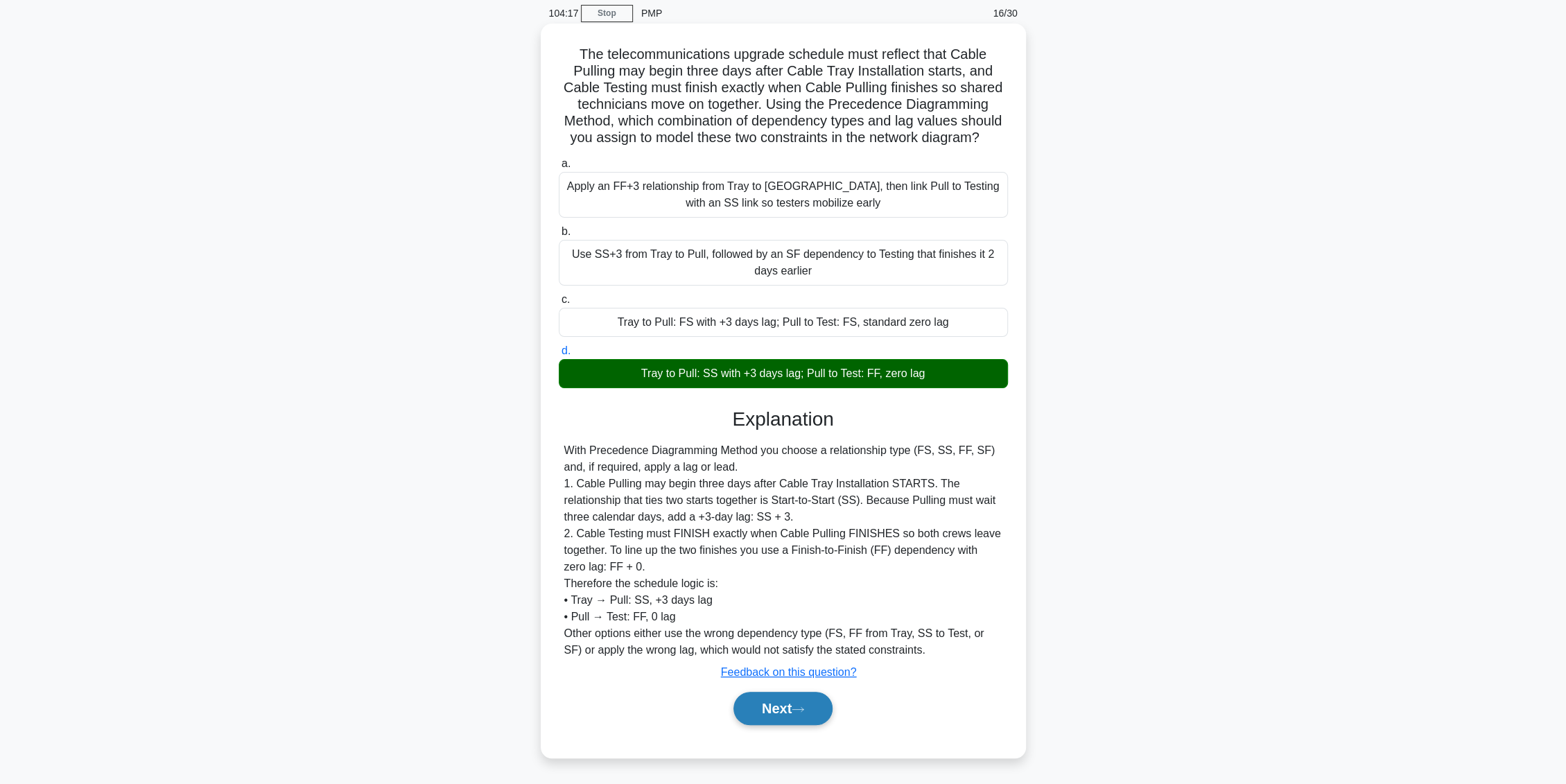
click at [767, 696] on button "Next" at bounding box center [783, 708] width 99 height 33
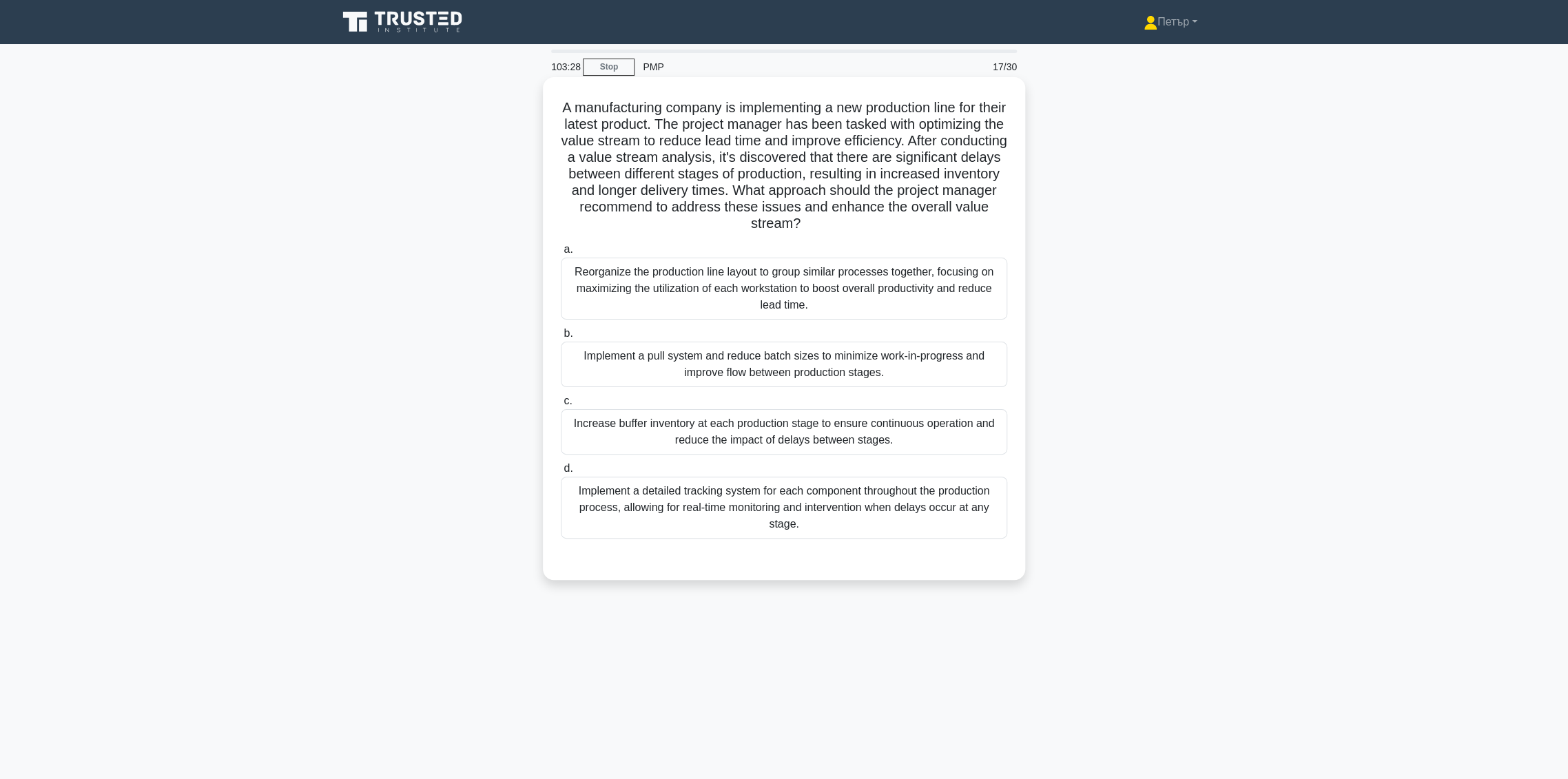
click at [968, 365] on div "Implement a pull system and reduce batch sizes to minimize work-in-progress and…" at bounding box center [784, 364] width 447 height 46
click at [561, 338] on input "b. Implement a pull system and reduce batch sizes to minimize work-in-progress …" at bounding box center [561, 333] width 0 height 9
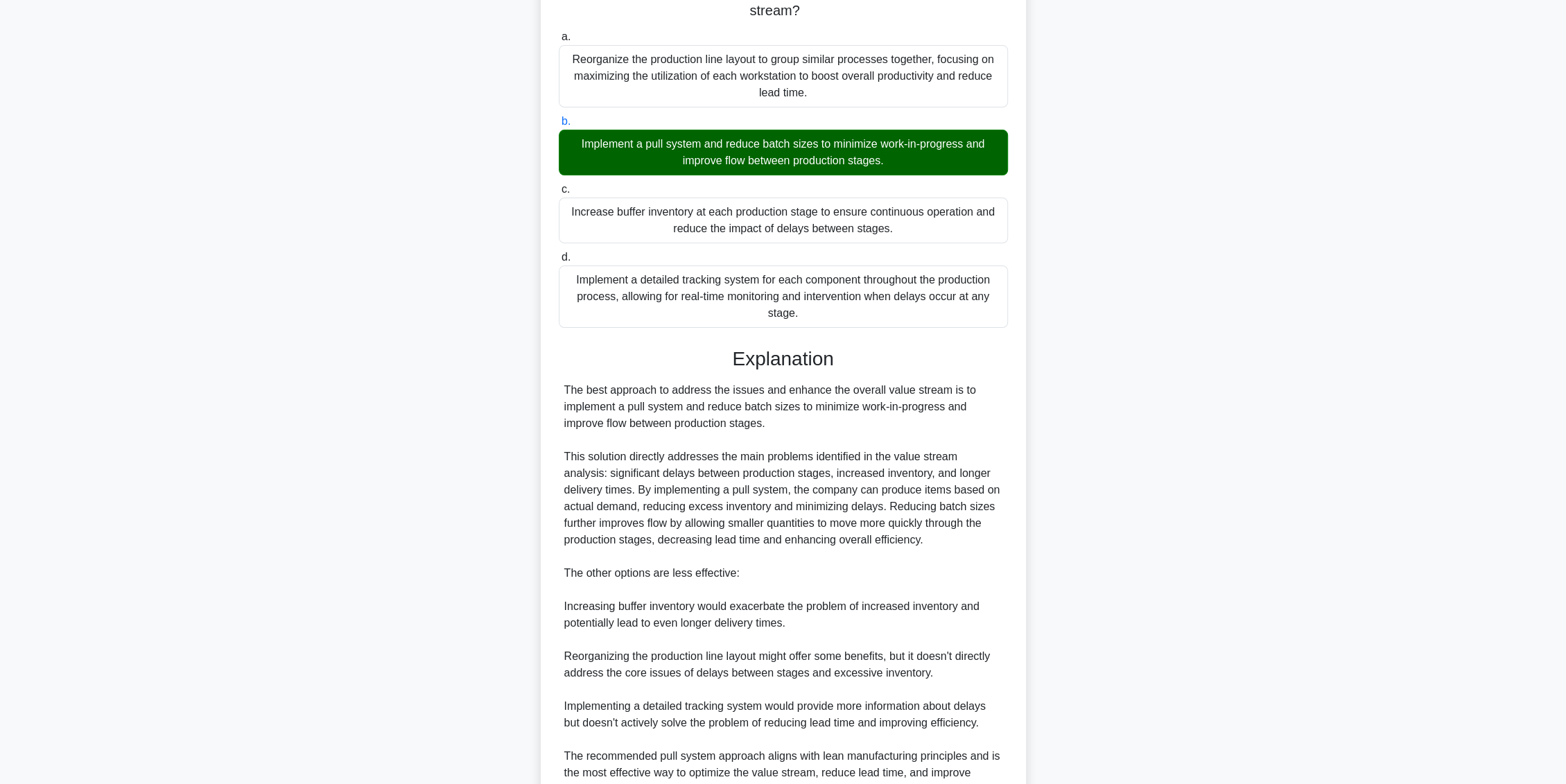
scroll to position [353, 0]
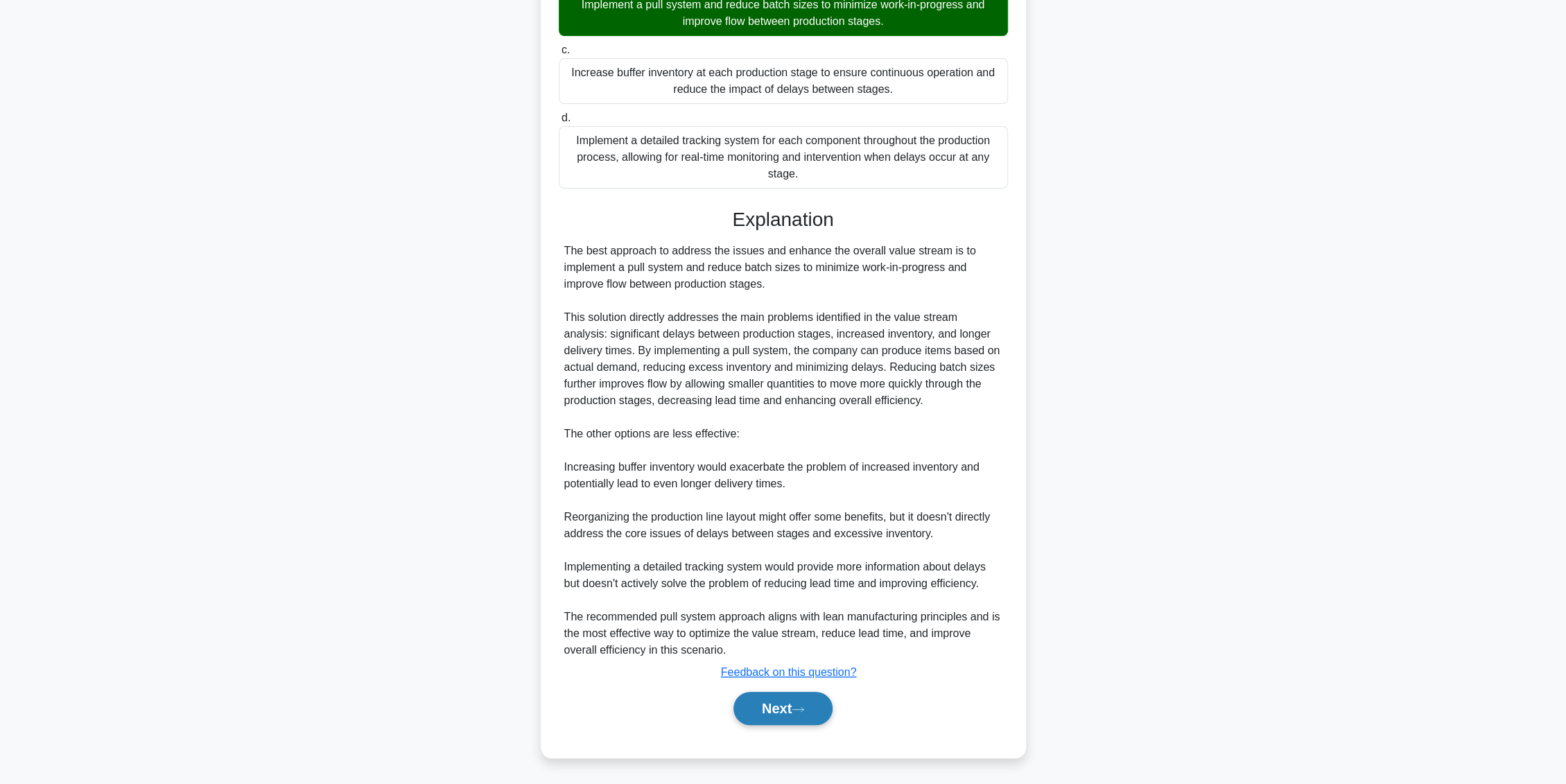
click at [780, 706] on button "Next" at bounding box center [783, 708] width 99 height 33
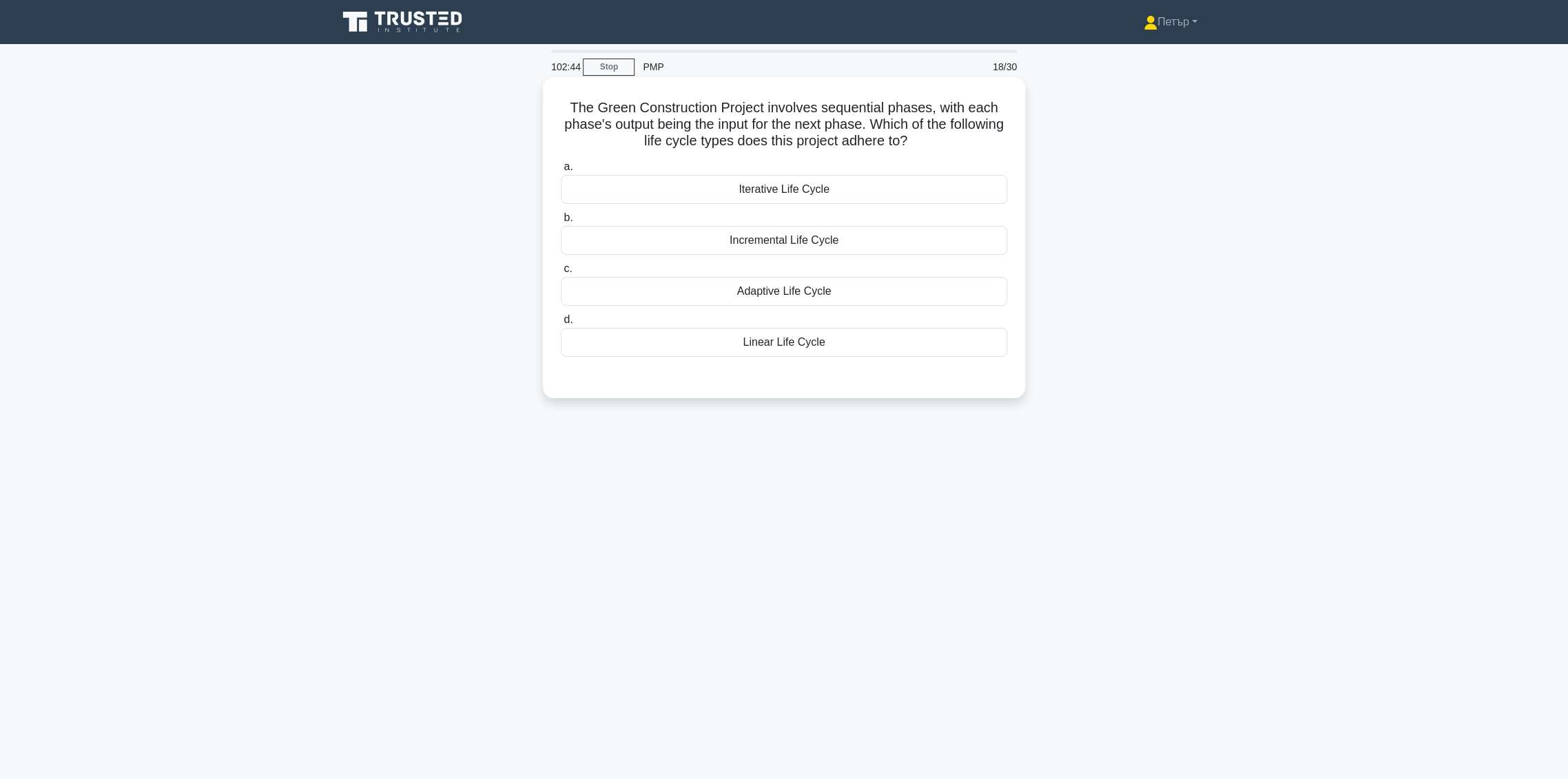
click at [915, 244] on div "Incremental Life Cycle" at bounding box center [784, 240] width 447 height 29
click at [561, 223] on input "b. Incremental Life Cycle" at bounding box center [561, 217] width 0 height 9
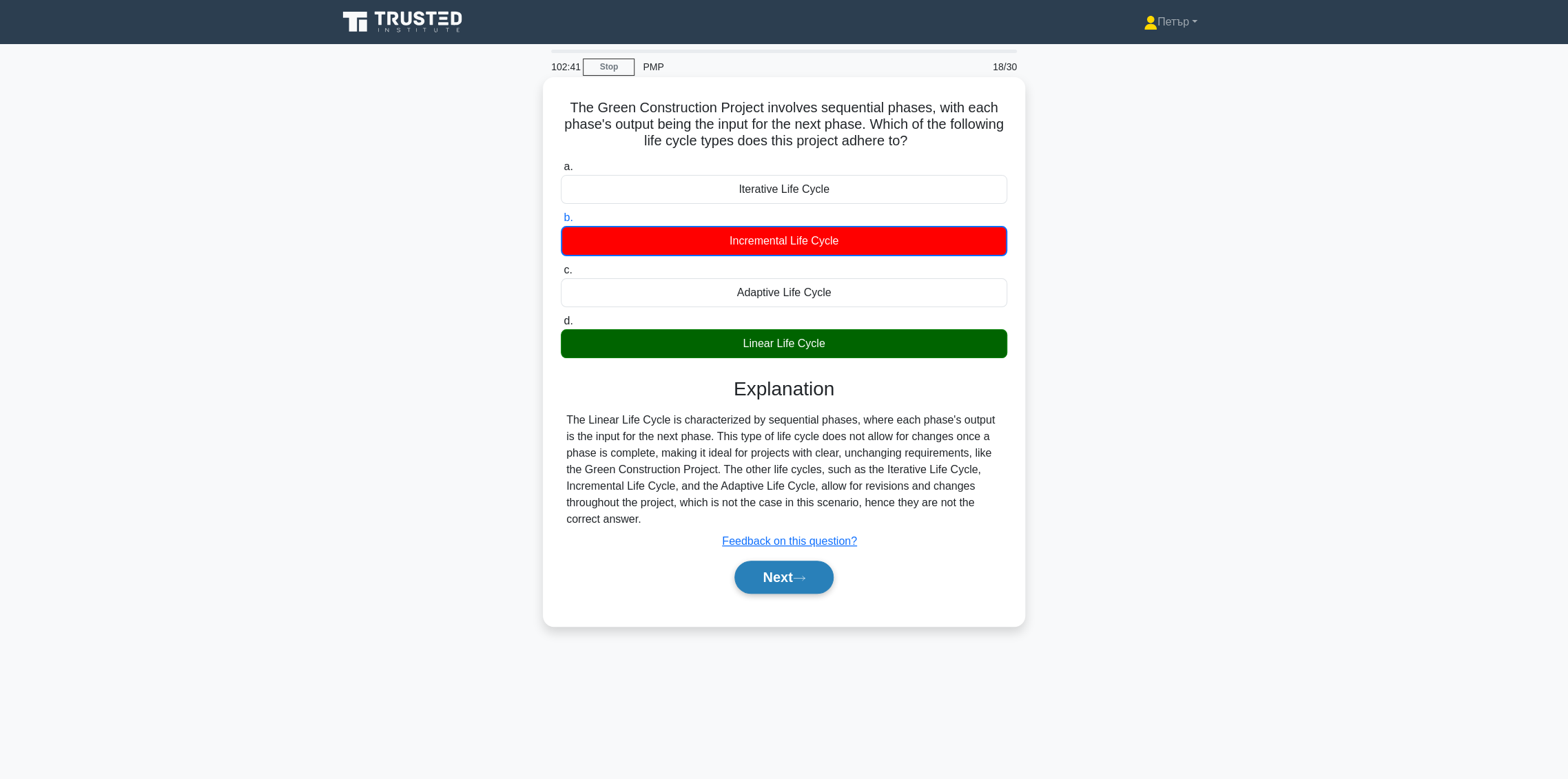
click at [785, 573] on button "Next" at bounding box center [783, 577] width 99 height 33
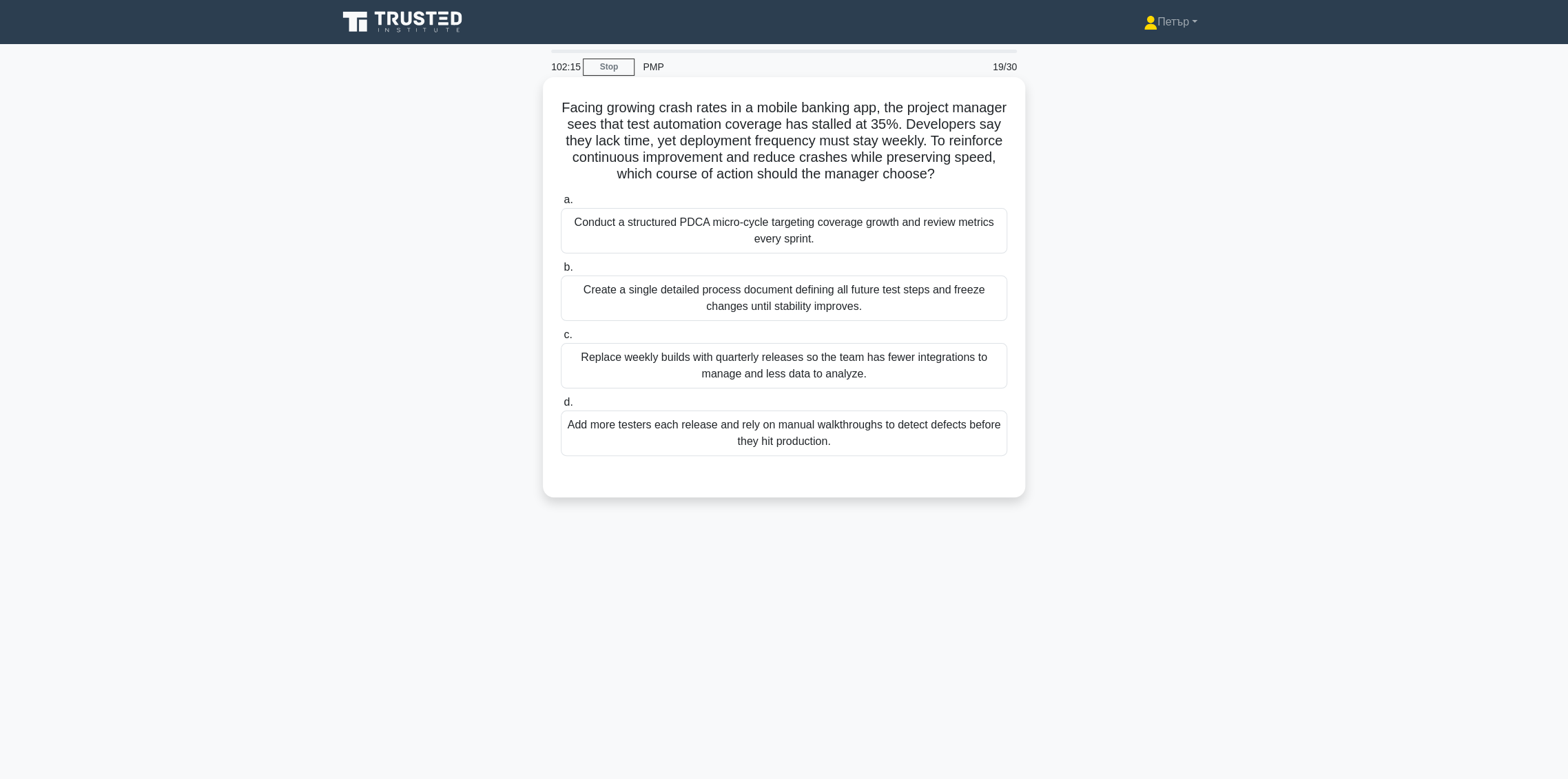
click at [974, 253] on div "Conduct a structured PDCA micro-cycle targeting coverage growth and review metr…" at bounding box center [784, 231] width 447 height 46
click at [561, 204] on input "a. Conduct a structured PDCA micro-cycle targeting coverage growth and review m…" at bounding box center [561, 200] width 0 height 9
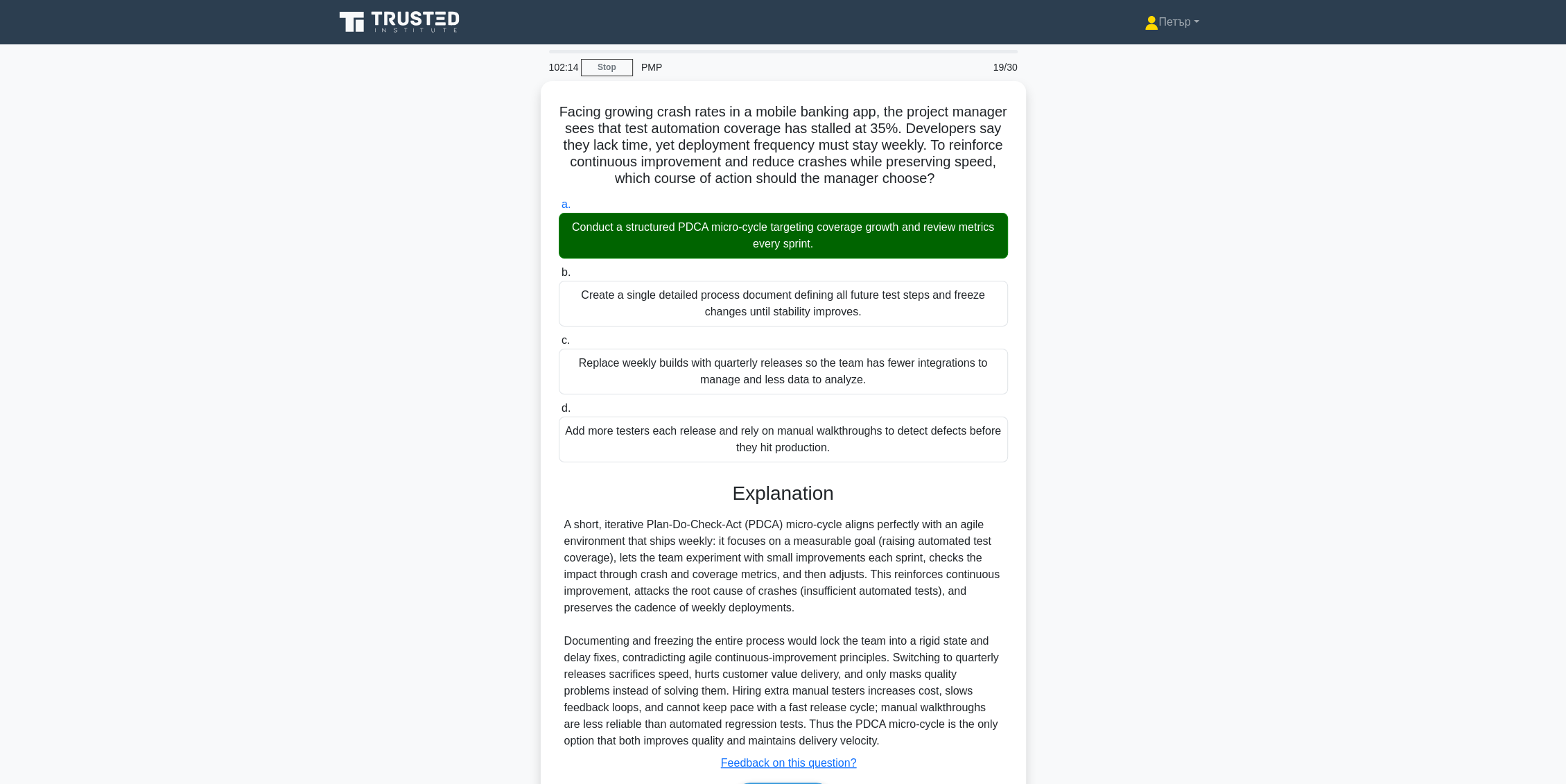
scroll to position [104, 0]
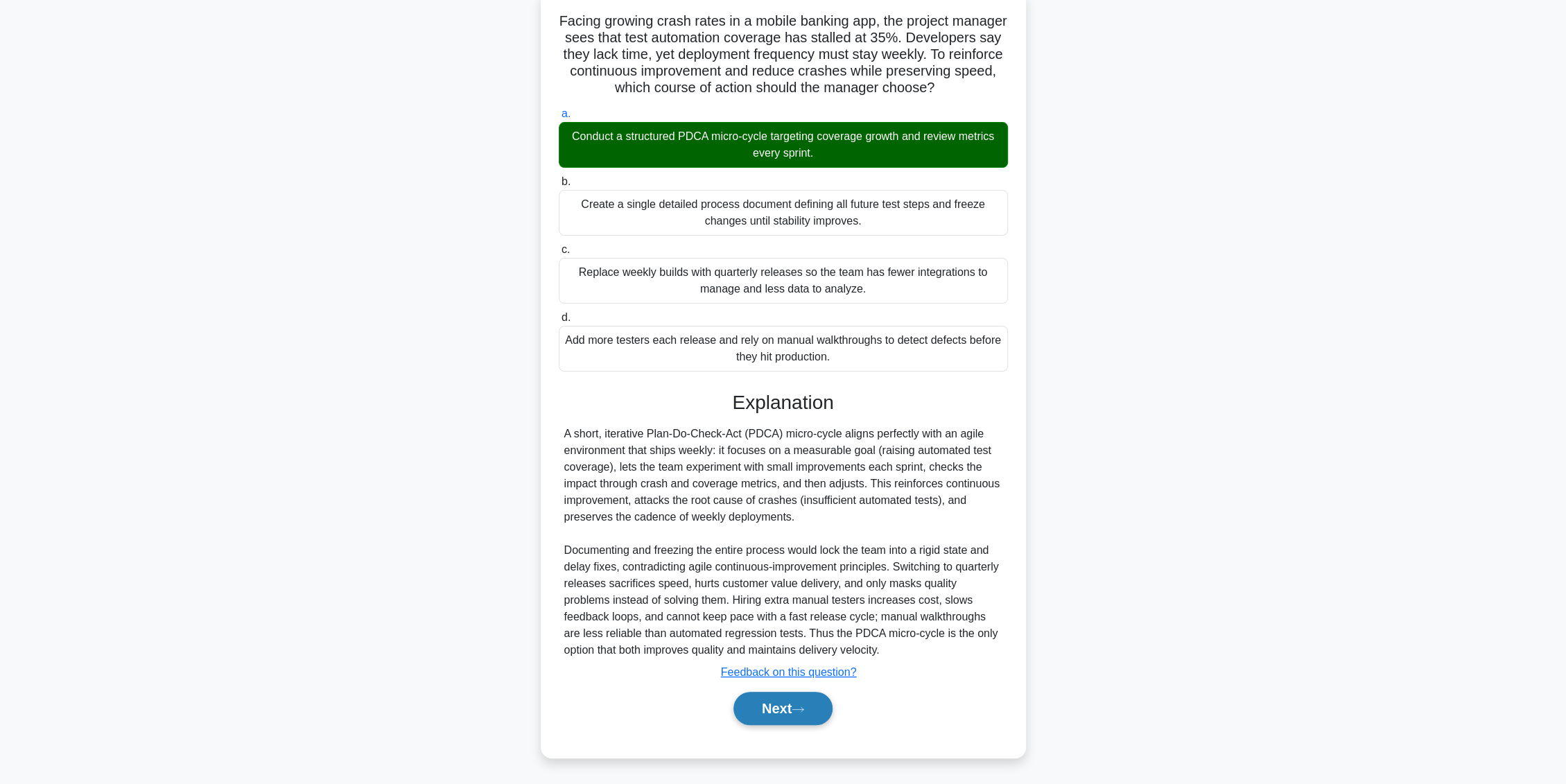
click at [771, 712] on button "Next" at bounding box center [783, 708] width 99 height 33
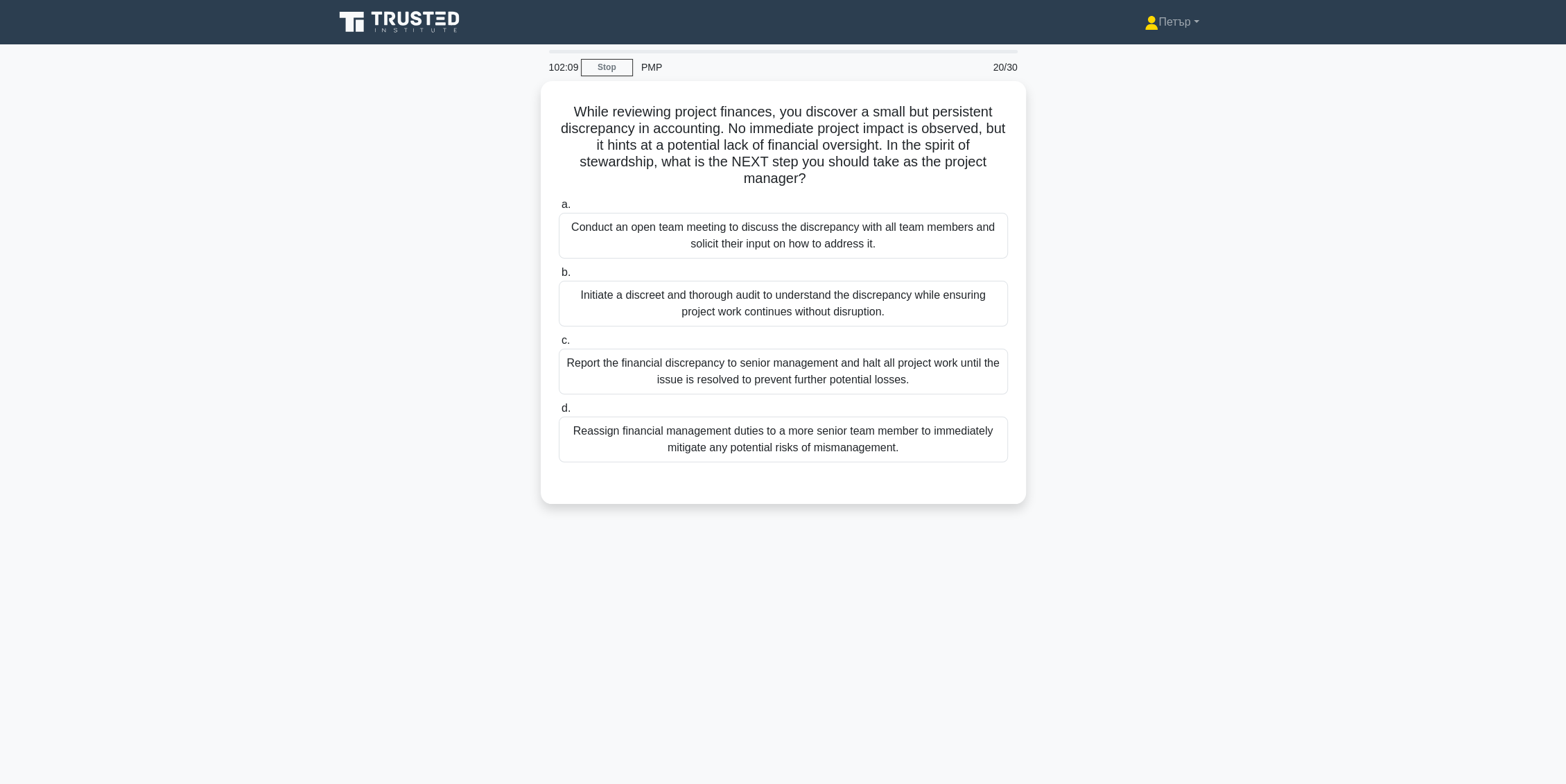
scroll to position [0, 0]
click at [956, 307] on div "Initiate a discreet and thorough audit to understand the discrepancy while ensu…" at bounding box center [789, 300] width 449 height 46
click at [565, 273] on input "b. Initiate a discreet and thorough audit to understand the discrepancy while e…" at bounding box center [565, 269] width 0 height 9
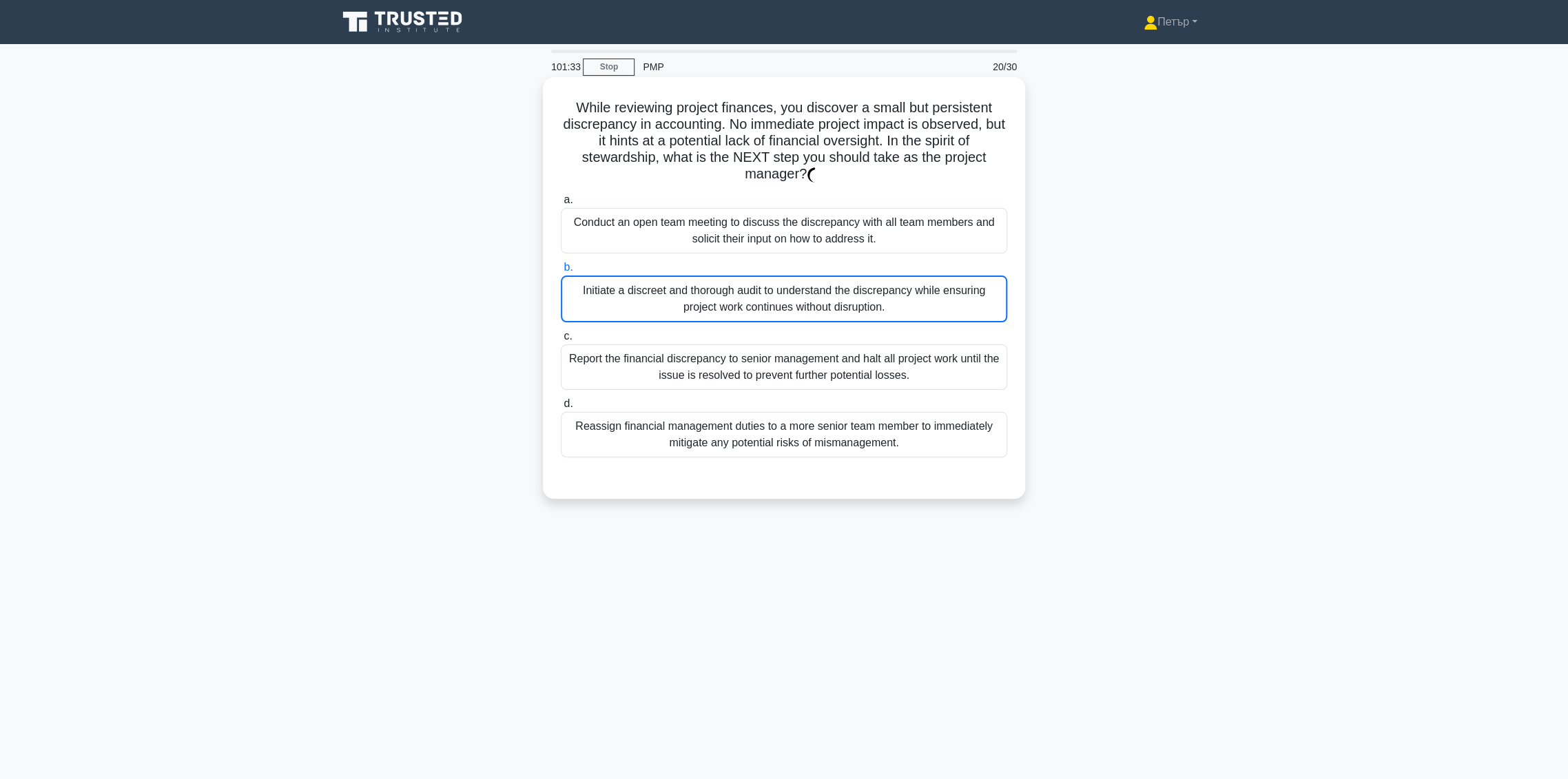
click at [950, 305] on div "Initiate a discreet and thorough audit to understand the discrepancy while ensu…" at bounding box center [784, 299] width 447 height 46
click at [561, 272] on input "b. Initiate a discreet and thorough audit to understand the discrepancy while e…" at bounding box center [561, 267] width 0 height 9
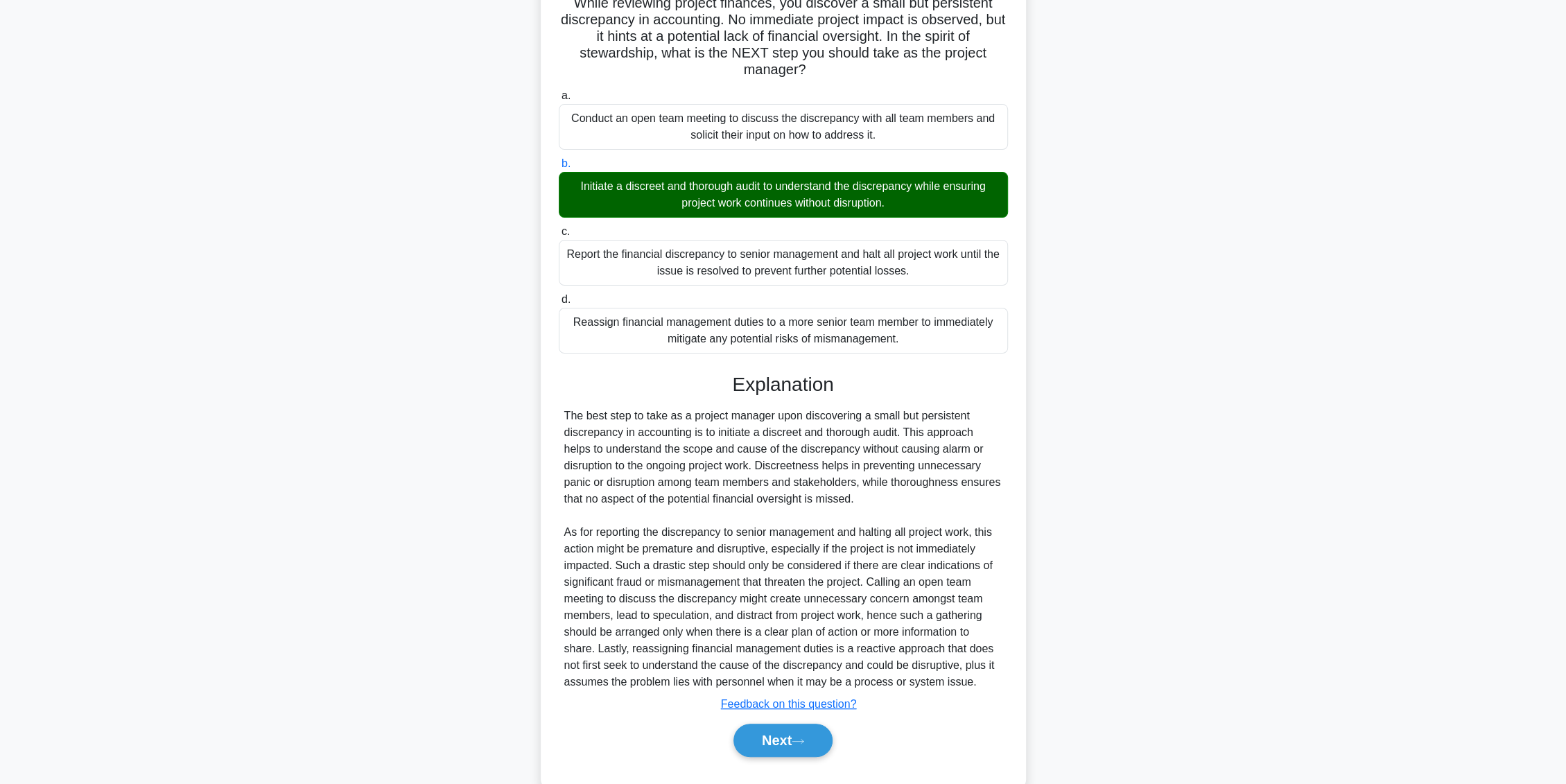
scroll to position [137, 0]
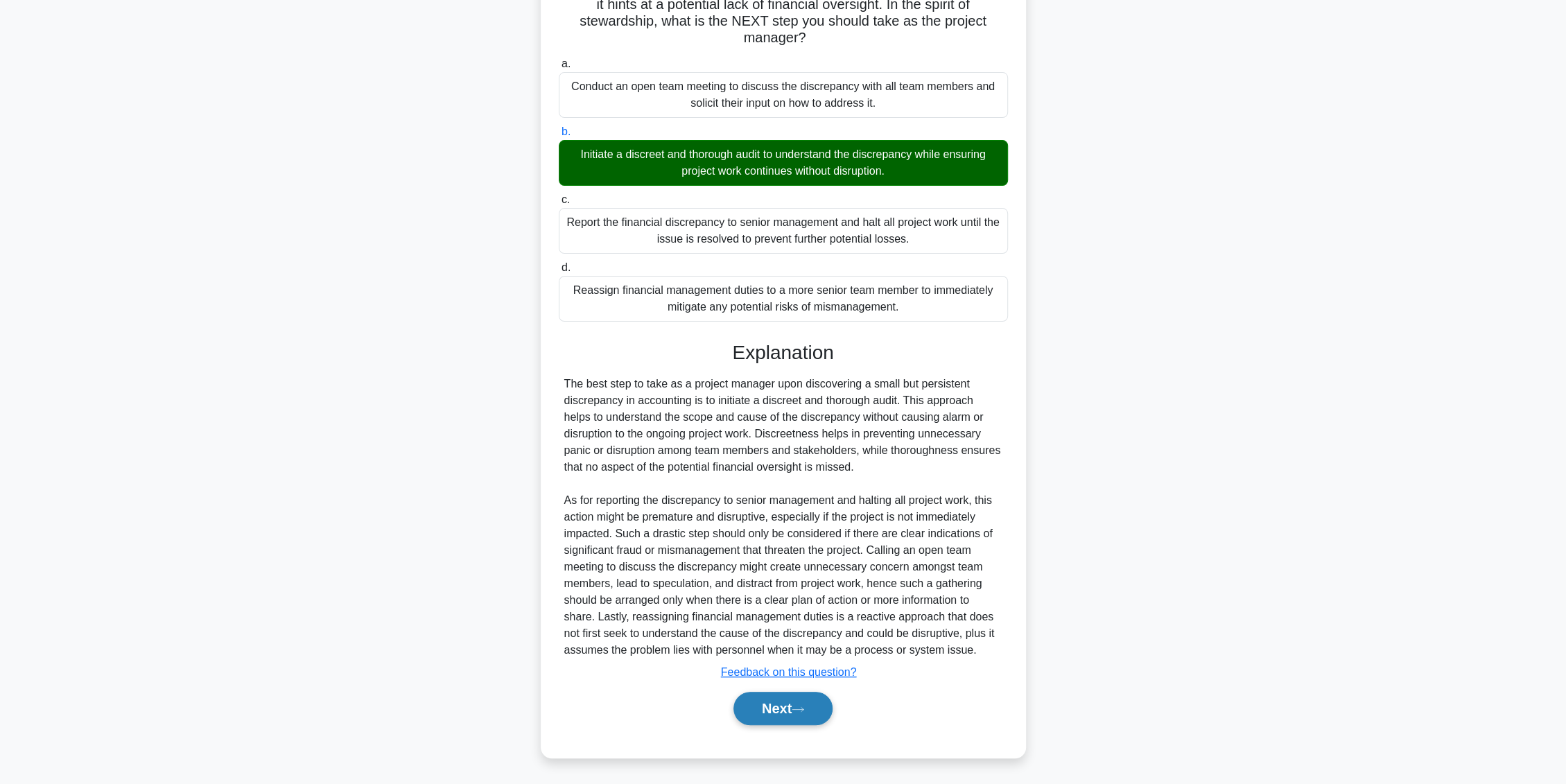
click at [788, 700] on button "Next" at bounding box center [783, 708] width 99 height 33
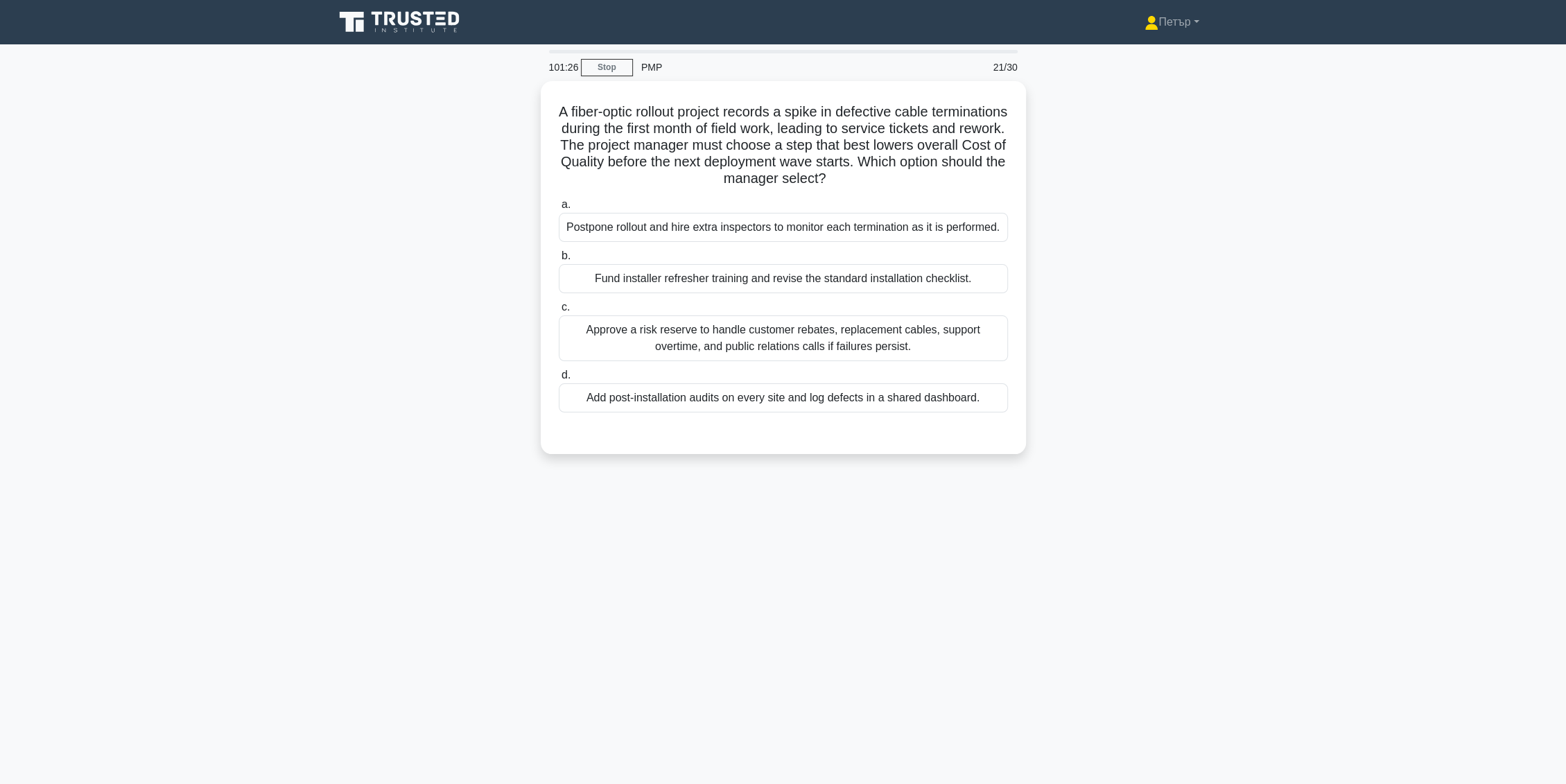
scroll to position [0, 0]
click at [947, 345] on div "Approve a risk reserve to handle customer rebates, replacement cables, support …" at bounding box center [789, 335] width 449 height 46
click at [565, 308] on input "c. Approve a risk reserve to handle customer rebates, replacement cables, suppo…" at bounding box center [565, 303] width 0 height 9
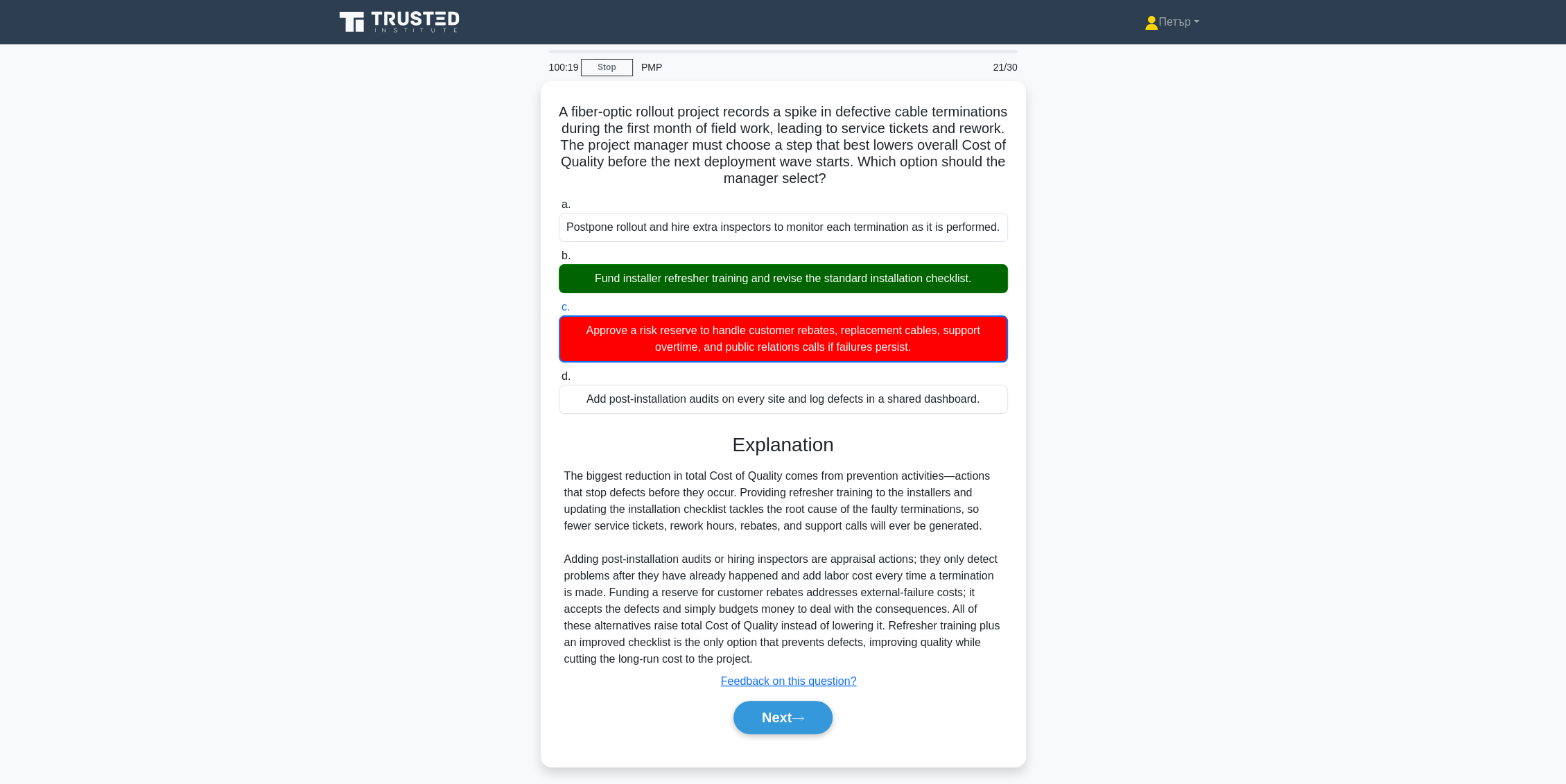
scroll to position [6, 0]
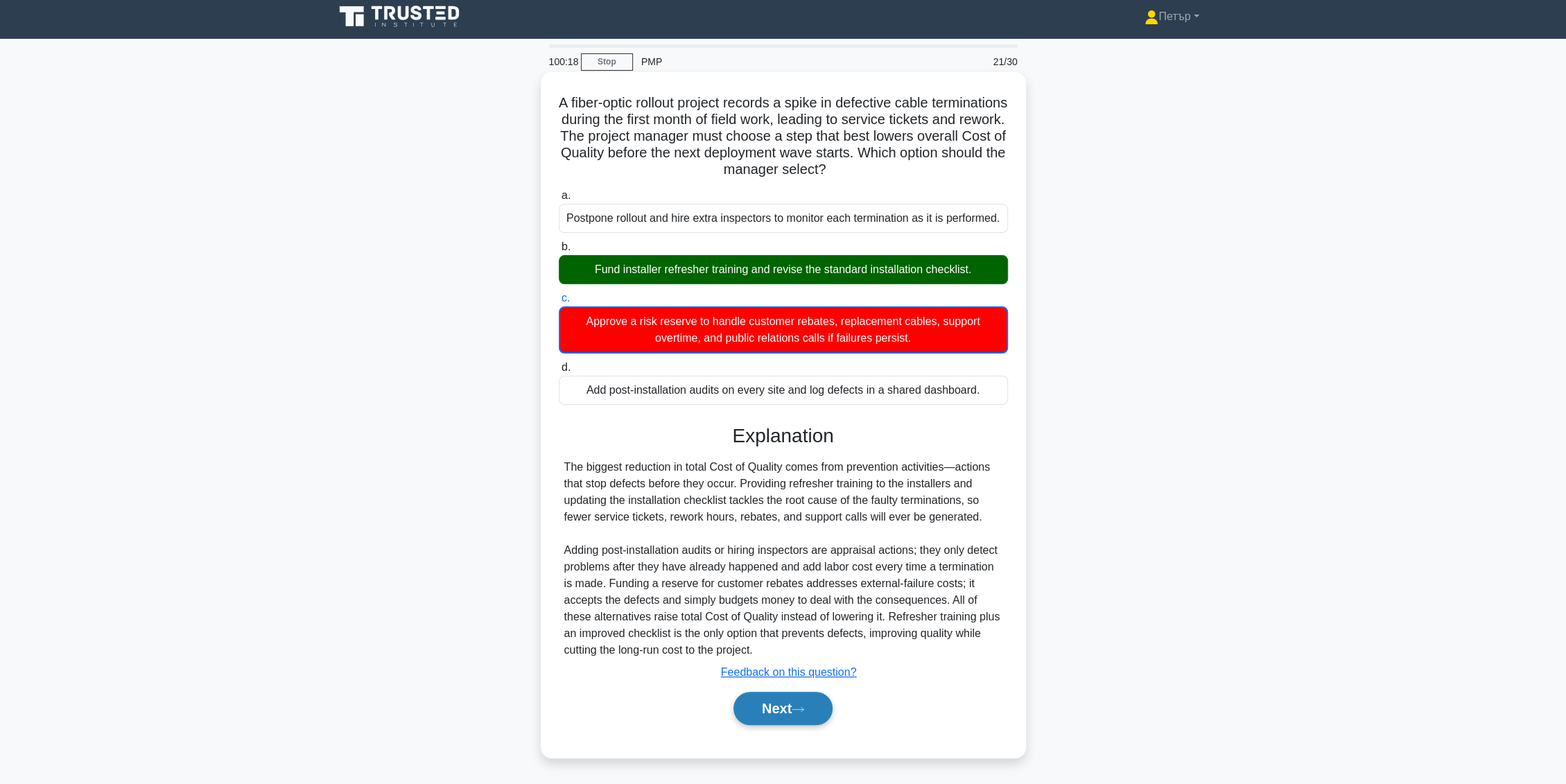
click at [823, 706] on button "Next" at bounding box center [783, 708] width 99 height 33
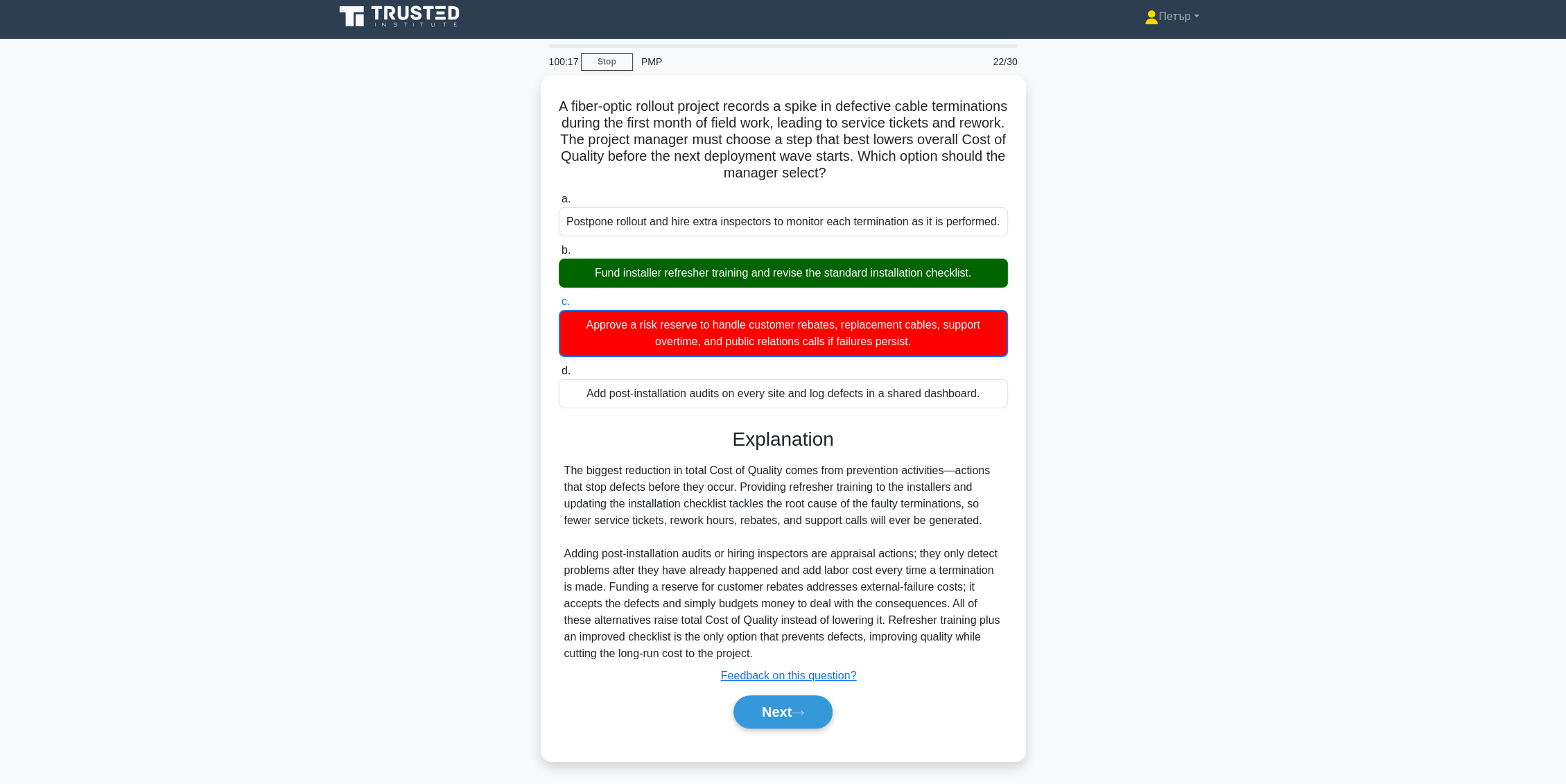
scroll to position [0, 0]
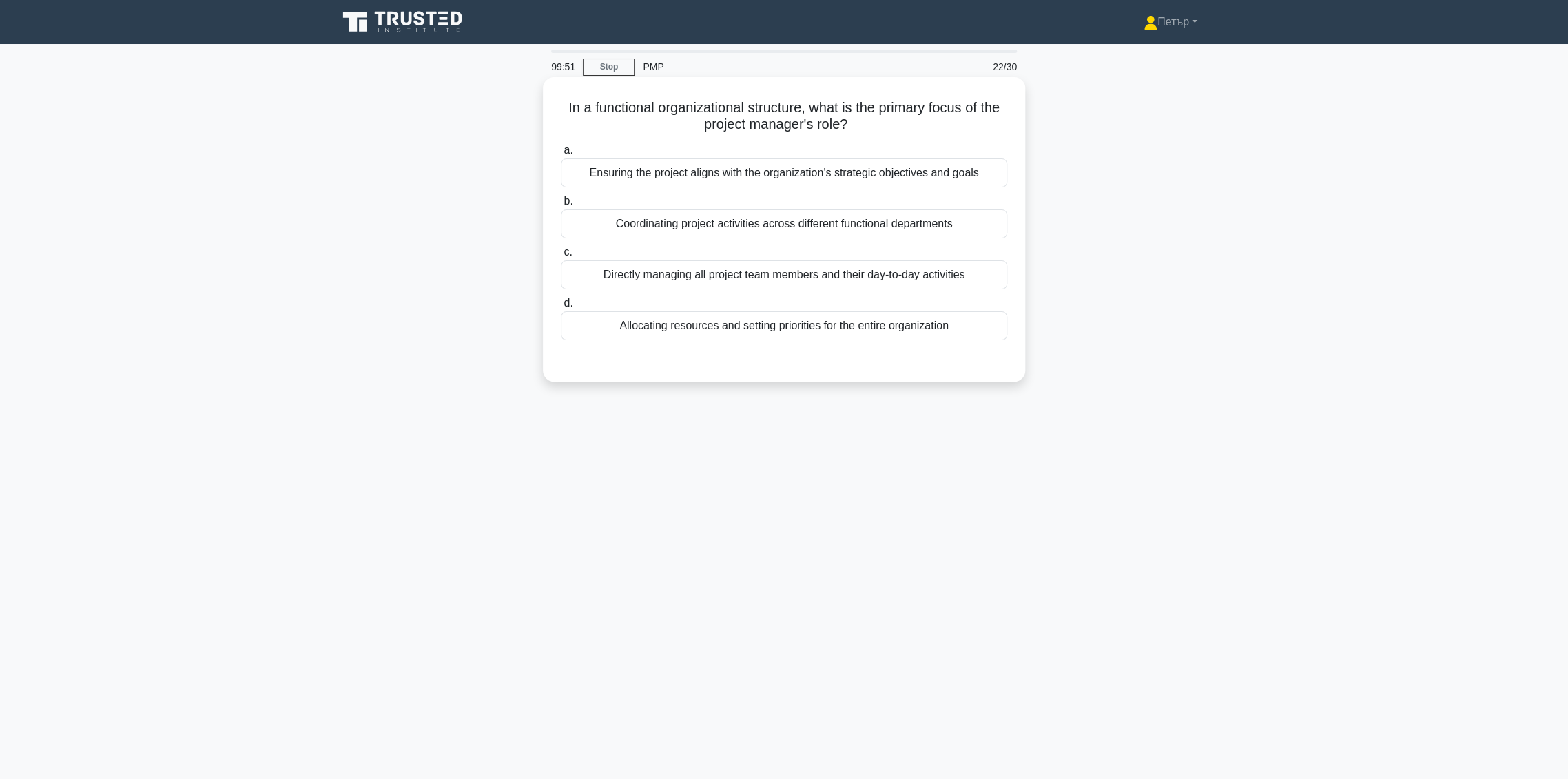
click at [656, 218] on div "Coordinating project activities across different functional departments" at bounding box center [784, 224] width 447 height 29
click at [561, 206] on input "b. Coordinating project activities across different functional departments" at bounding box center [561, 201] width 0 height 9
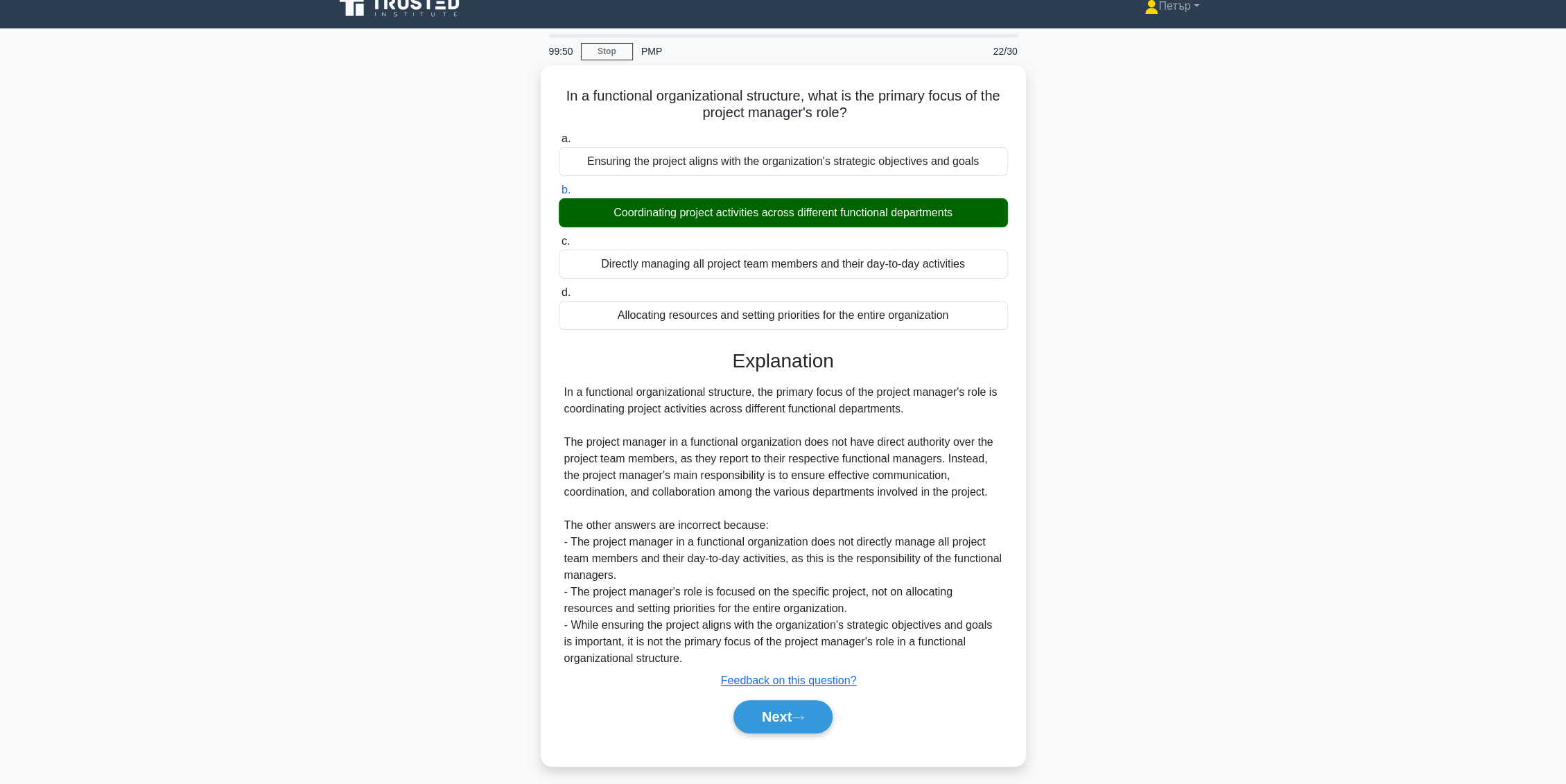
scroll to position [21, 0]
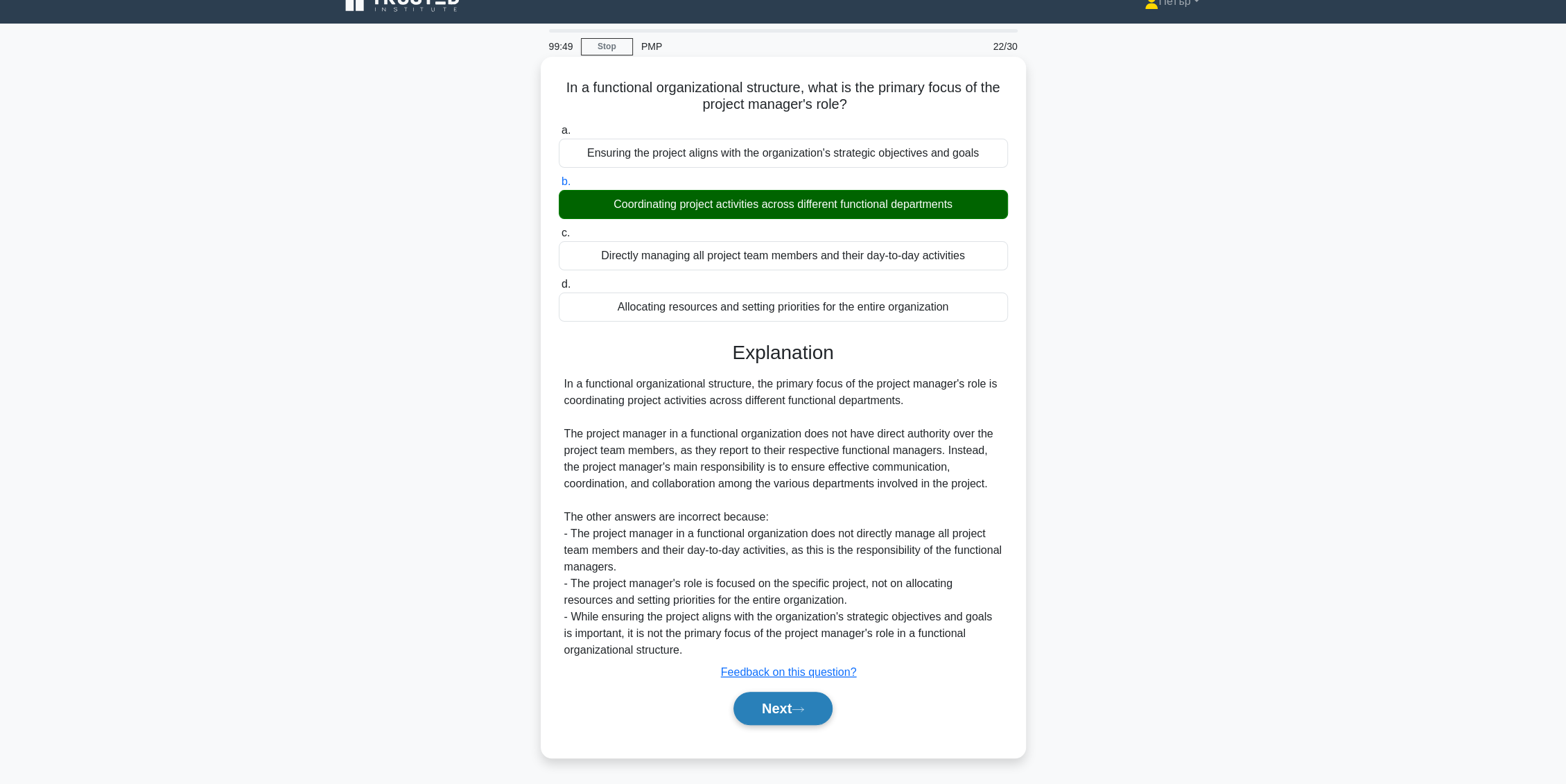
click at [799, 712] on button "Next" at bounding box center [783, 708] width 99 height 33
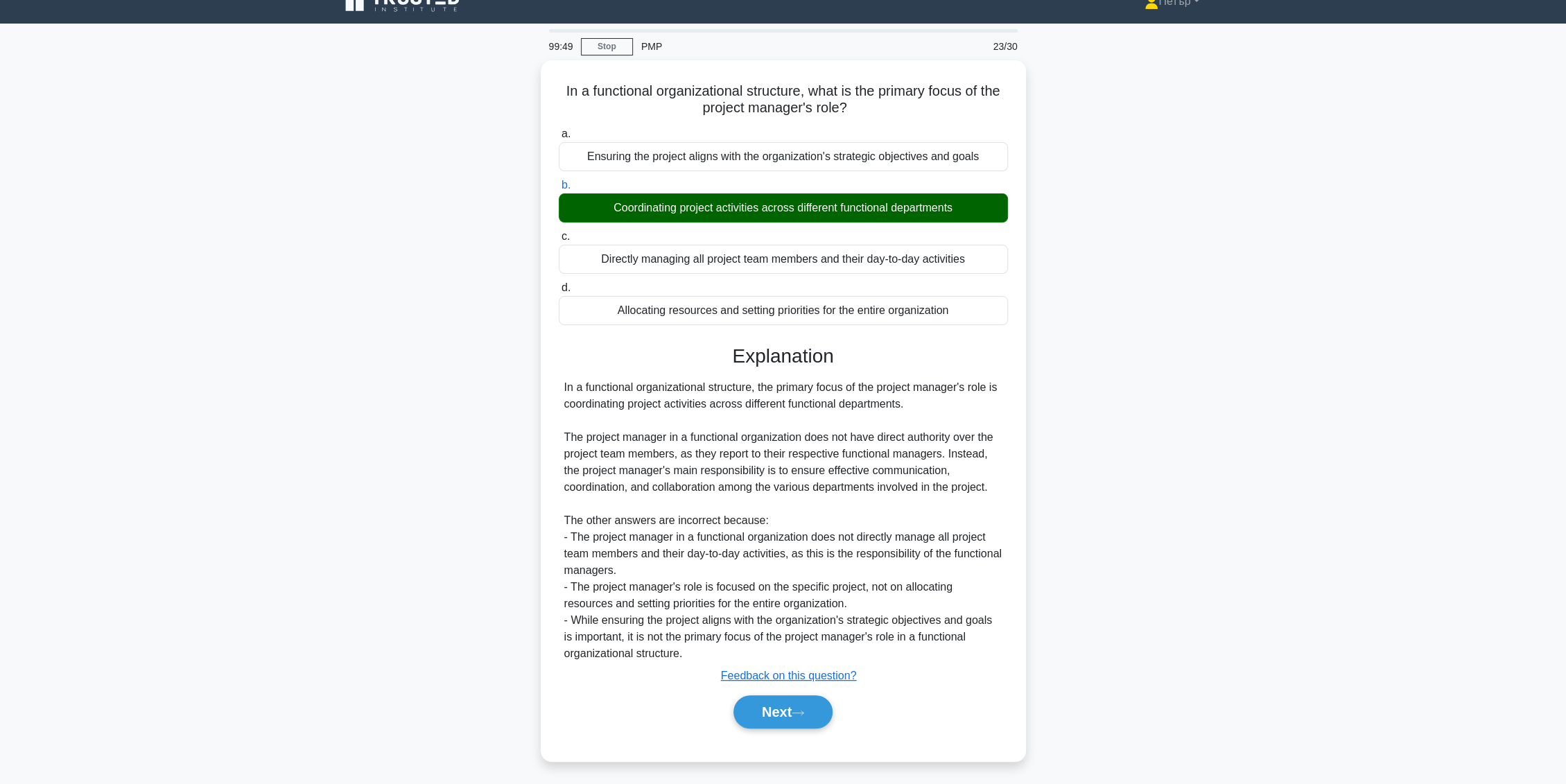
scroll to position [0, 0]
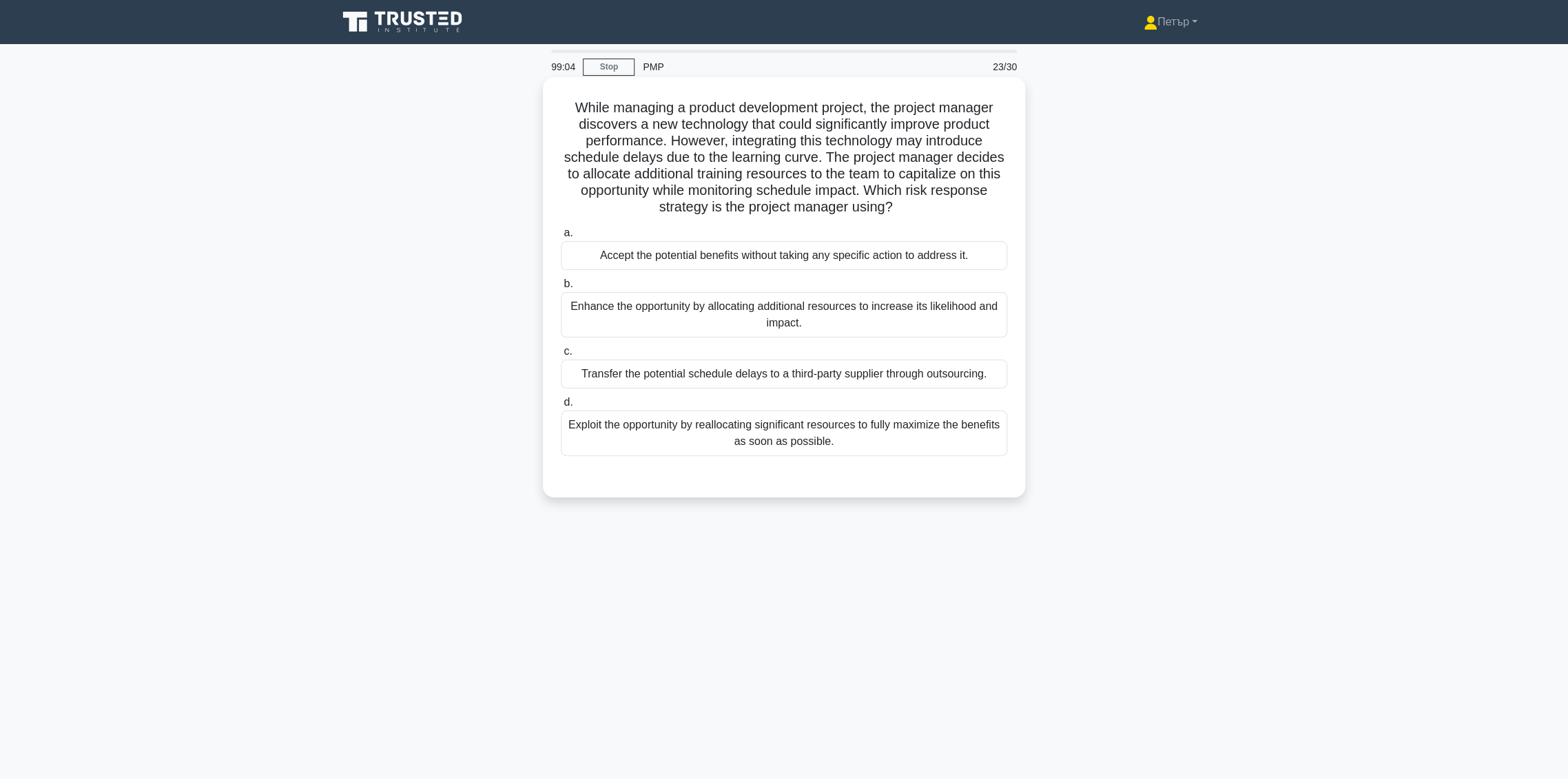
click at [905, 326] on div "Enhance the opportunity by allocating additional resources to increase its like…" at bounding box center [784, 314] width 447 height 46
click at [561, 289] on input "b. Enhance the opportunity by allocating additional resources to increase its l…" at bounding box center [561, 284] width 0 height 9
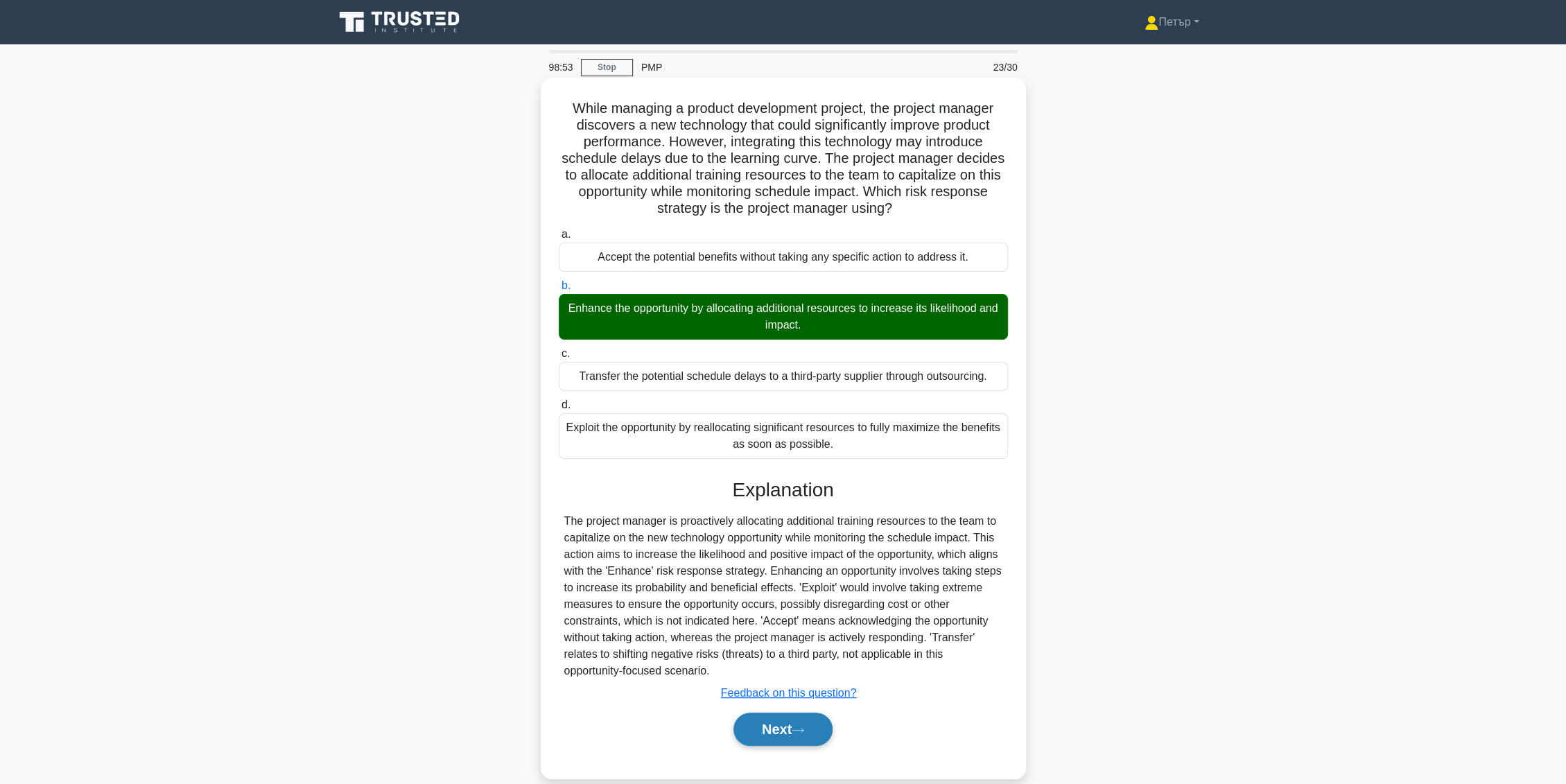
click at [779, 728] on button "Next" at bounding box center [783, 728] width 99 height 33
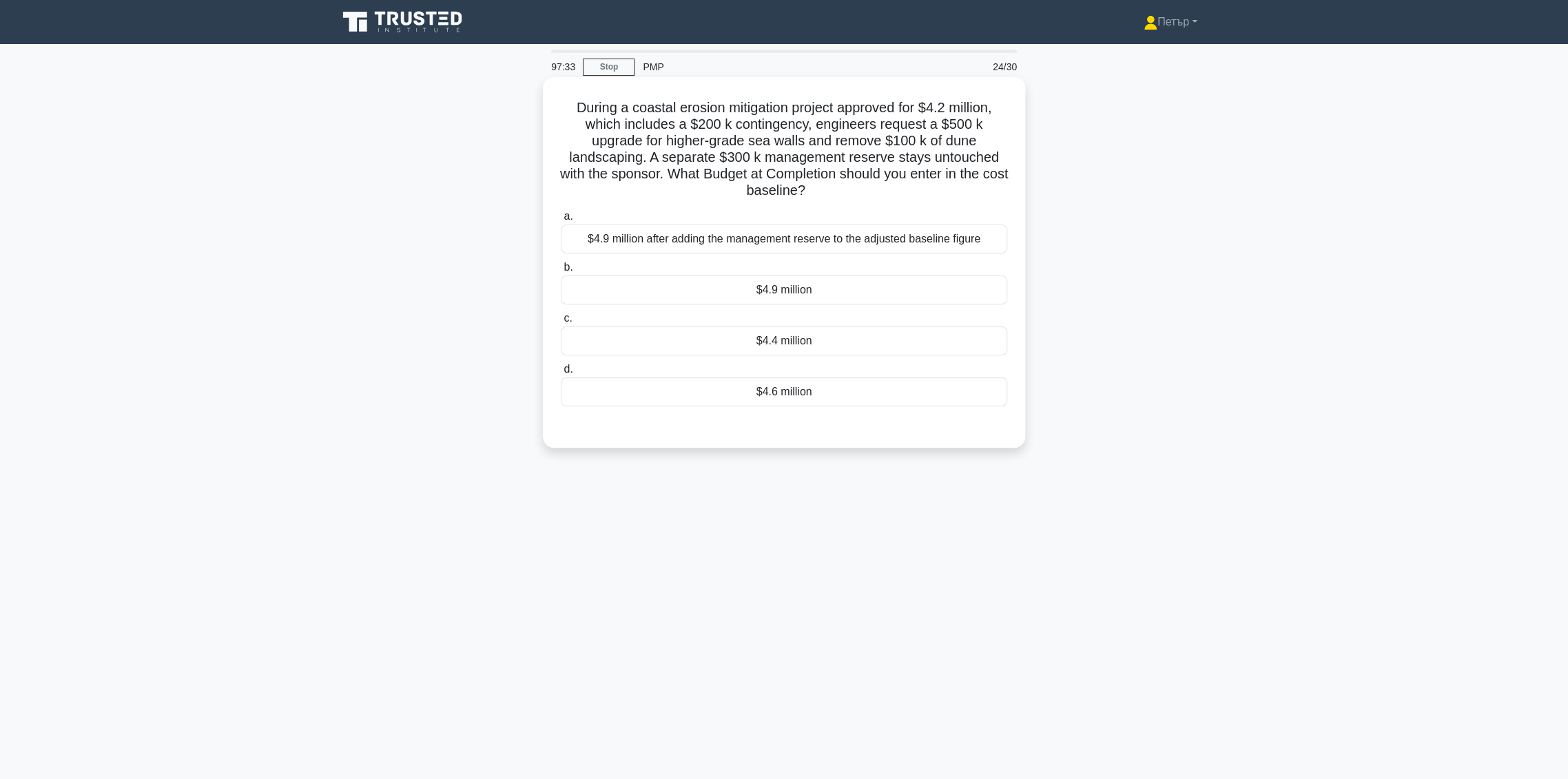
drag, startPoint x: 914, startPoint y: 401, endPoint x: 920, endPoint y: 405, distance: 7.2
click at [914, 401] on div "$4.6 million" at bounding box center [784, 392] width 447 height 29
click at [561, 374] on input "d. $4.6 million" at bounding box center [561, 369] width 0 height 9
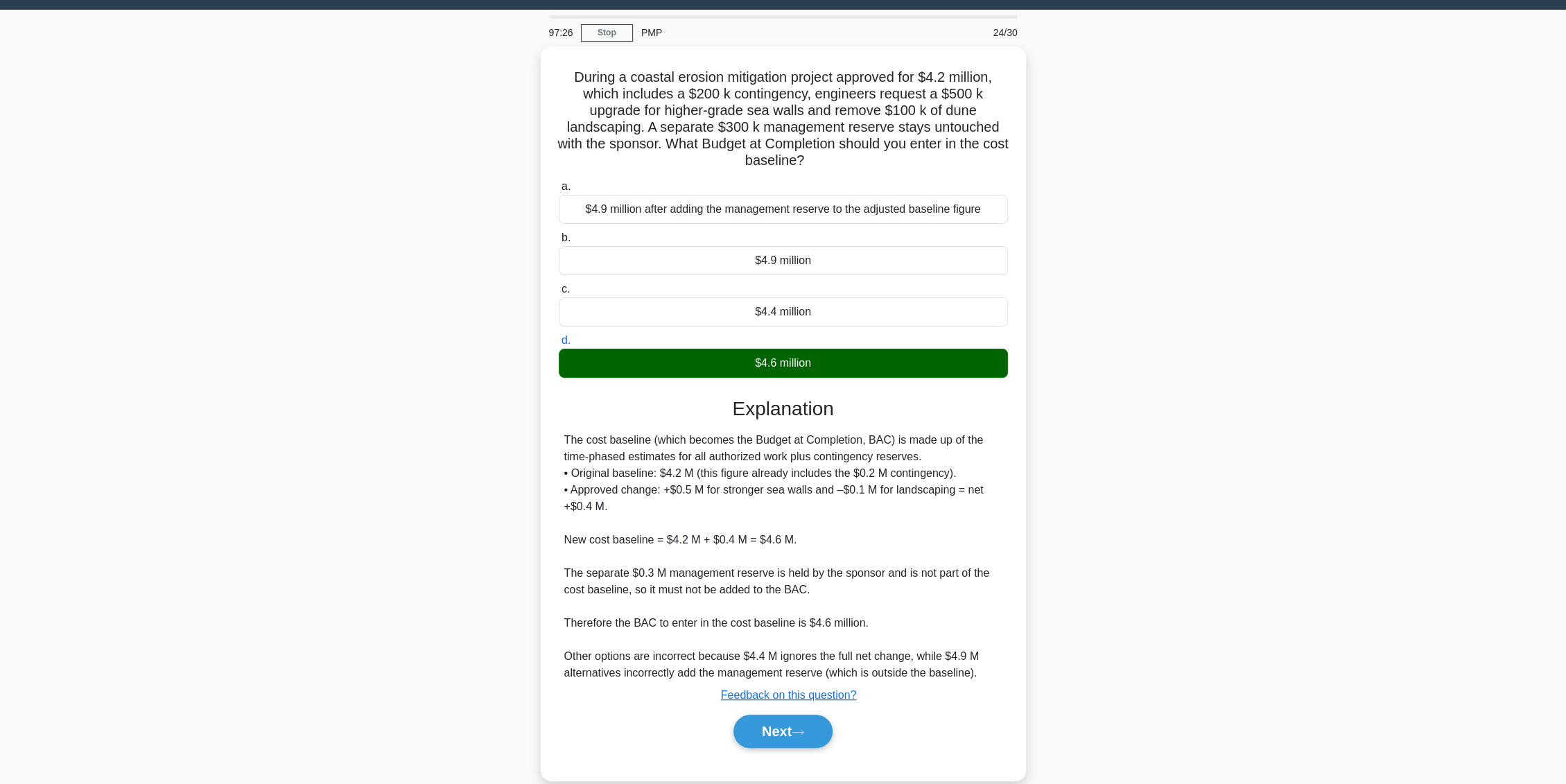
scroll to position [54, 0]
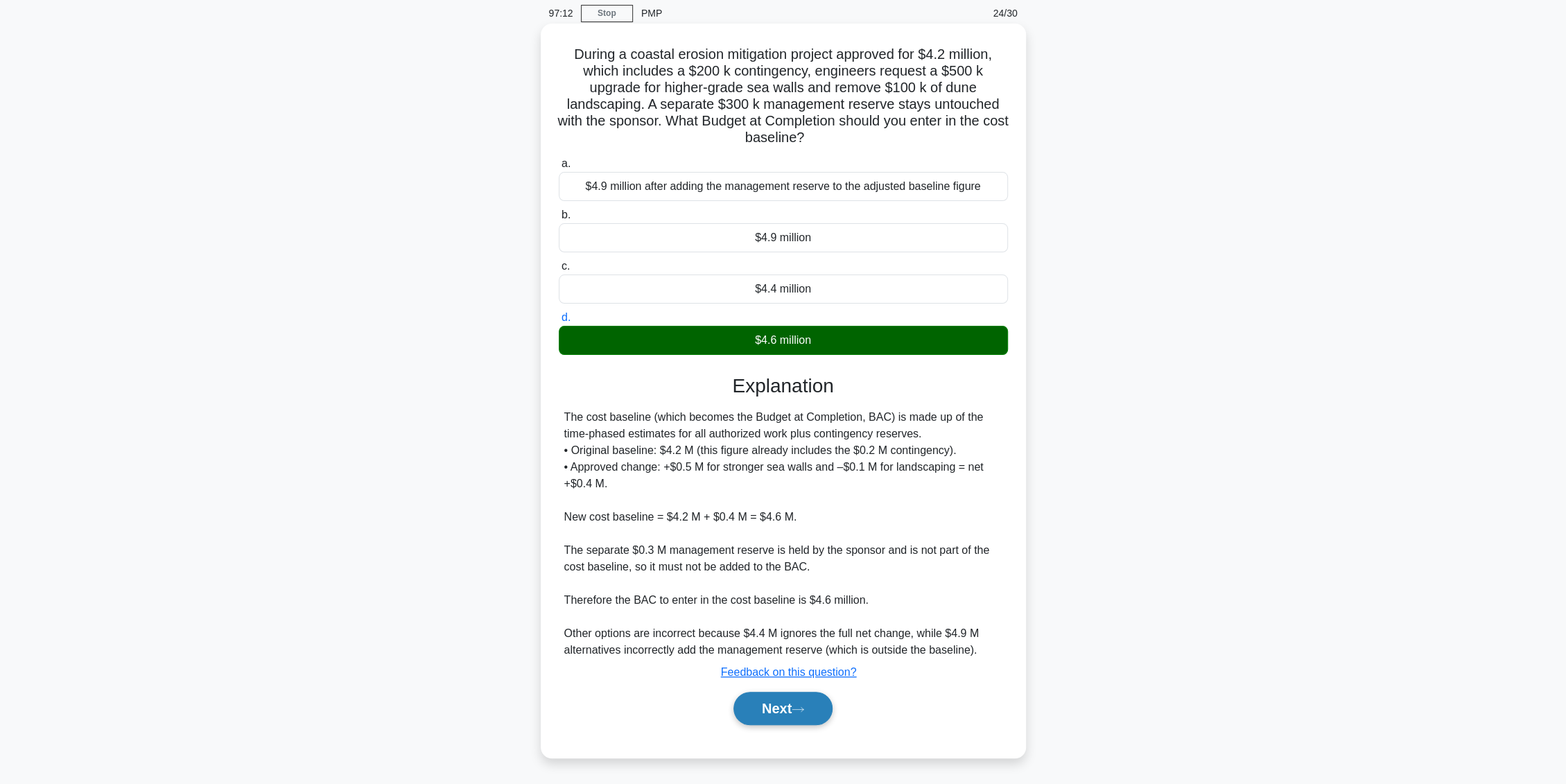
click at [821, 706] on button "Next" at bounding box center [783, 708] width 99 height 33
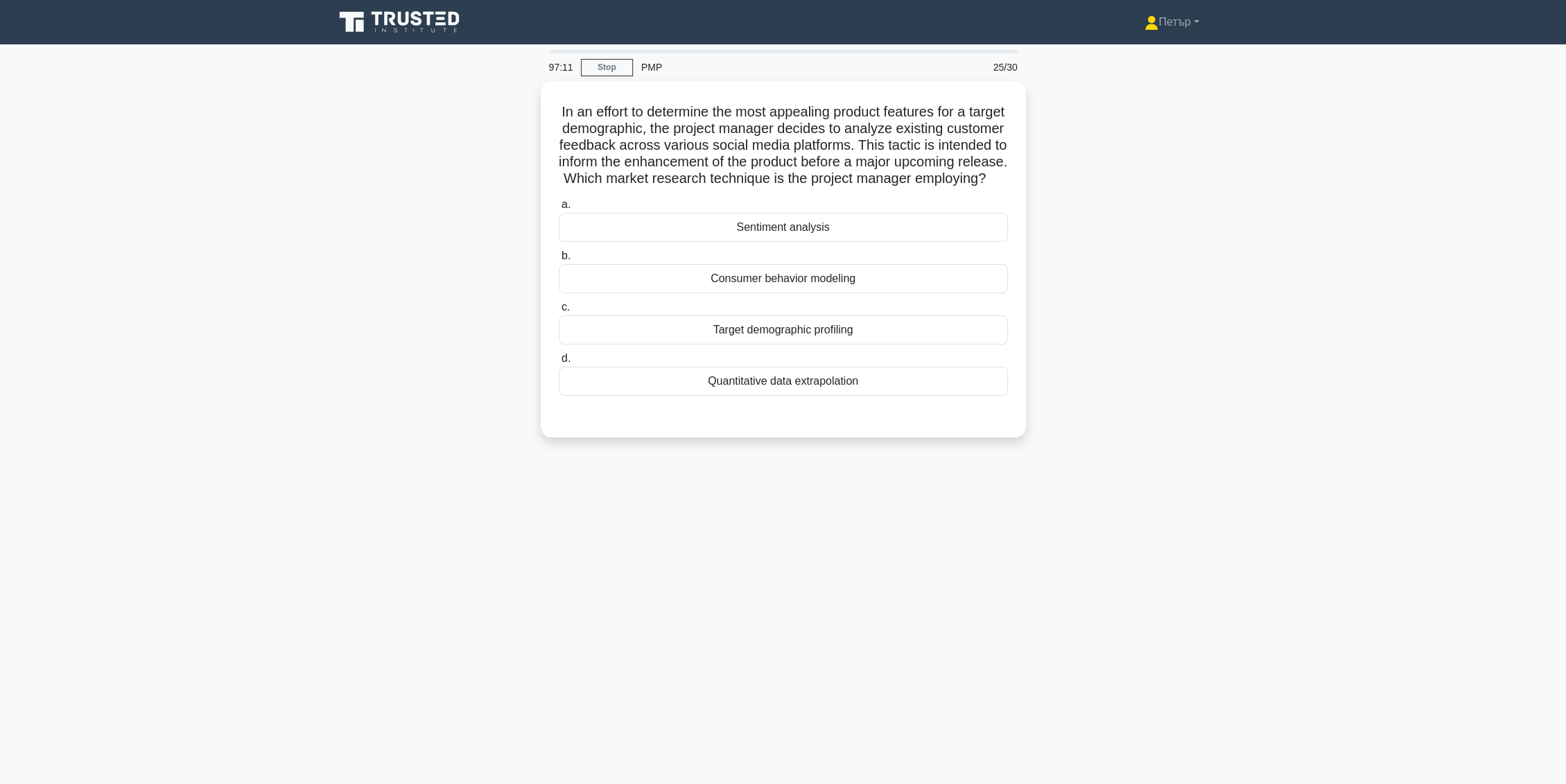
scroll to position [0, 0]
click at [907, 290] on div "Consumer behavior modeling" at bounding box center [789, 275] width 449 height 29
click at [565, 257] on input "b. Consumer behavior modeling" at bounding box center [565, 252] width 0 height 9
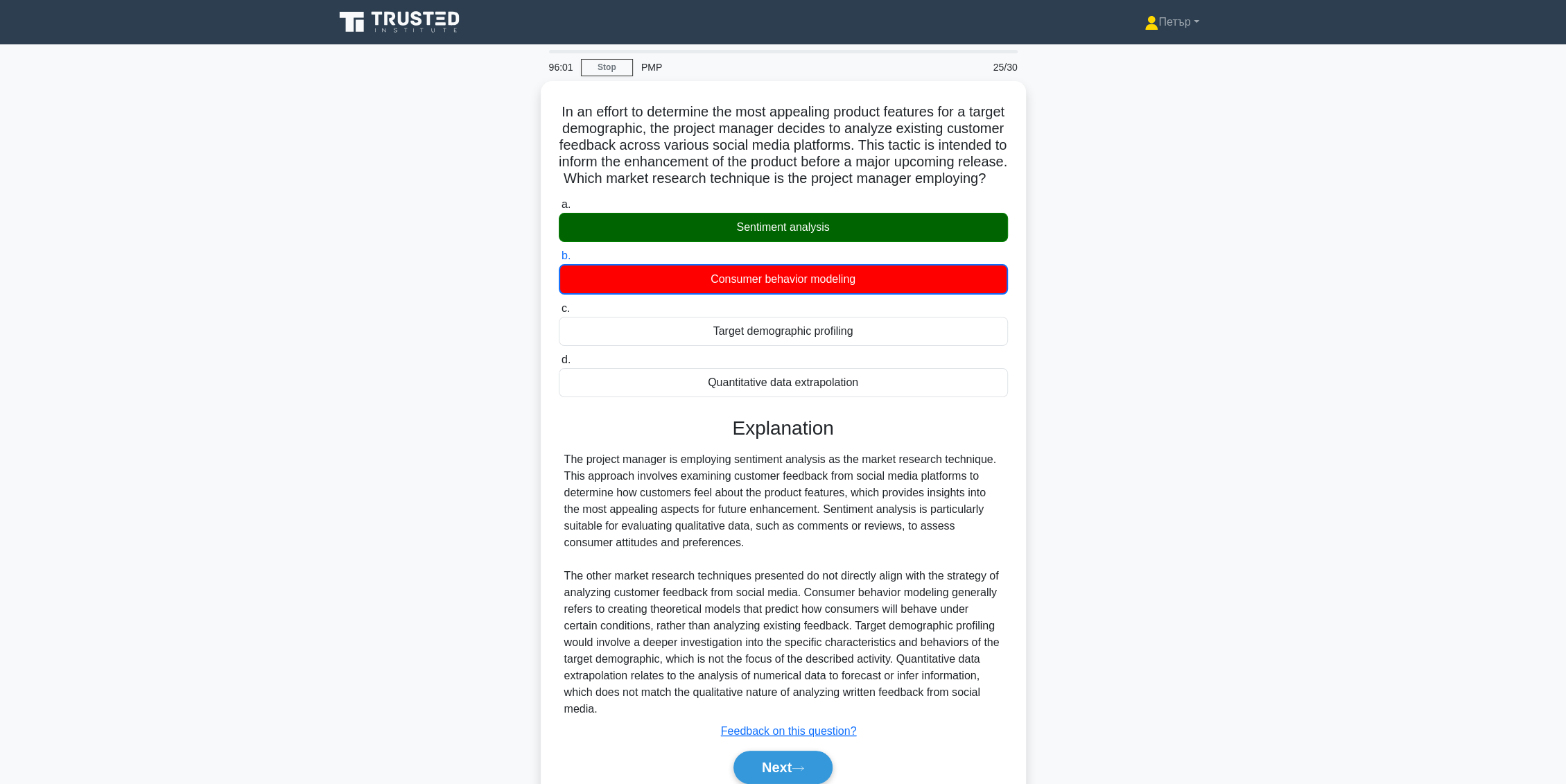
scroll to position [72, 0]
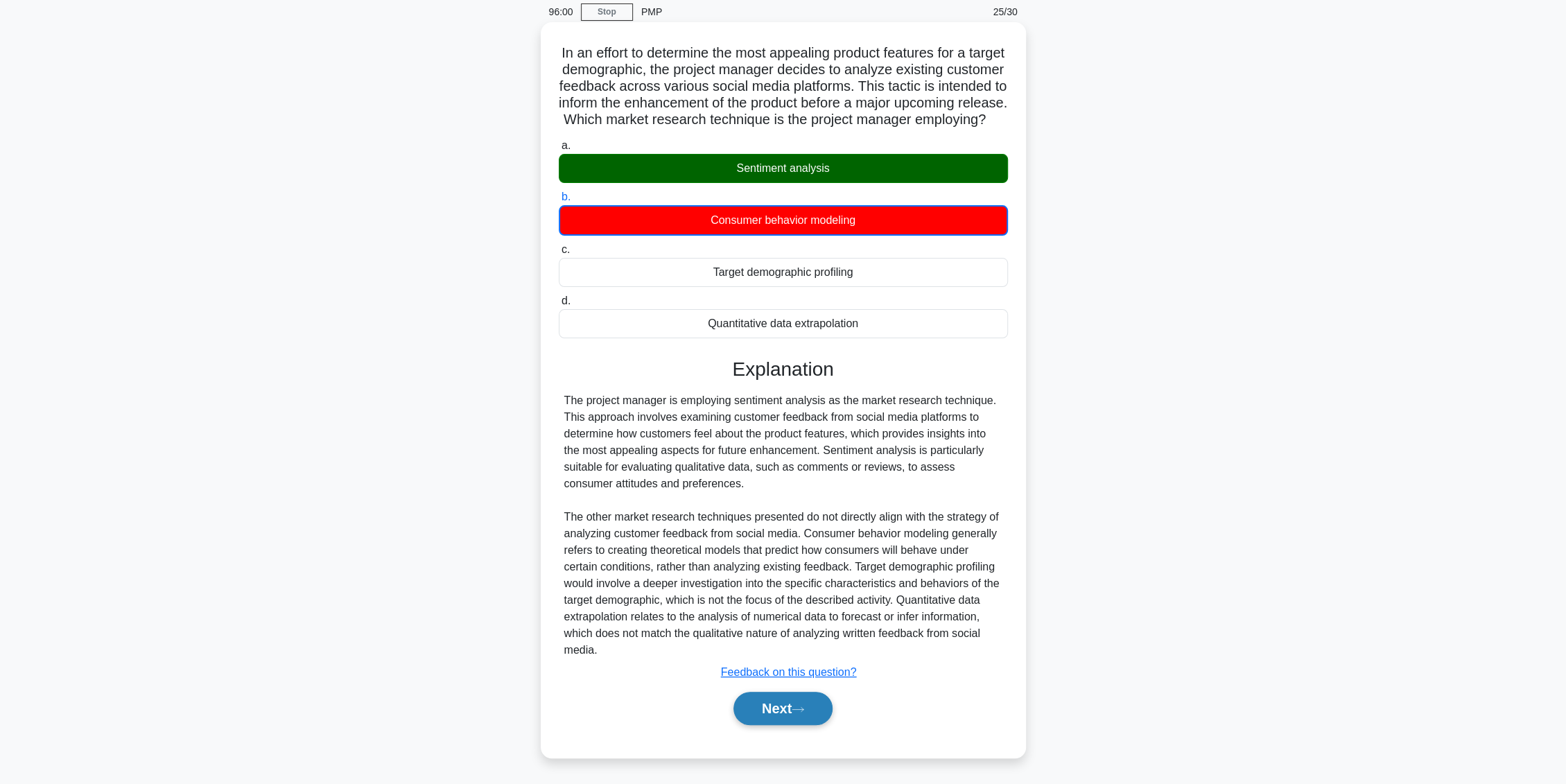
click at [795, 706] on button "Next" at bounding box center [783, 708] width 99 height 33
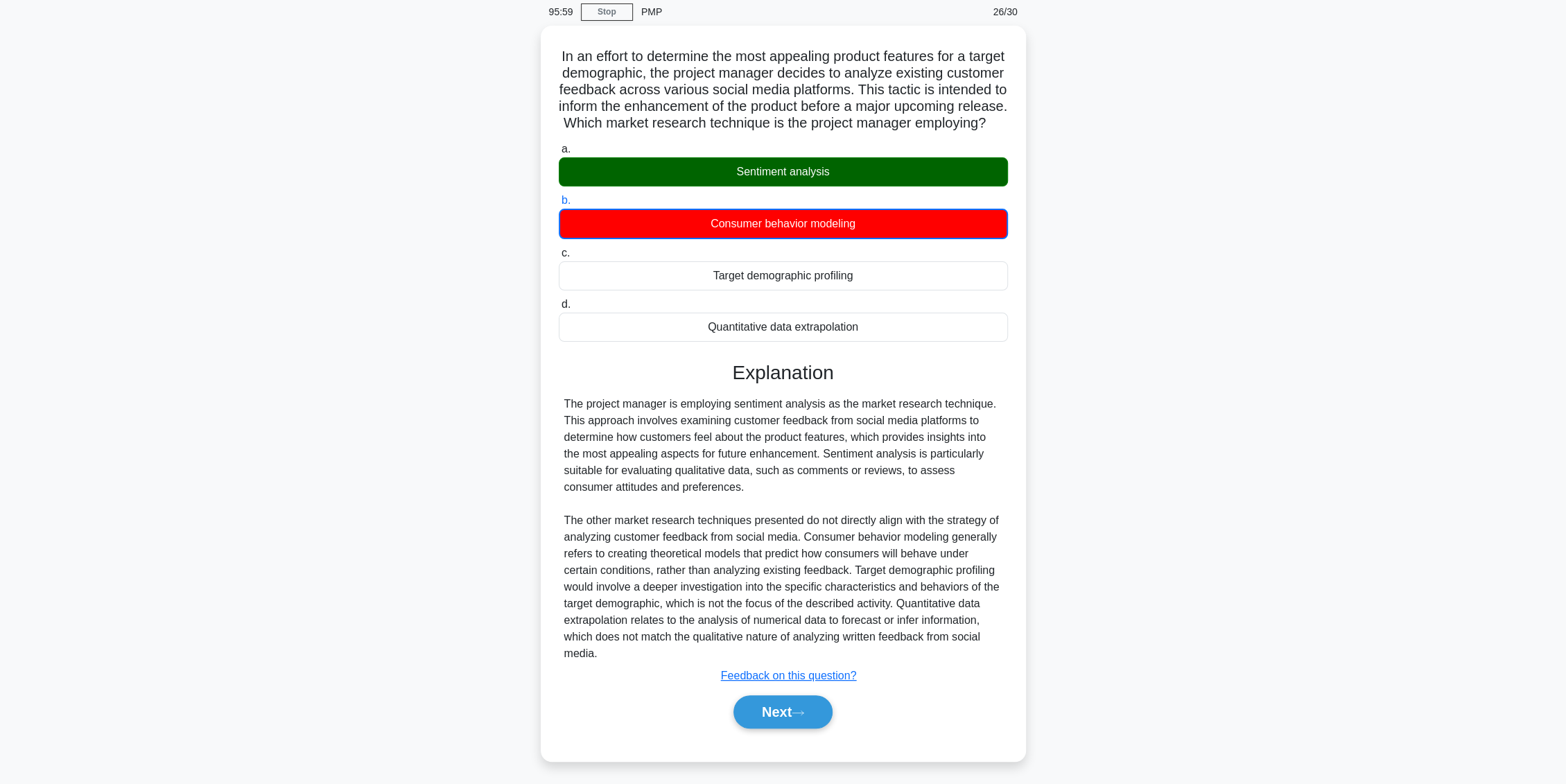
scroll to position [0, 0]
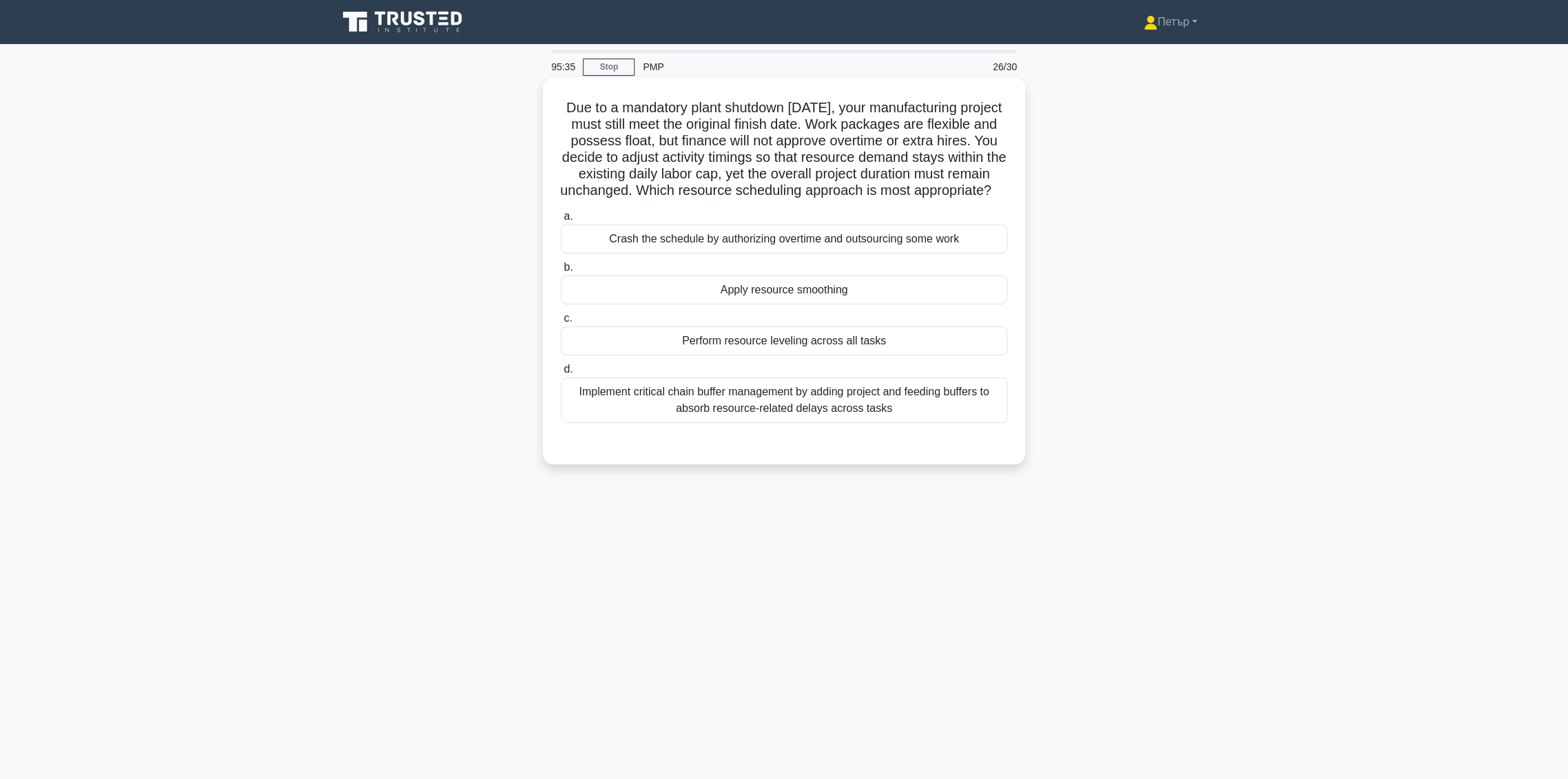
click at [922, 291] on label "b. Apply resource smoothing" at bounding box center [784, 281] width 447 height 46
click at [561, 272] on input "b. Apply resource smoothing" at bounding box center [561, 267] width 0 height 9
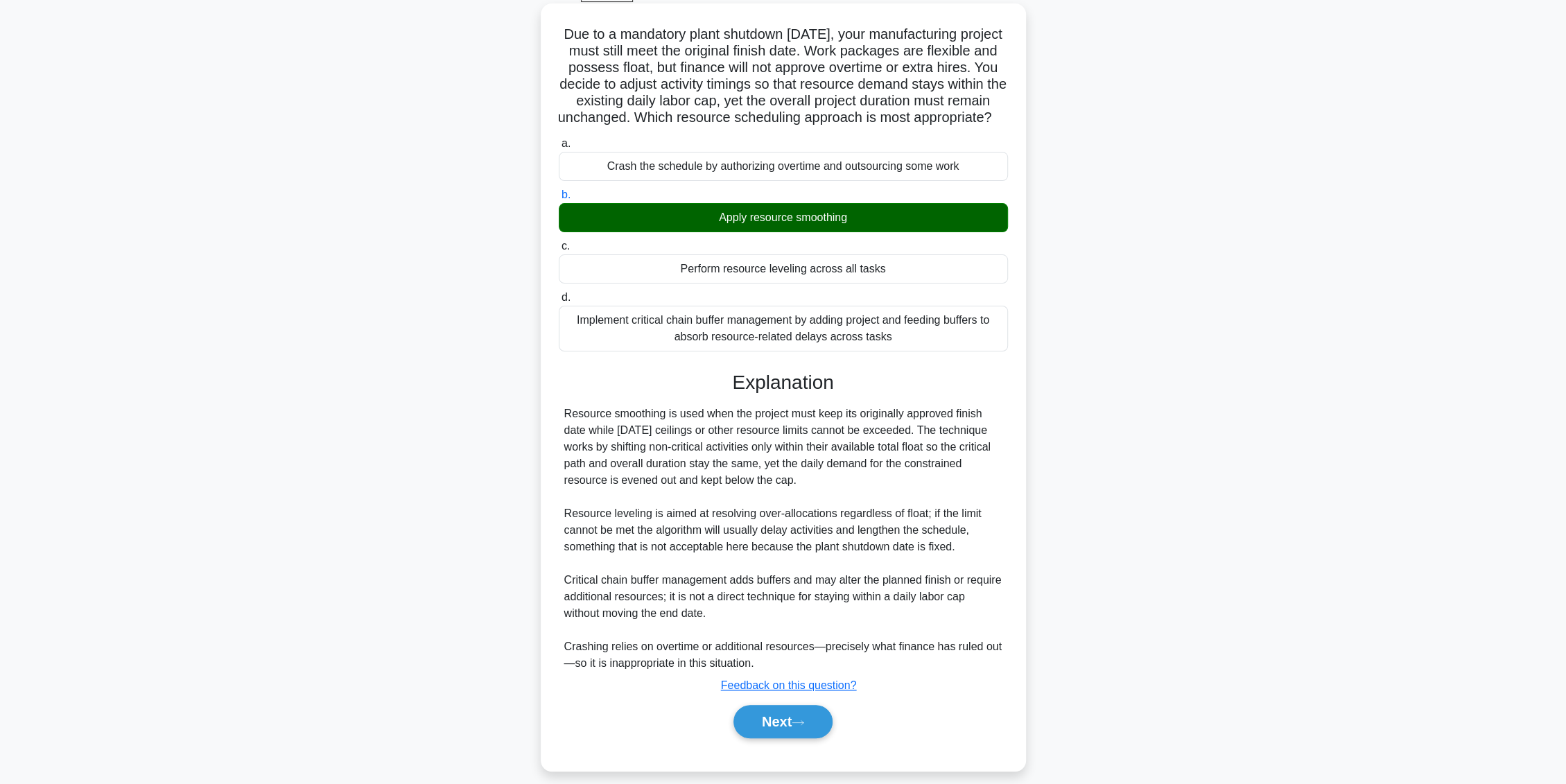
scroll to position [104, 0]
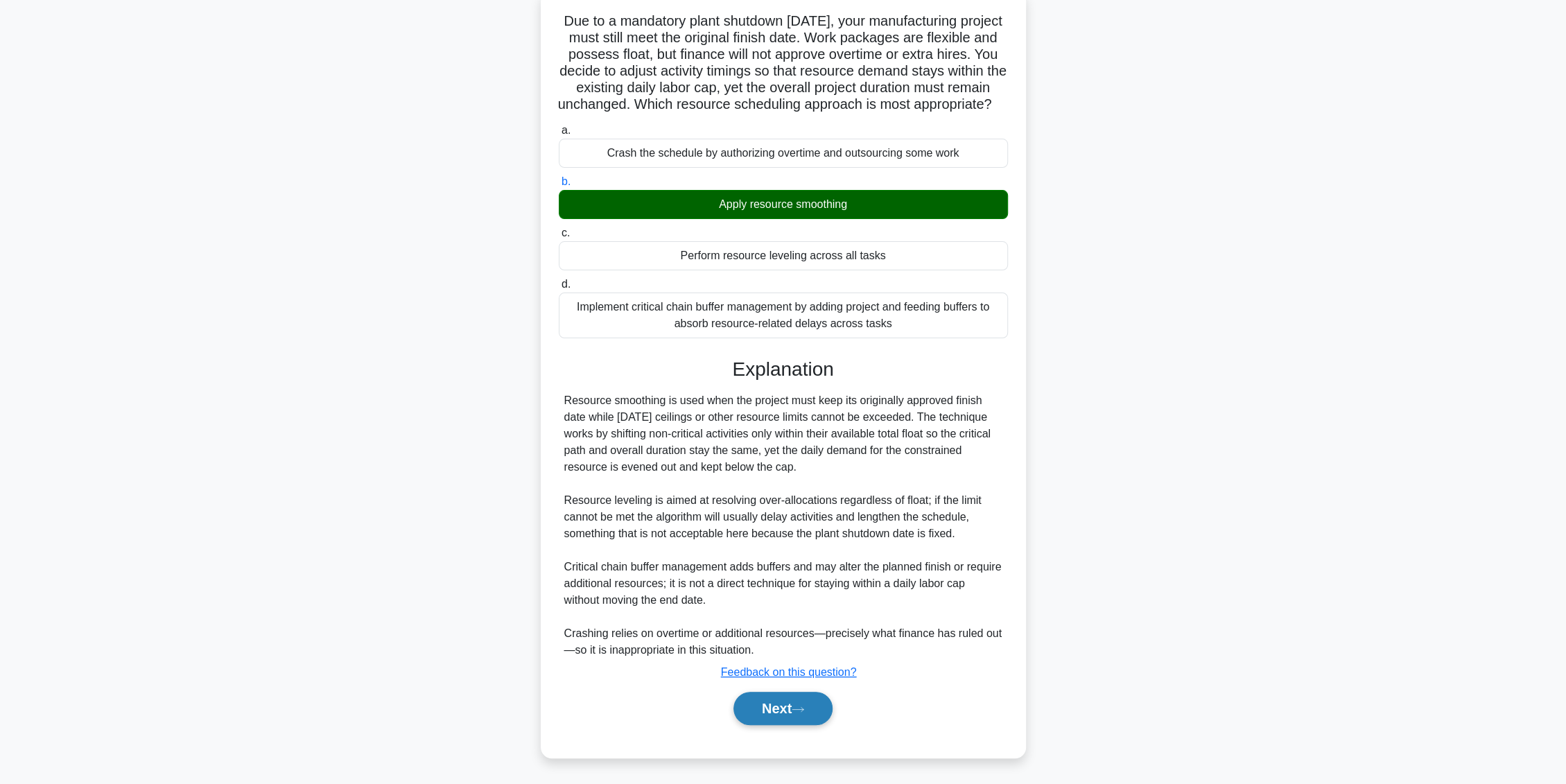
click at [780, 712] on button "Next" at bounding box center [783, 708] width 99 height 33
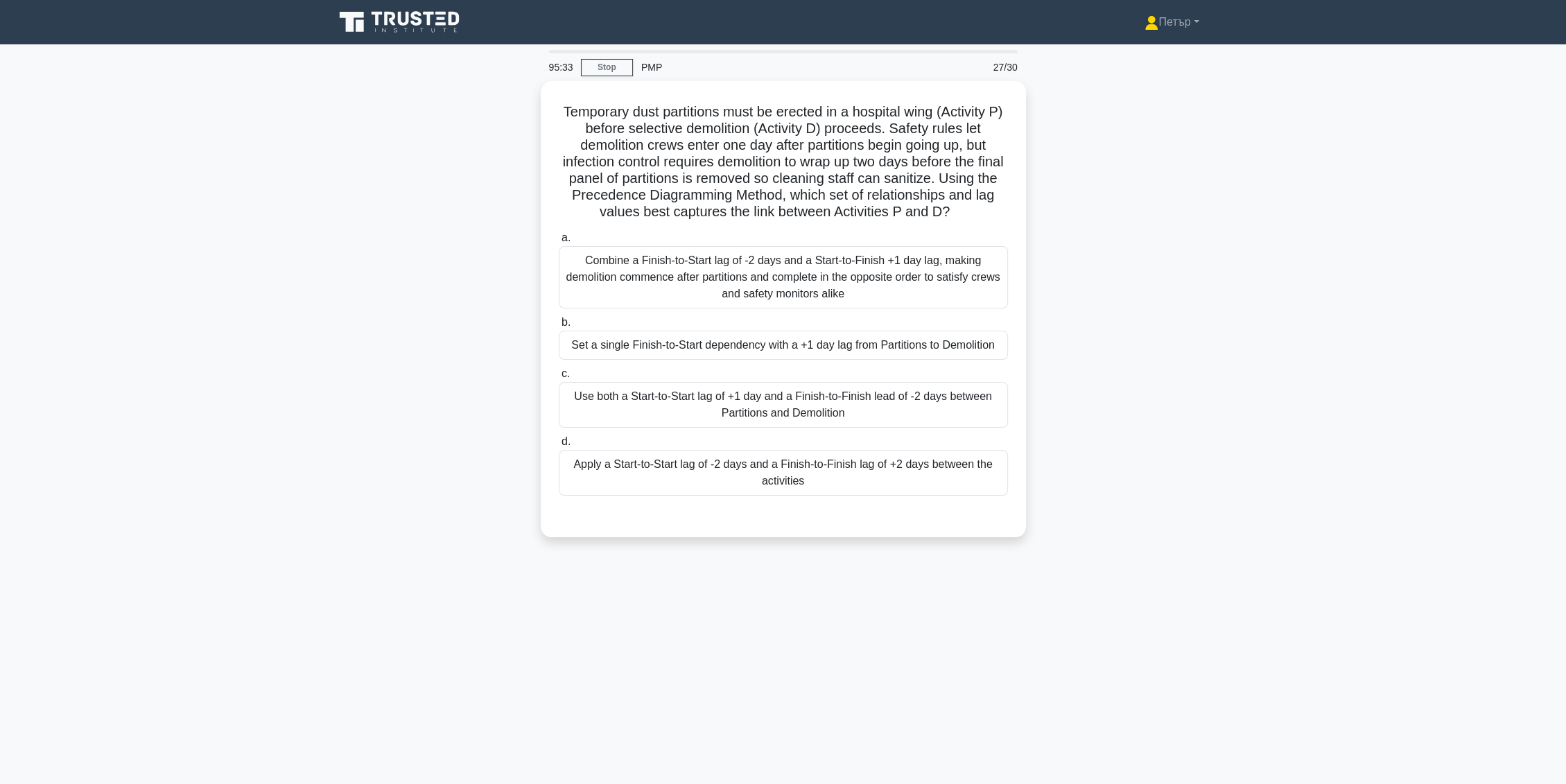
scroll to position [0, 0]
click at [946, 419] on div "Use both a Start-to-Start lag of +1 day and a Finish-to-Finish lead of -2 days …" at bounding box center [789, 401] width 449 height 46
click at [565, 375] on input "c. Use both a Start-to-Start lag of +1 day and a Finish-to-Finish lead of -2 da…" at bounding box center [565, 370] width 0 height 9
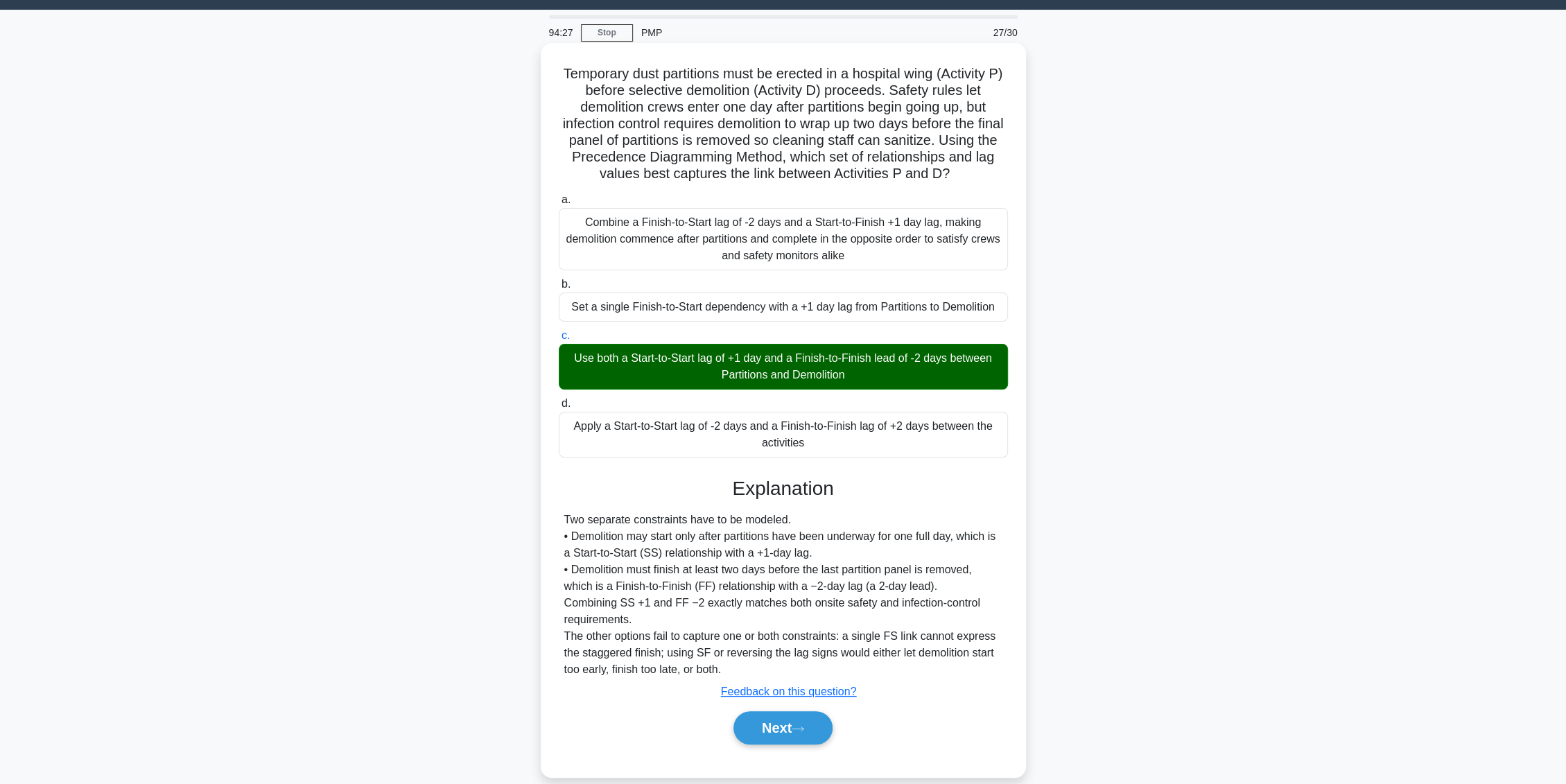
scroll to position [54, 0]
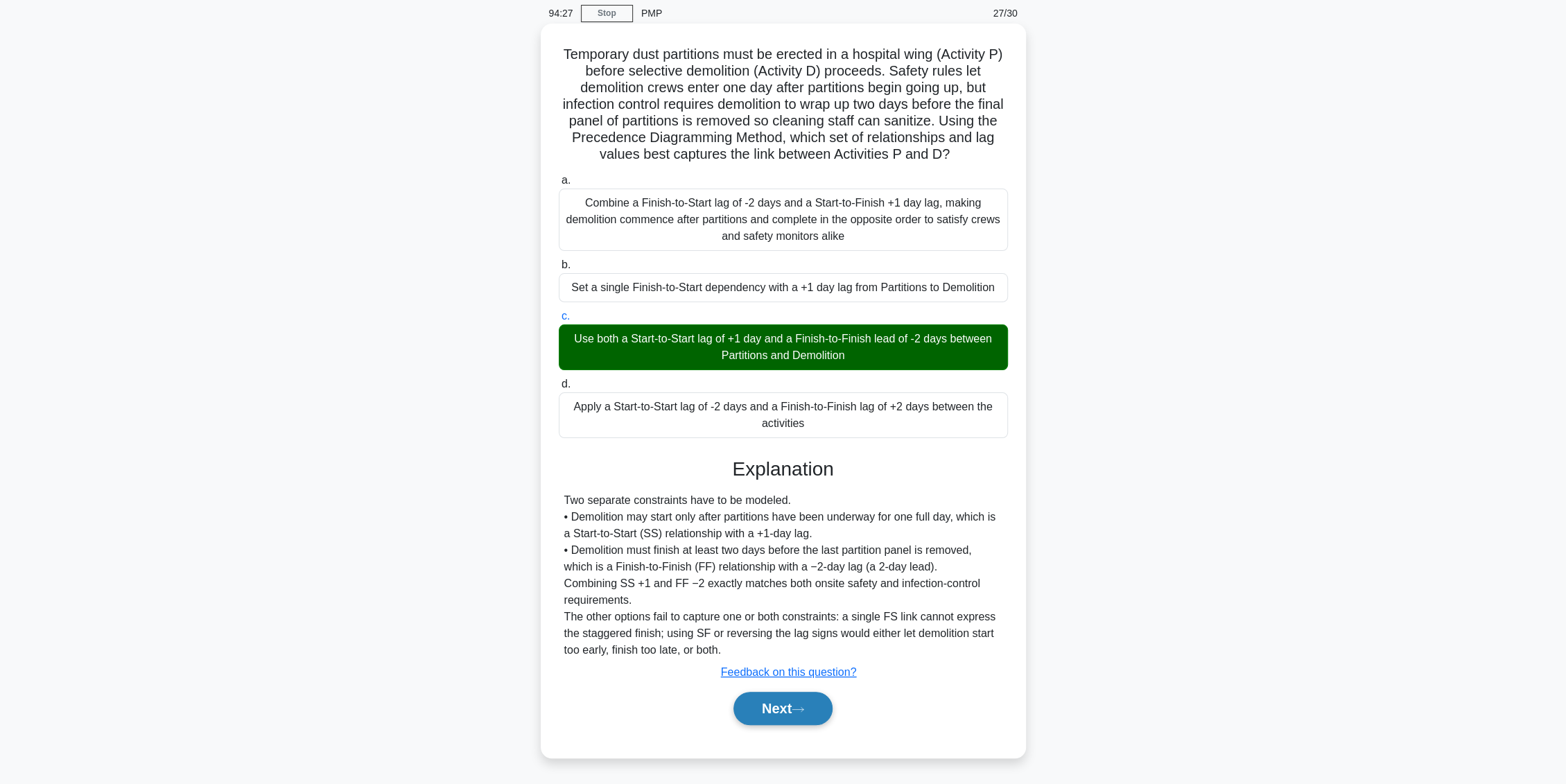
click at [804, 708] on icon at bounding box center [798, 709] width 11 height 4
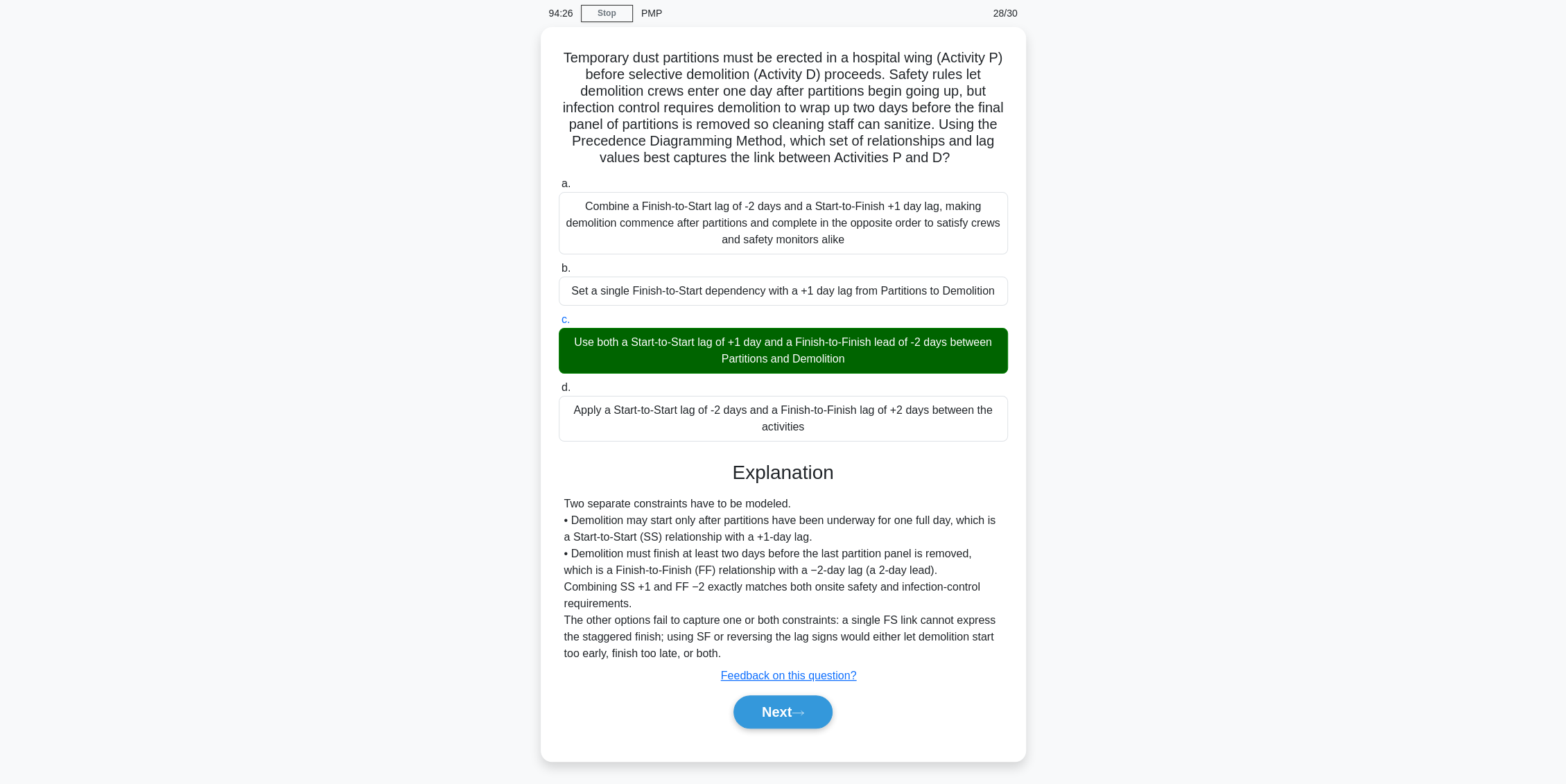
scroll to position [0, 0]
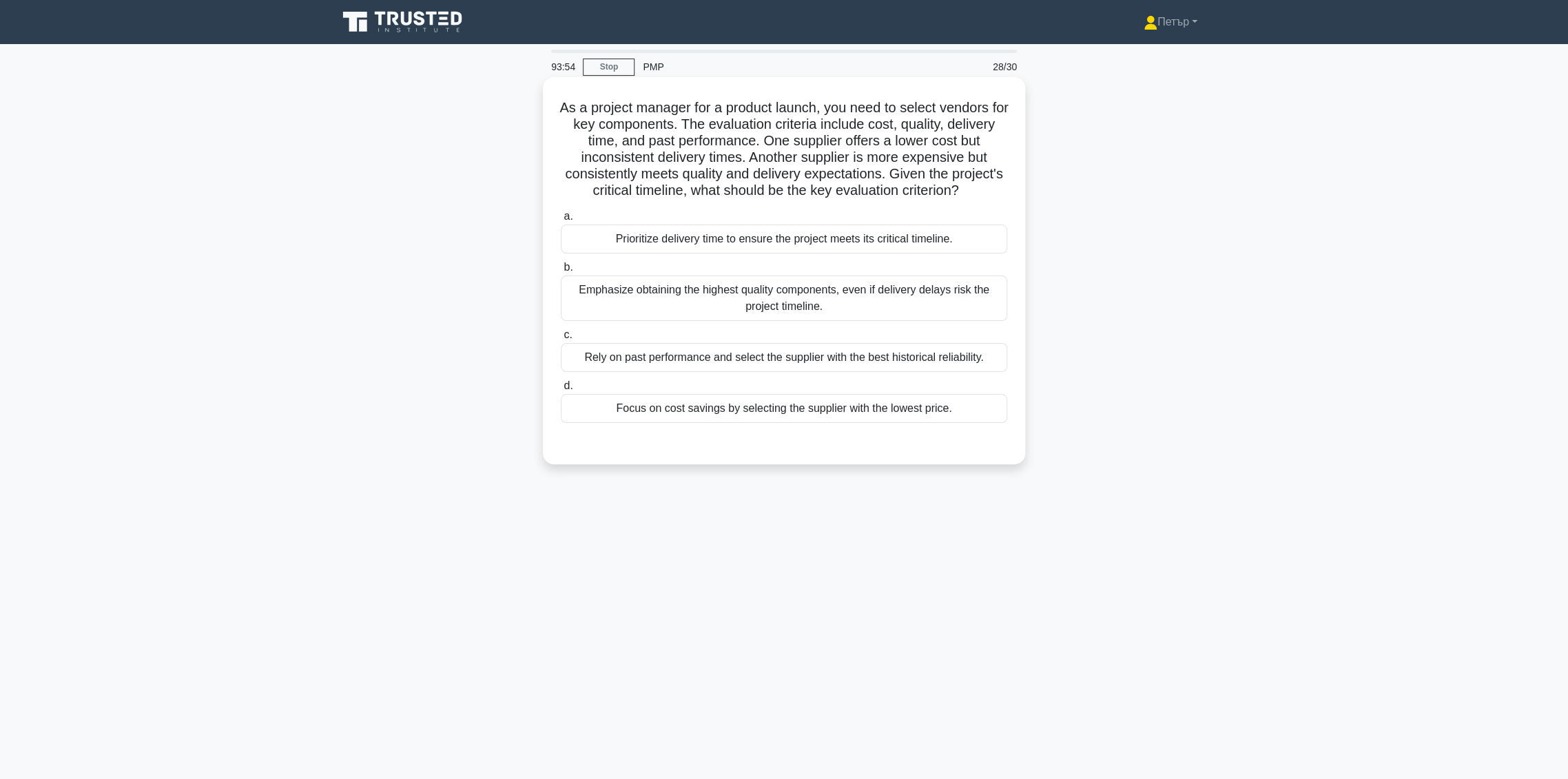
click at [954, 253] on div "Prioritize delivery time to ensure the project meets its critical timeline." at bounding box center [784, 239] width 447 height 29
click at [561, 221] on input "a. Prioritize delivery time to ensure the project meets its critical timeline." at bounding box center [561, 216] width 0 height 9
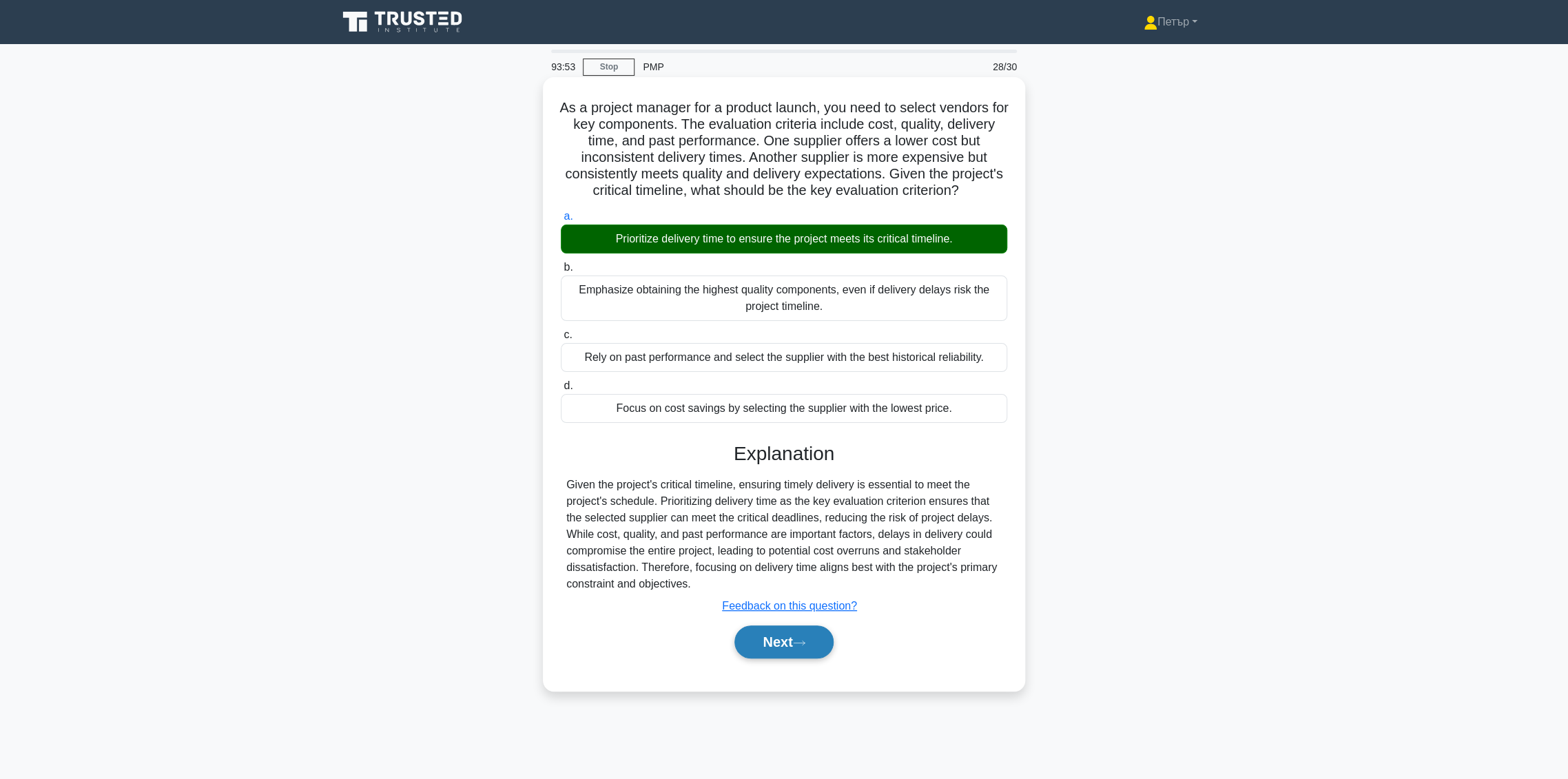
click at [784, 659] on button "Next" at bounding box center [783, 641] width 99 height 33
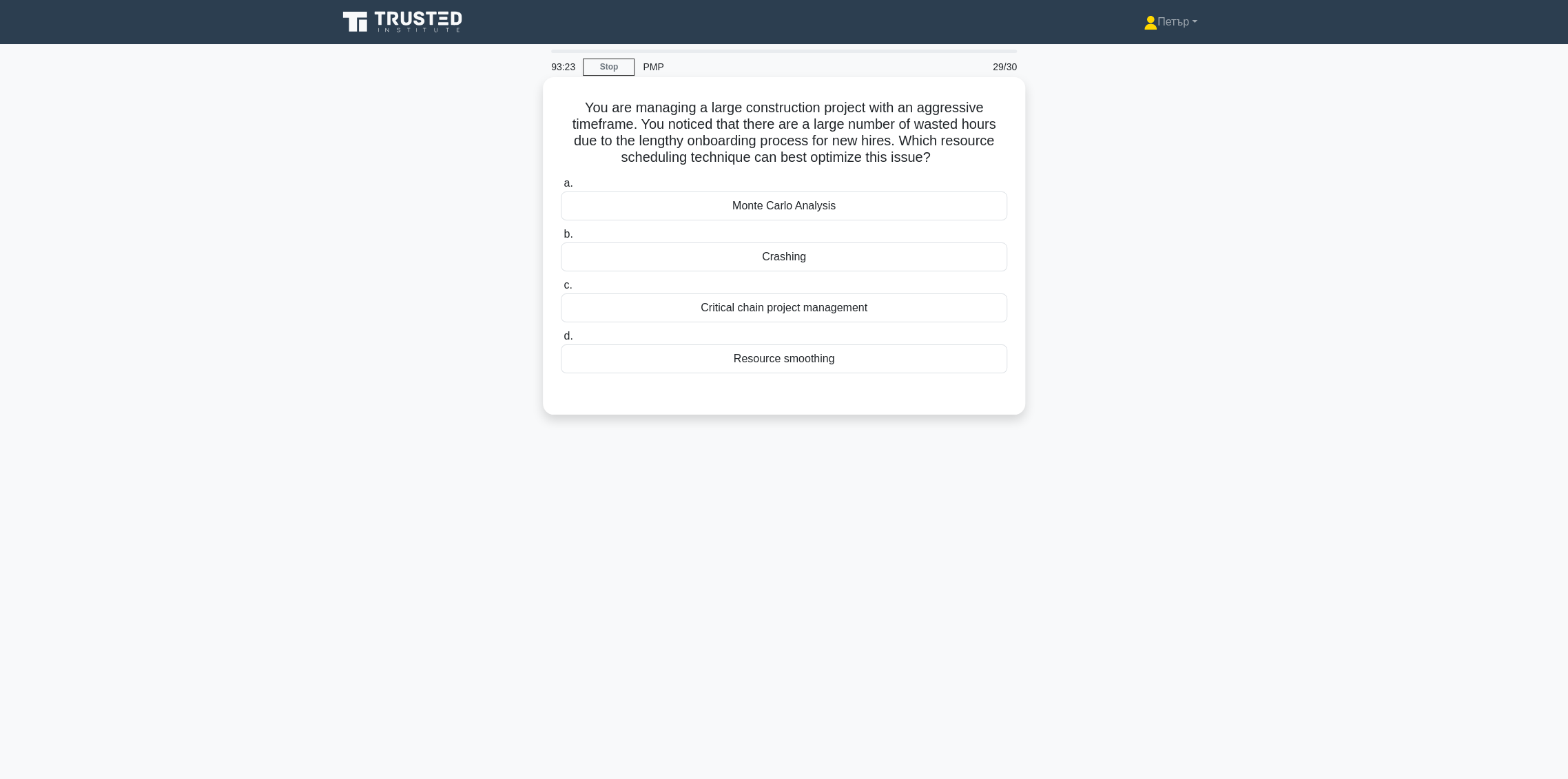
click at [980, 319] on div "Critical chain project management" at bounding box center [784, 308] width 447 height 29
click at [561, 290] on input "c. Critical chain project management" at bounding box center [561, 285] width 0 height 9
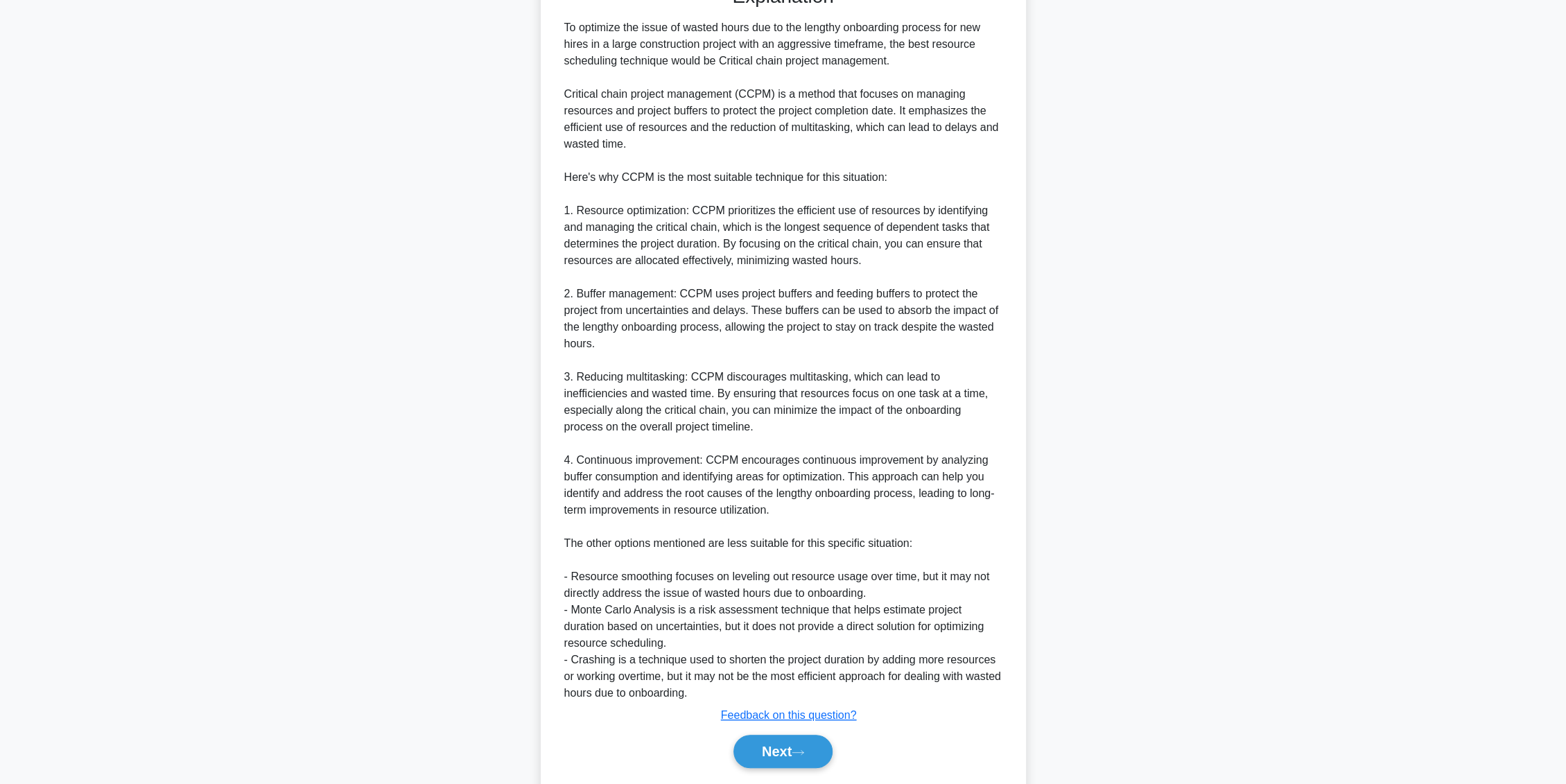
scroll to position [453, 0]
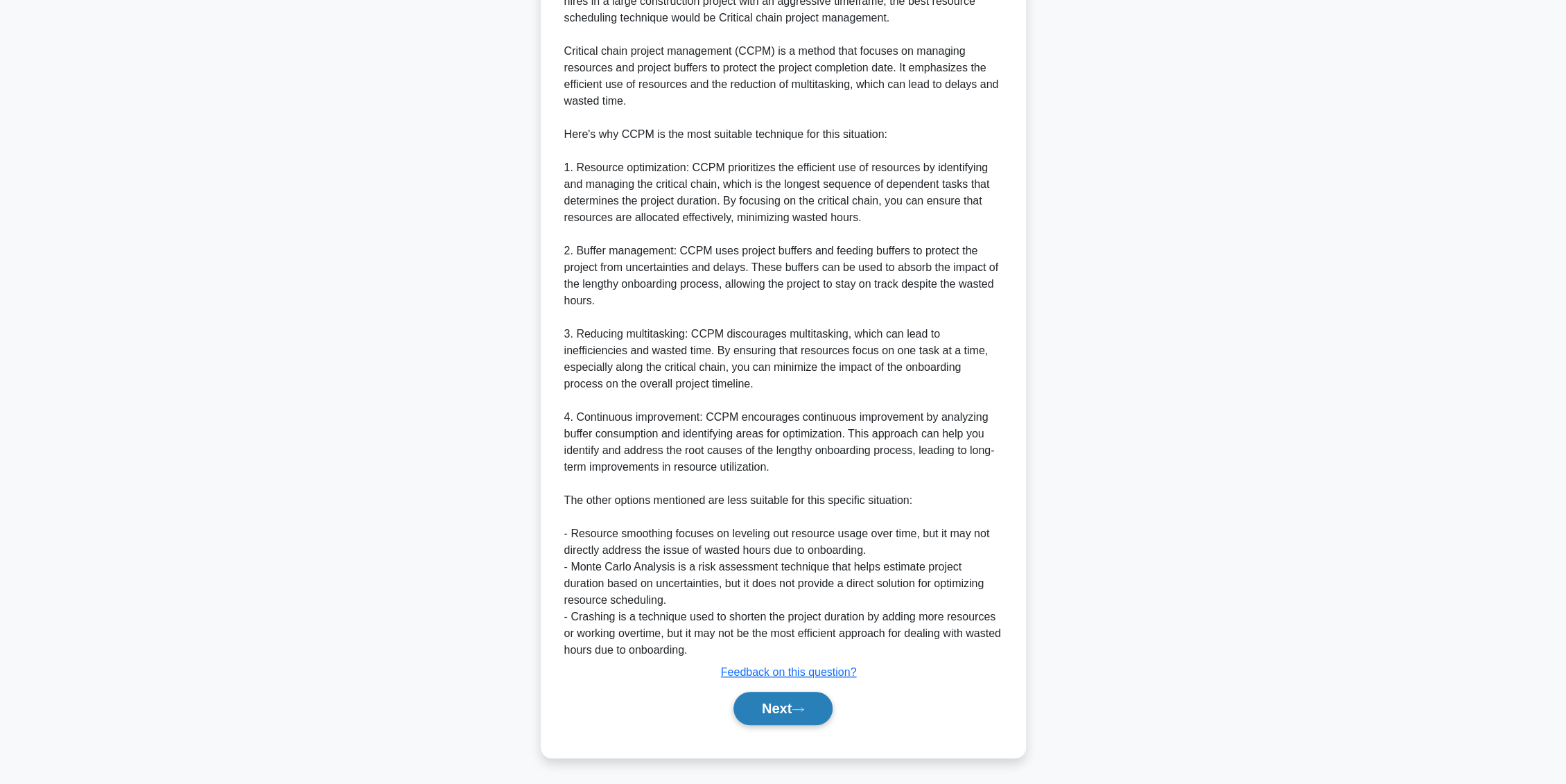
click at [818, 717] on button "Next" at bounding box center [783, 708] width 99 height 33
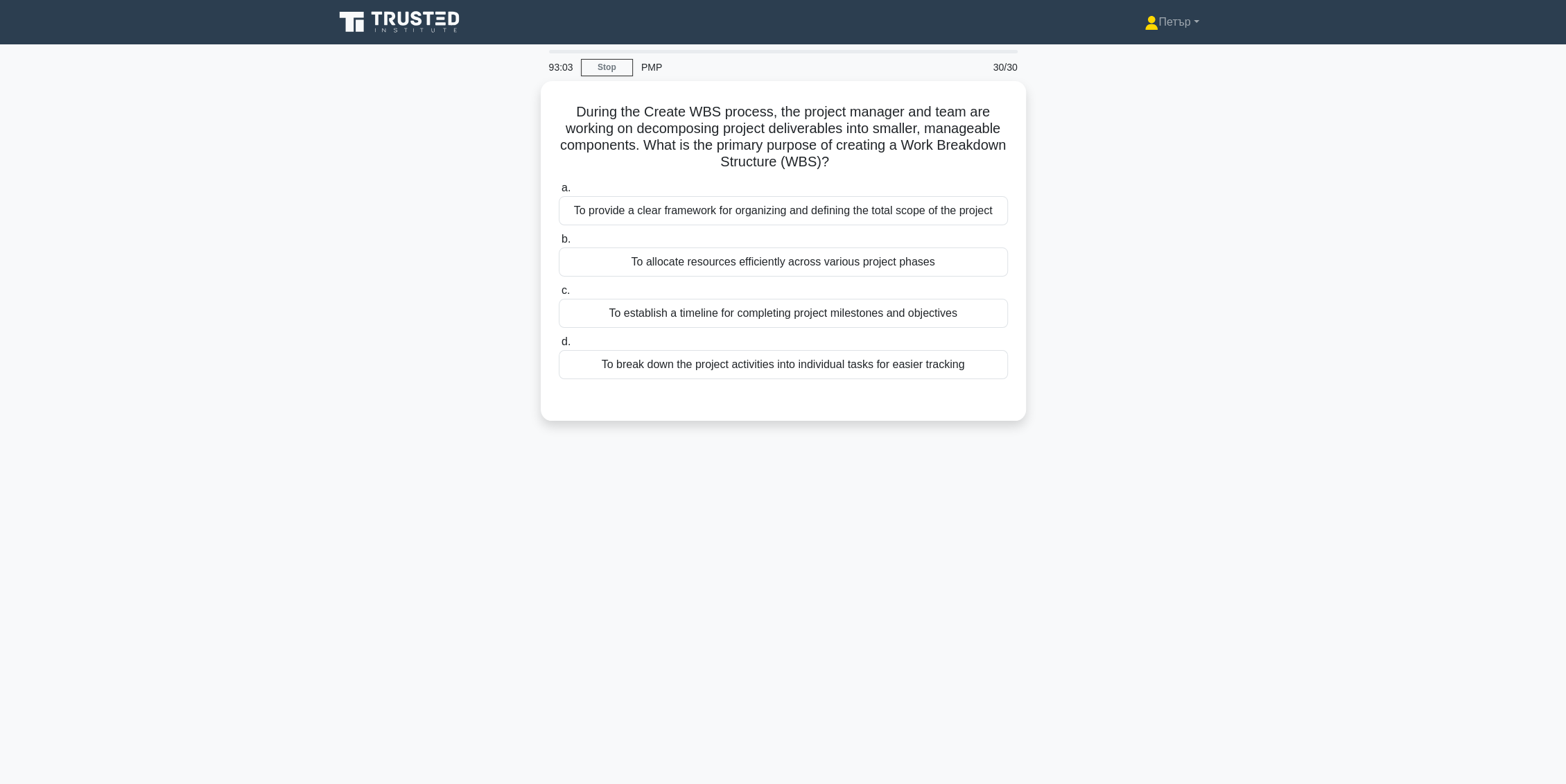
scroll to position [0, 0]
click at [749, 366] on div "To break down the project activities into individual tasks for easier tracking" at bounding box center [789, 361] width 449 height 29
click at [565, 343] on input "d. To break down the project activities into individual tasks for easier tracki…" at bounding box center [565, 338] width 0 height 9
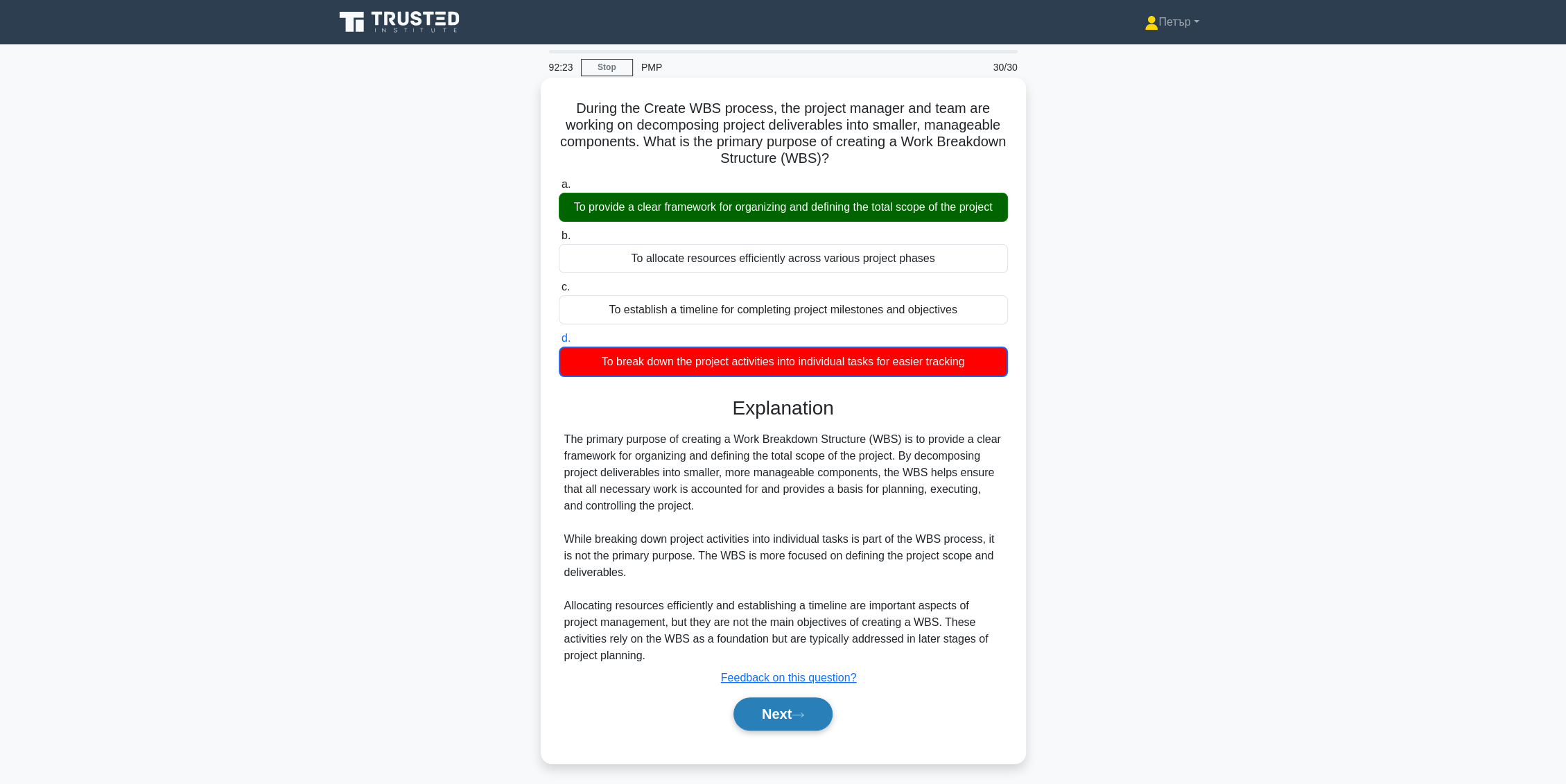
click at [804, 715] on icon at bounding box center [797, 715] width 12 height 7
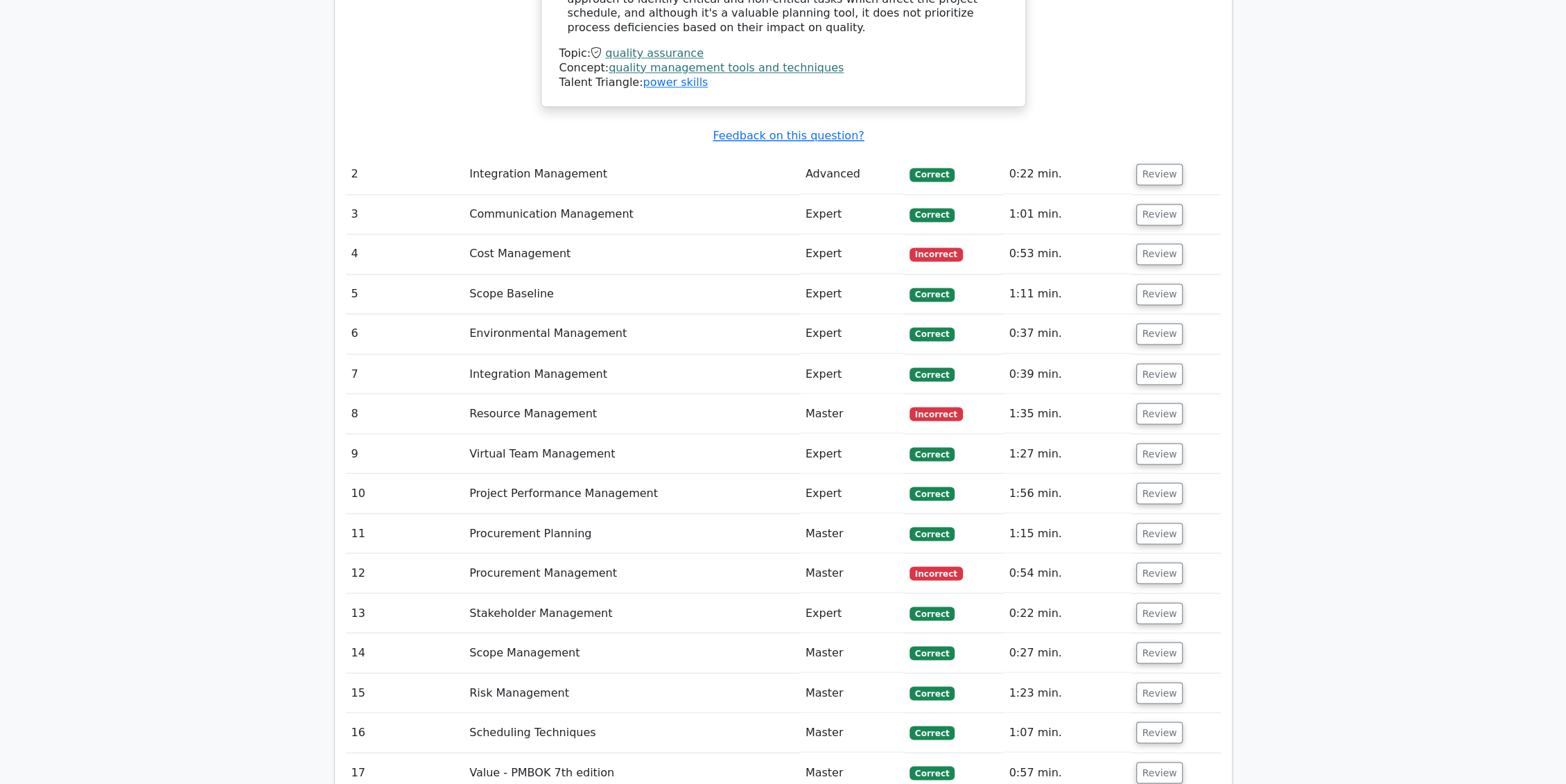
scroll to position [1797, 0]
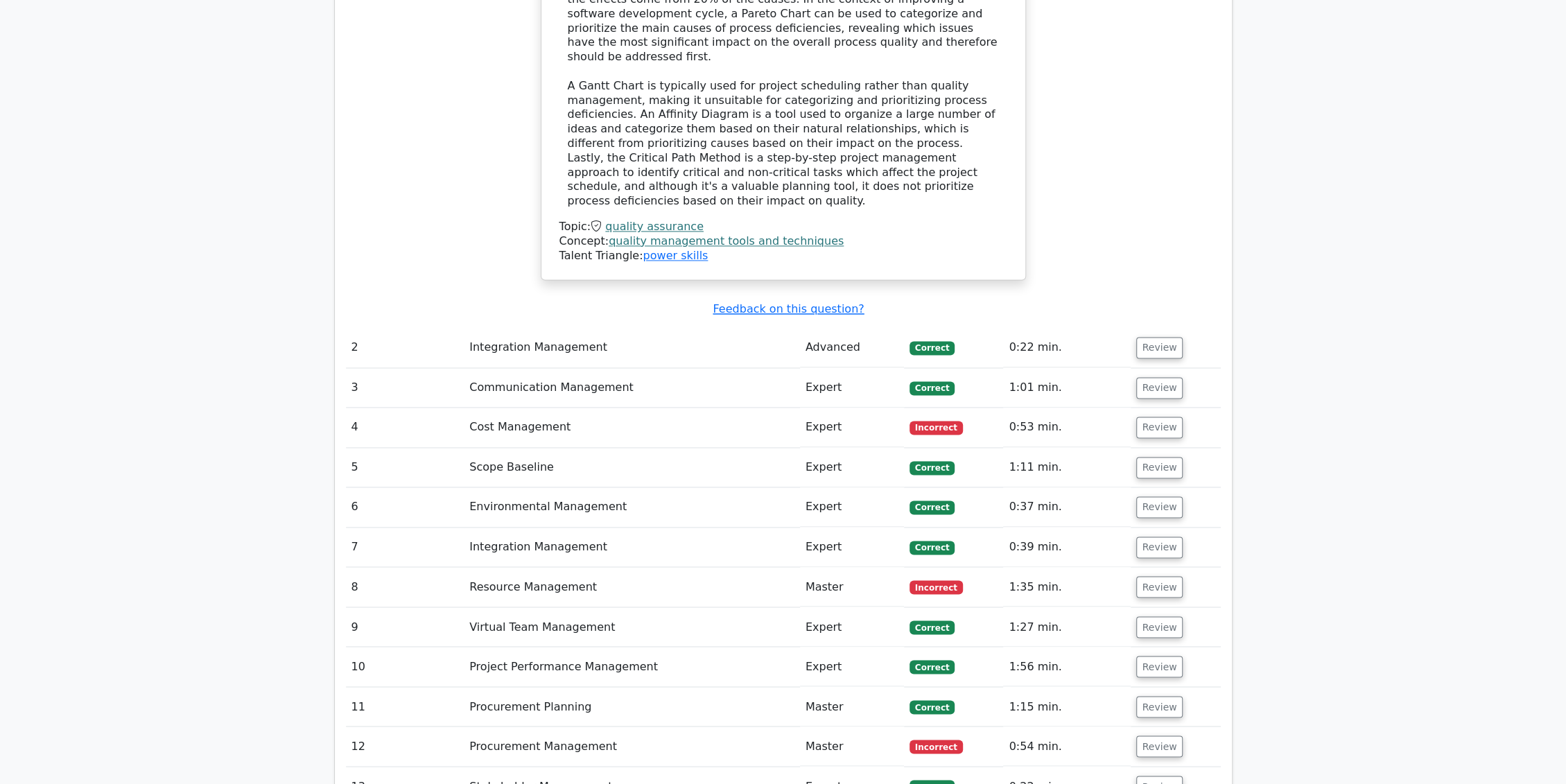
click at [1132, 407] on td "Review" at bounding box center [1176, 427] width 90 height 40
click at [1155, 417] on button "Review" at bounding box center [1160, 427] width 47 height 22
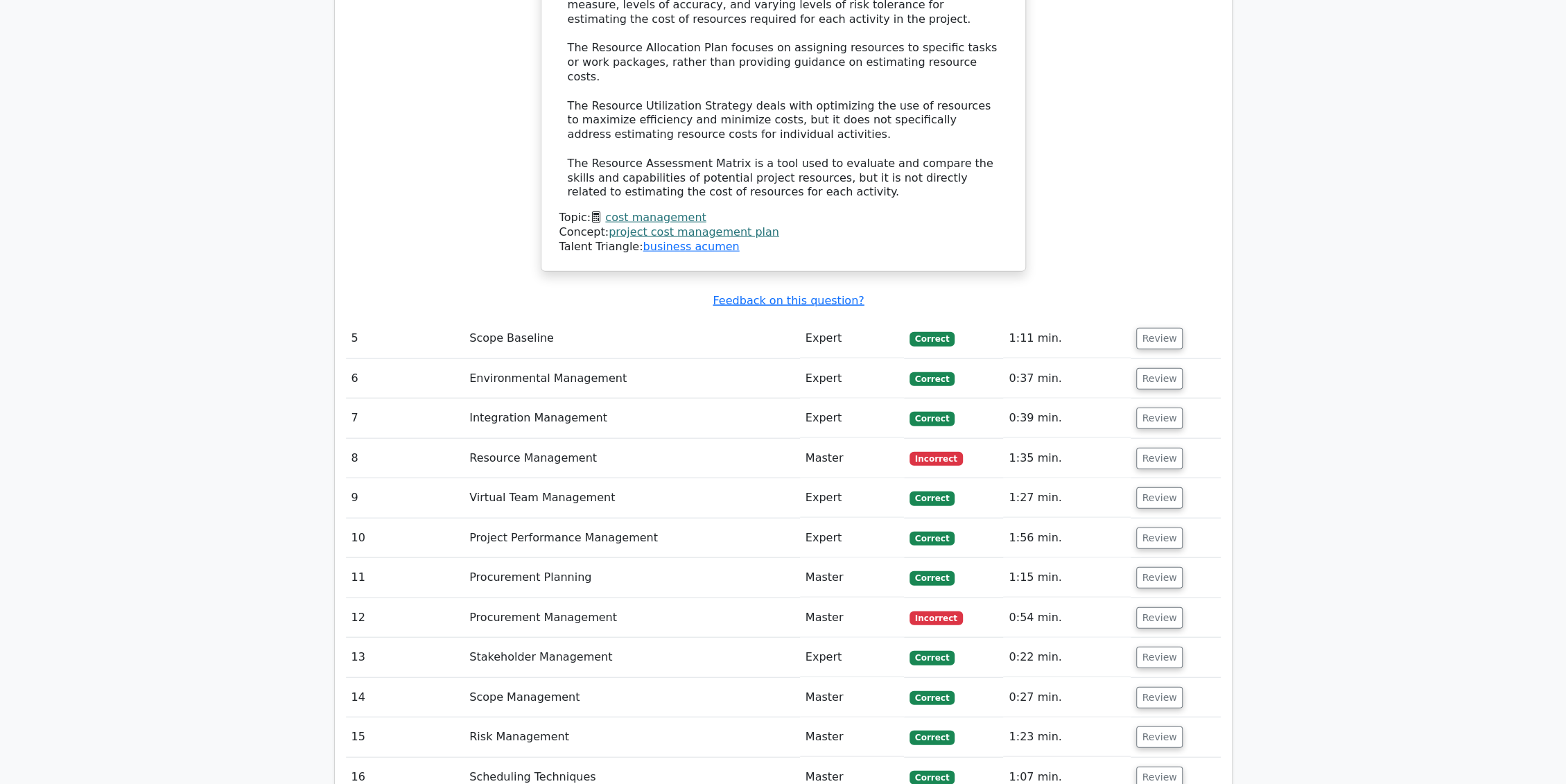
scroll to position [2695, 0]
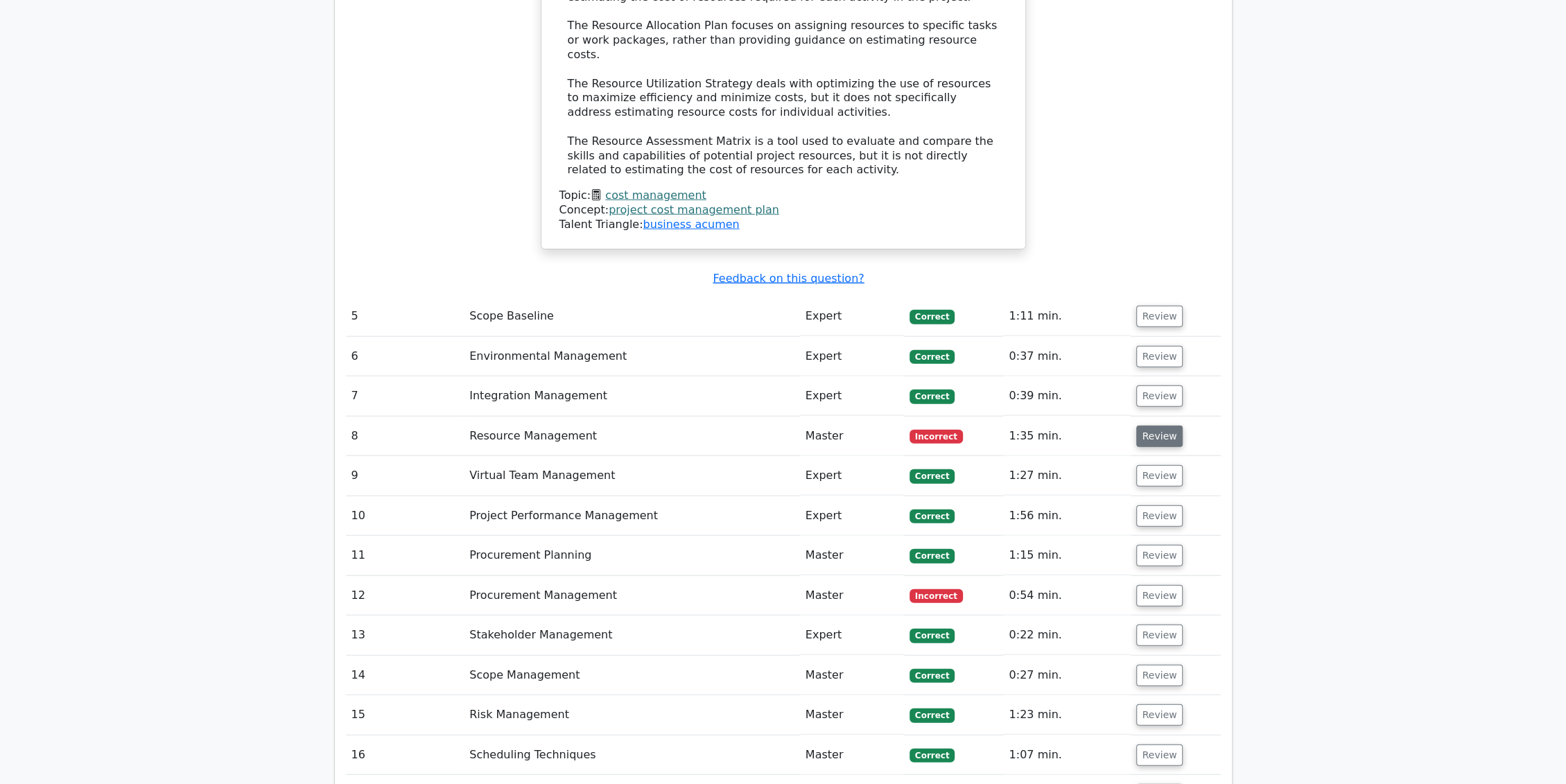
click at [1173, 426] on button "Review" at bounding box center [1160, 436] width 47 height 22
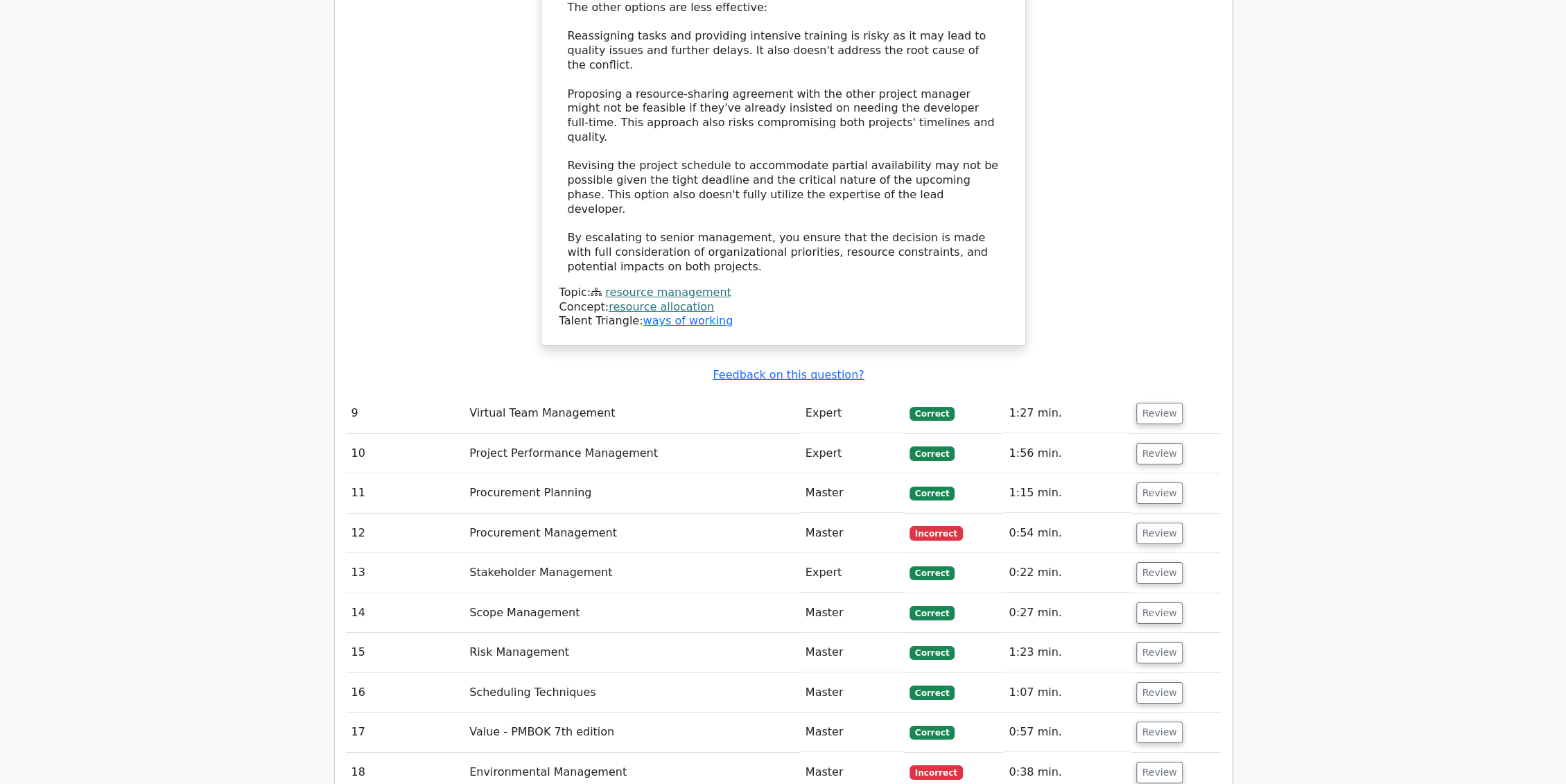
scroll to position [3954, 0]
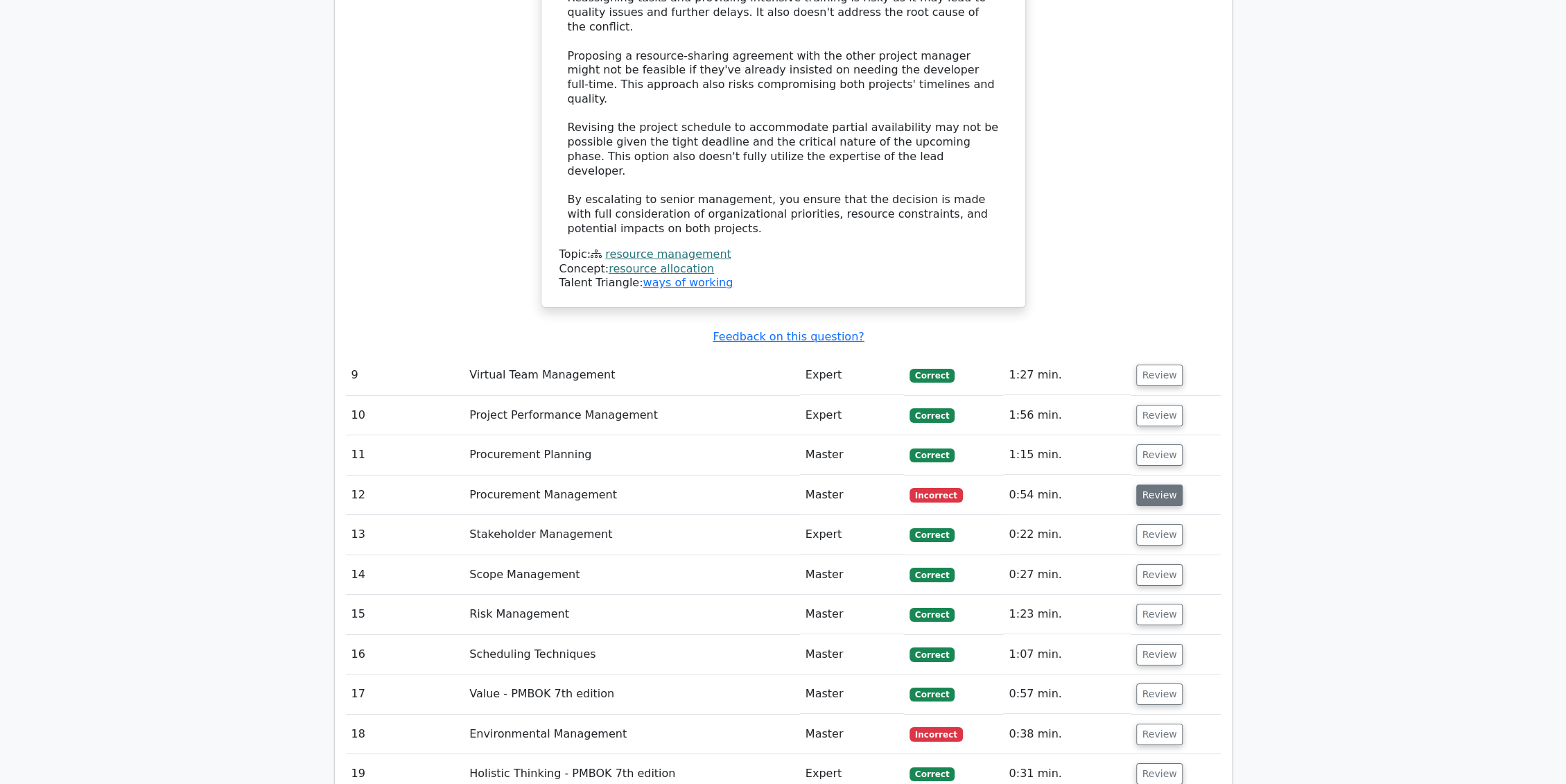
click at [1152, 485] on button "Review" at bounding box center [1160, 495] width 47 height 22
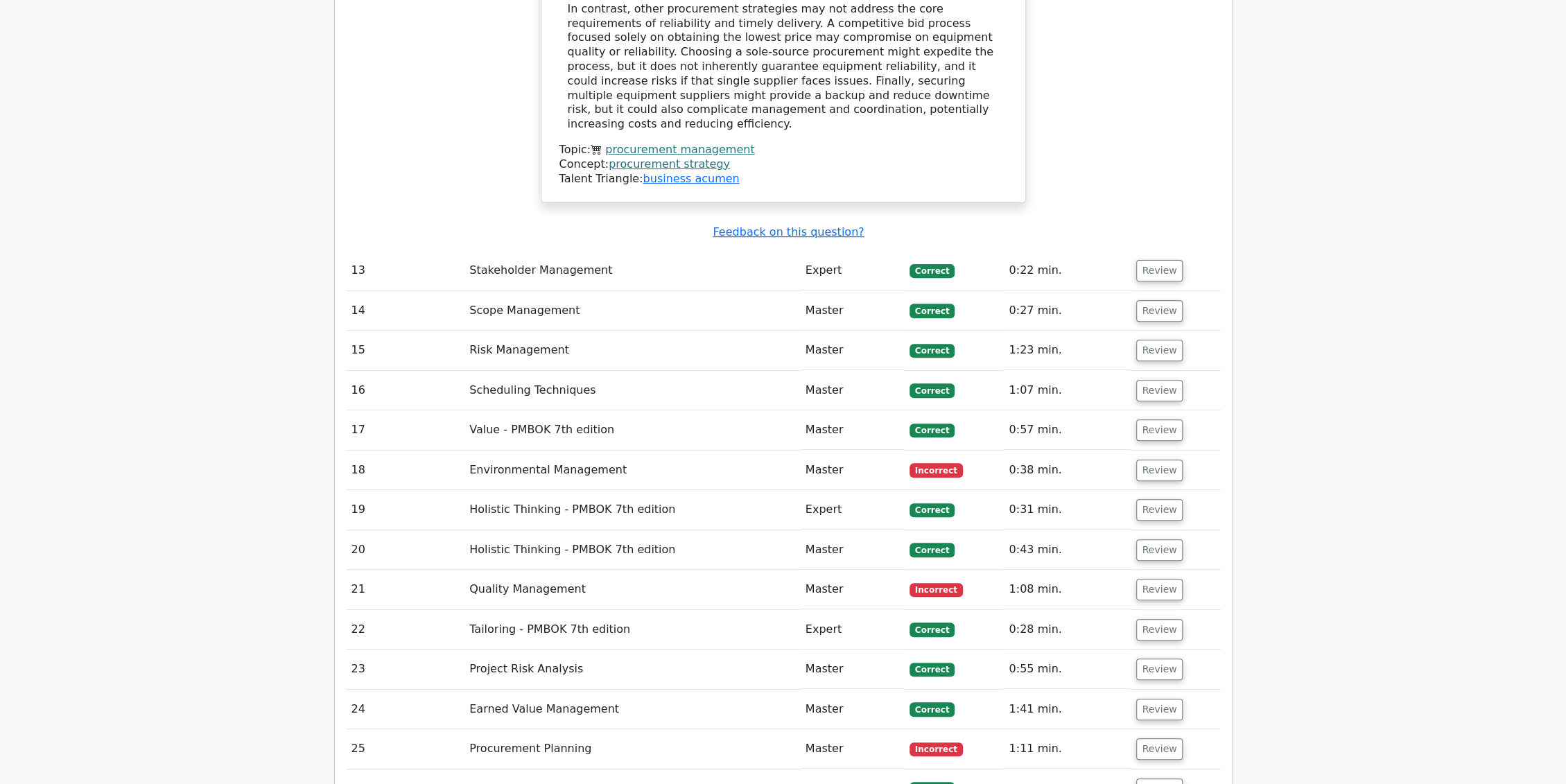
scroll to position [5032, 0]
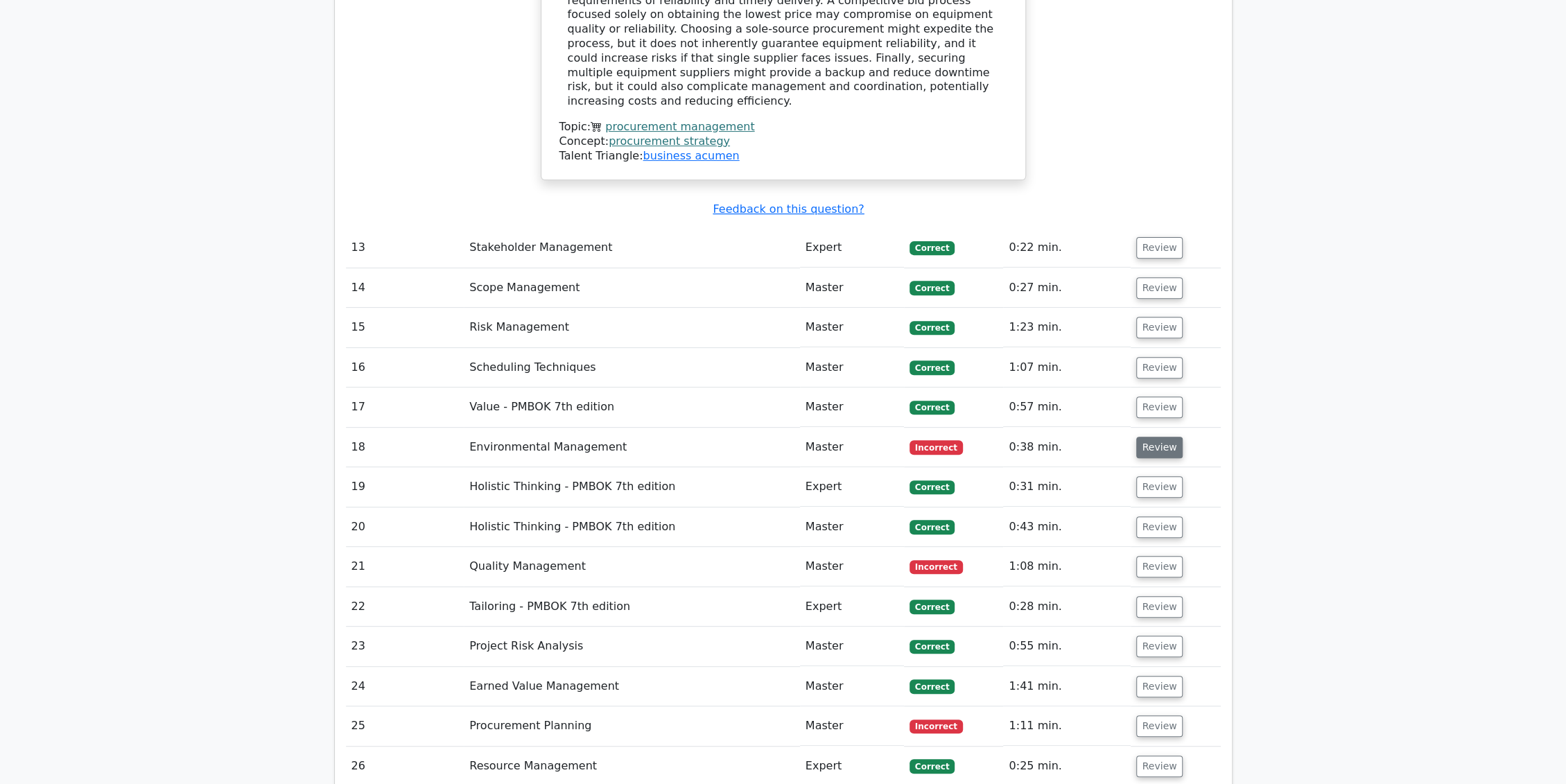
click at [1167, 436] on button "Review" at bounding box center [1160, 447] width 47 height 22
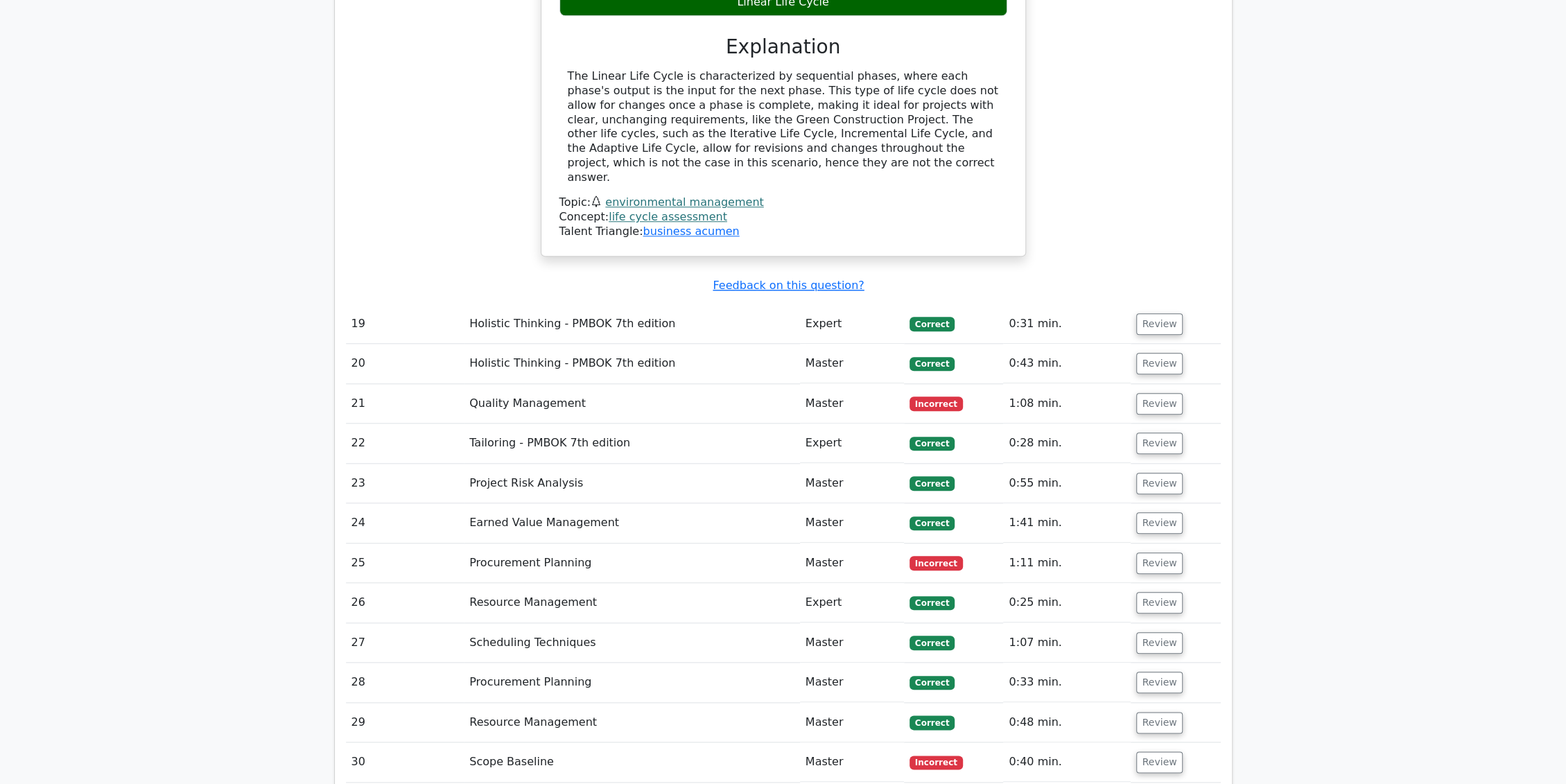
scroll to position [5751, 0]
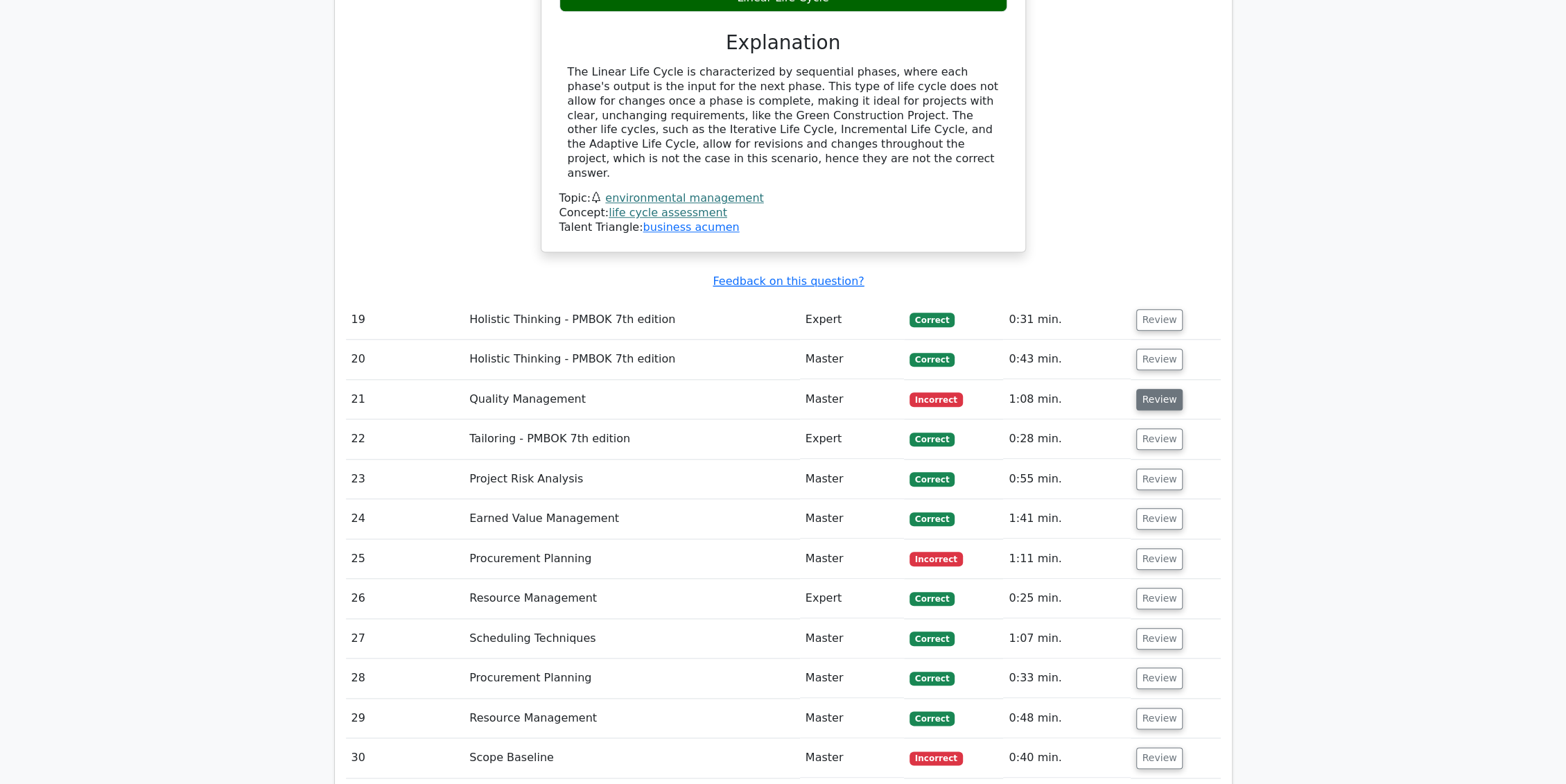
click at [1152, 389] on button "Review" at bounding box center [1160, 399] width 47 height 22
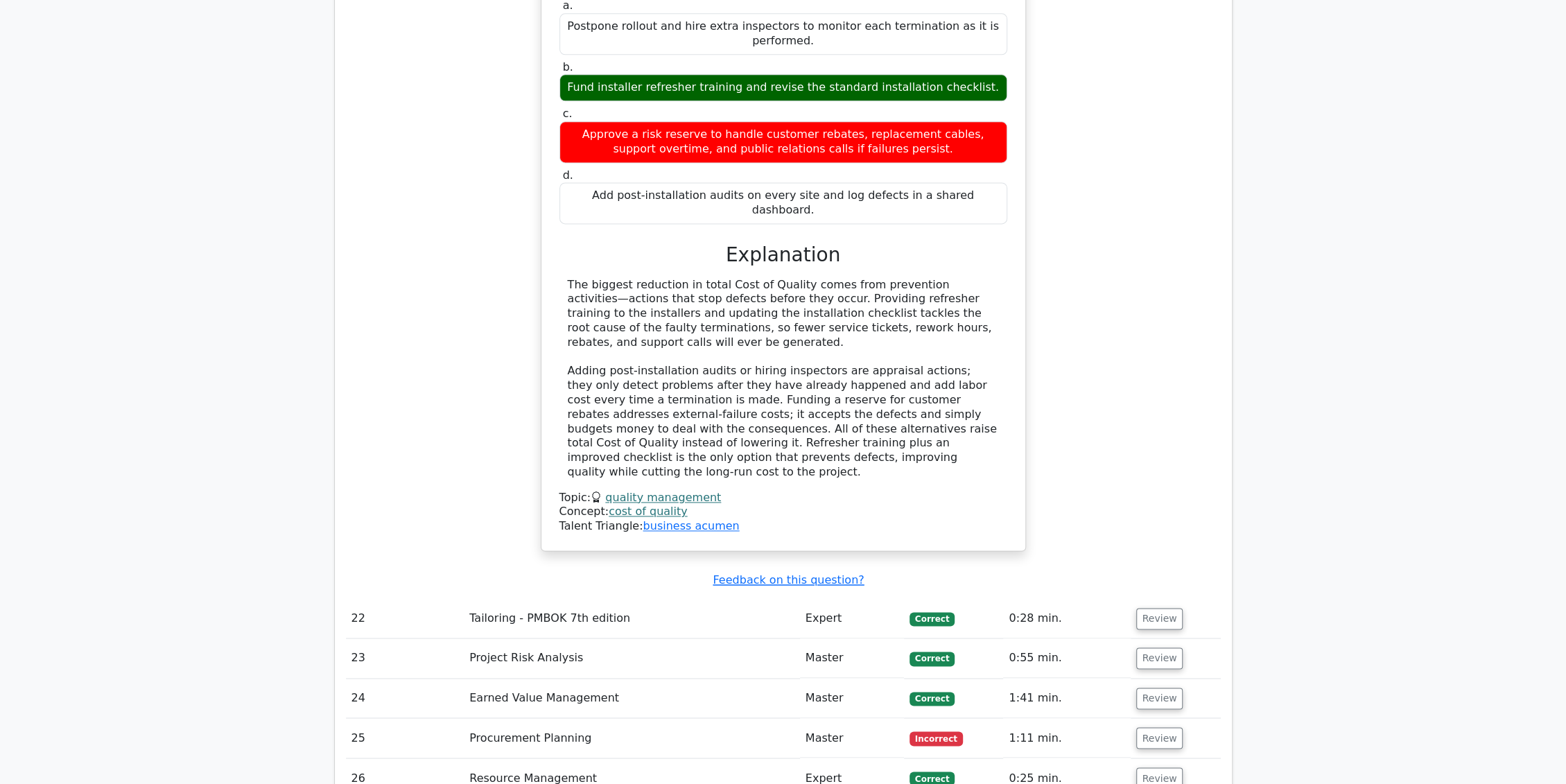
scroll to position [6470, 0]
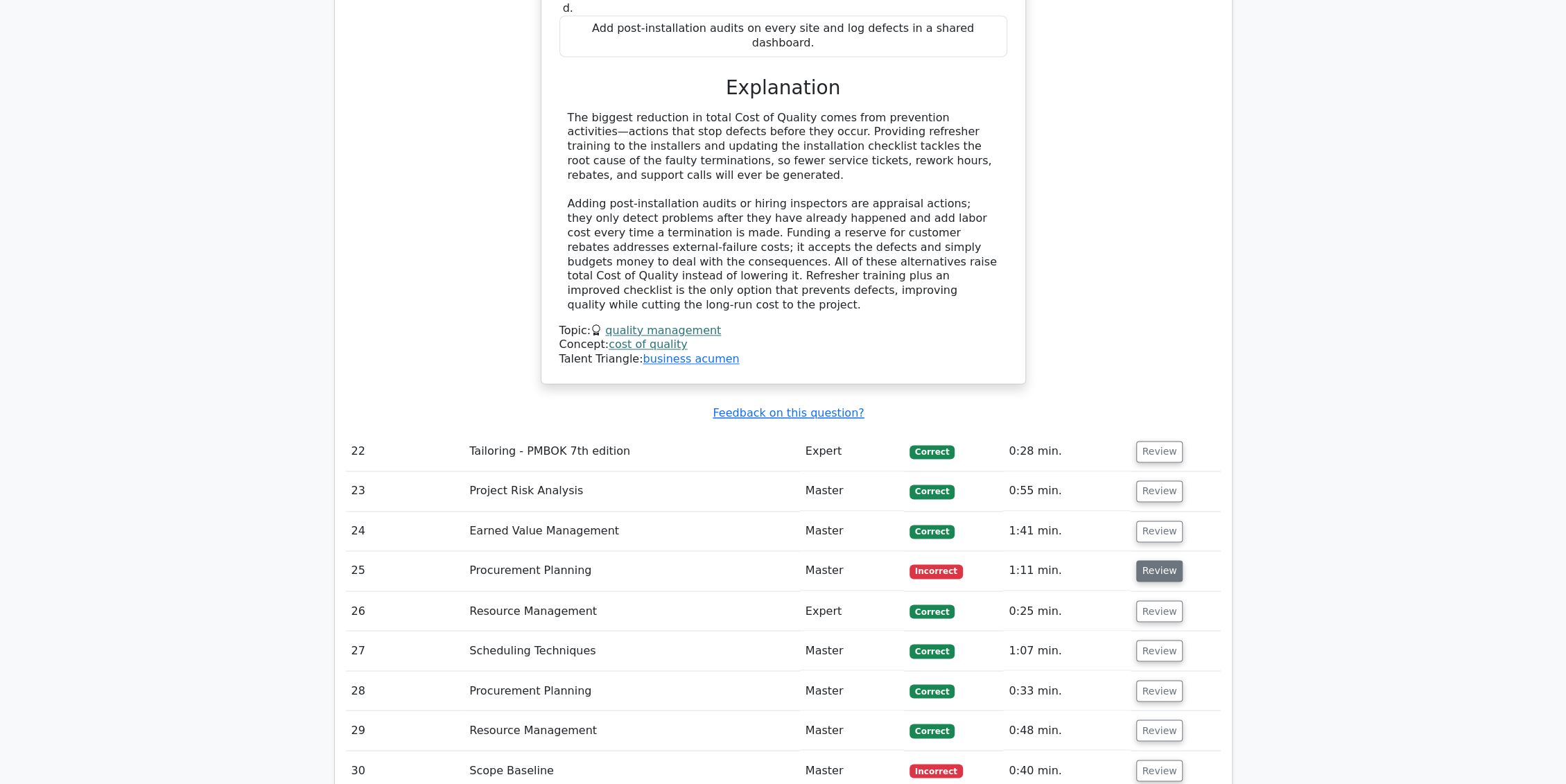
click at [1169, 560] on button "Review" at bounding box center [1160, 570] width 47 height 22
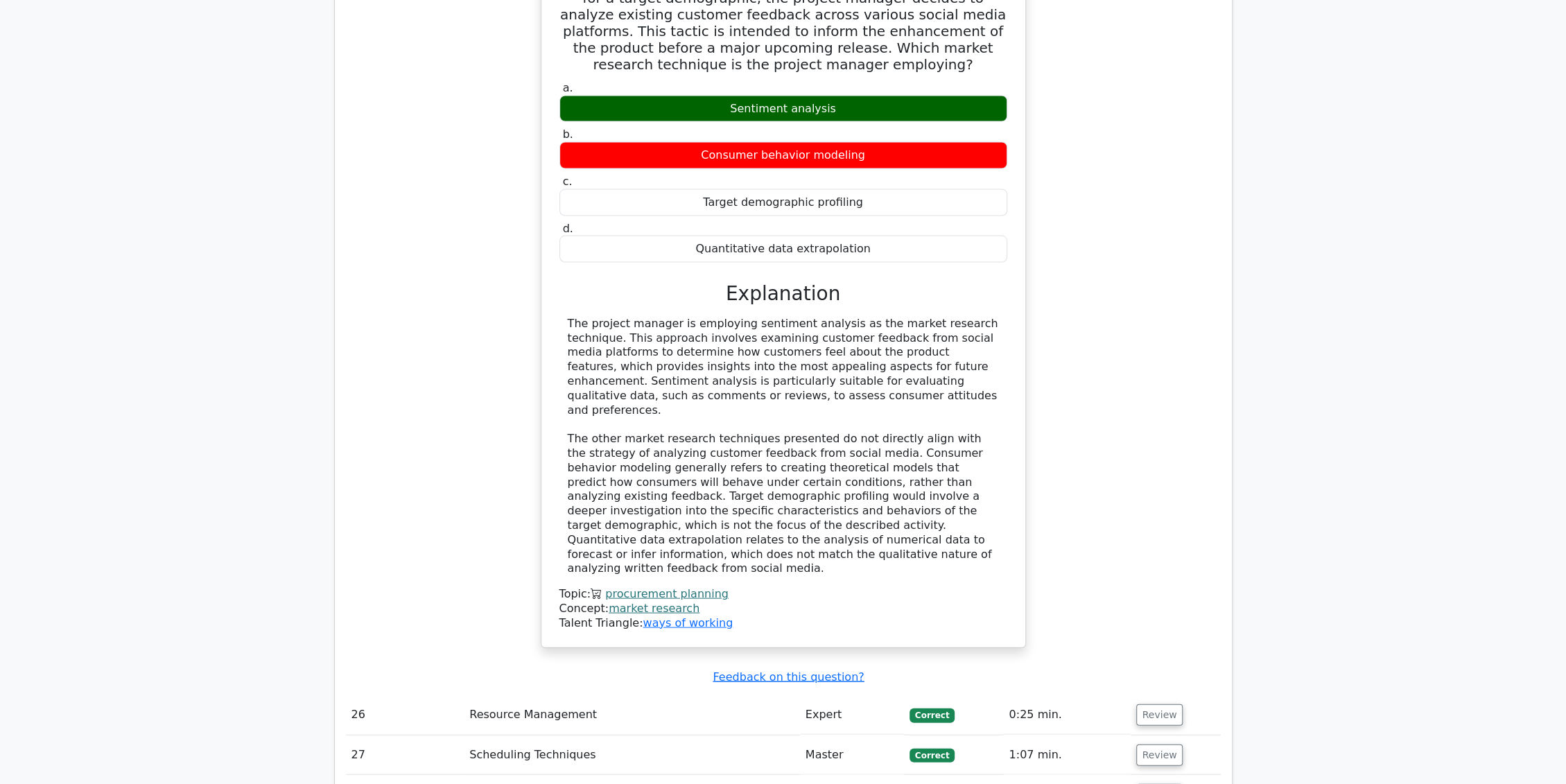
scroll to position [7188, 0]
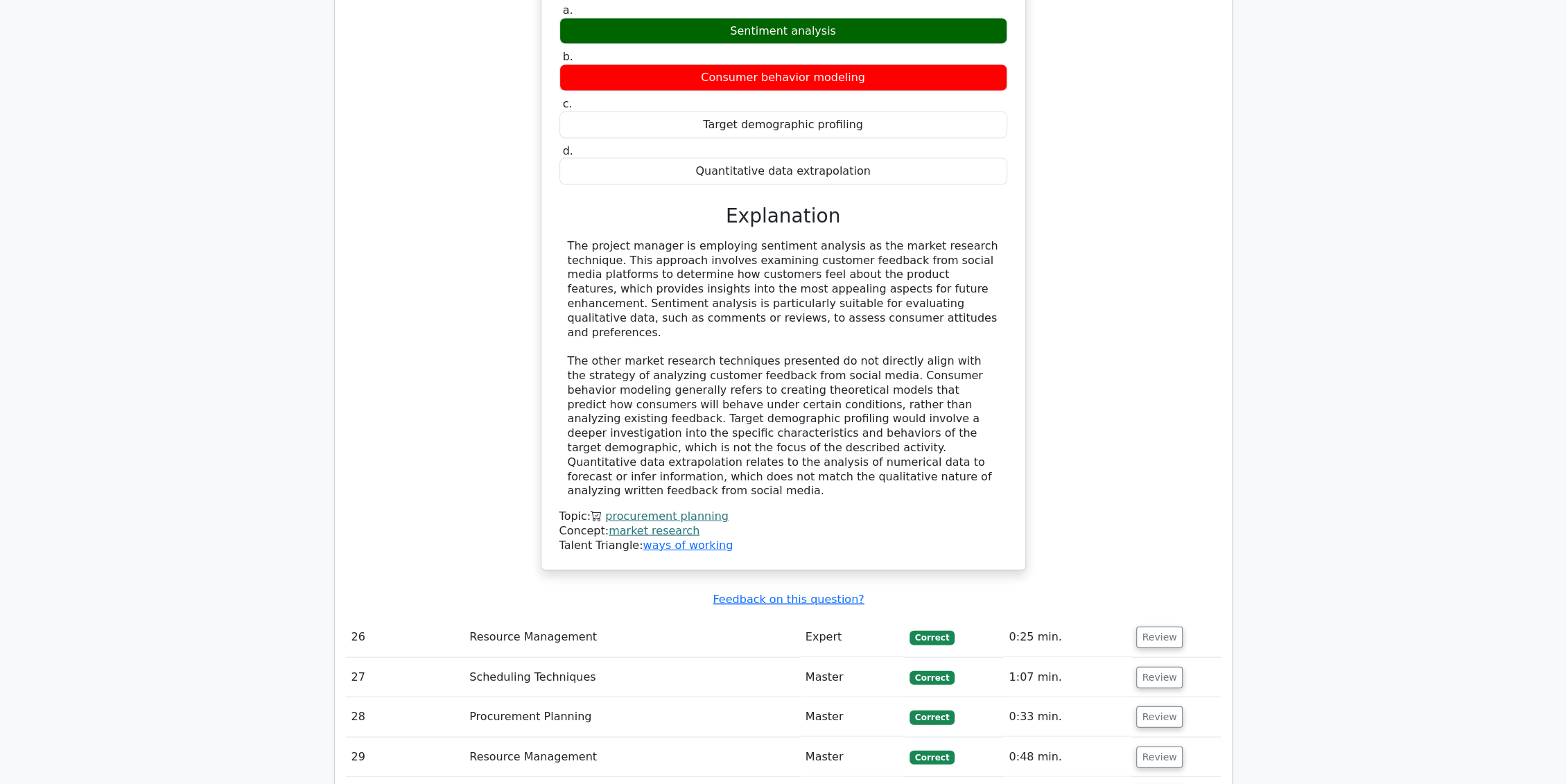
click at [1160, 783] on button "Review" at bounding box center [1160, 797] width 47 height 22
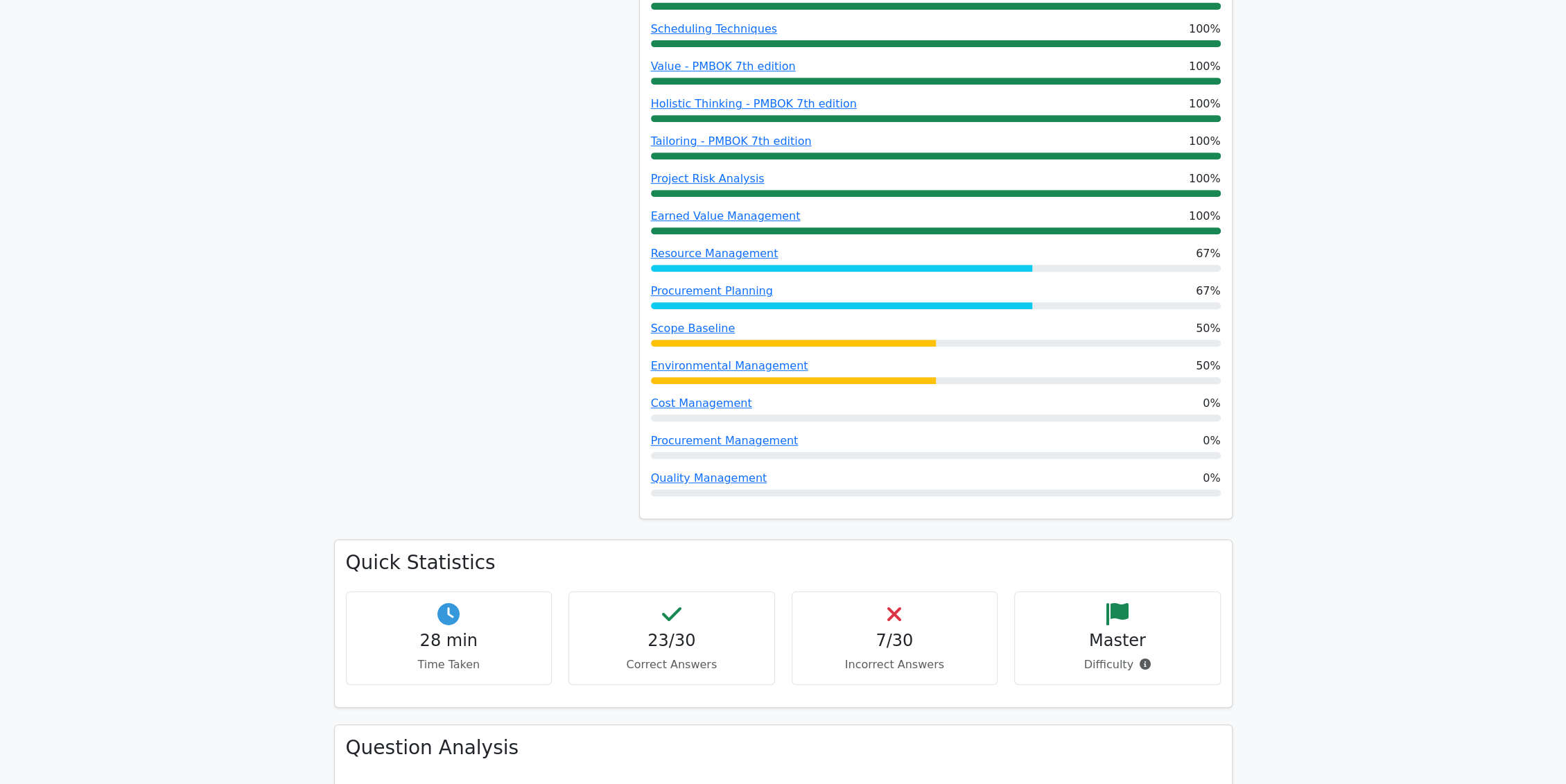
scroll to position [0, 0]
